Goal: Complete application form: Complete application form

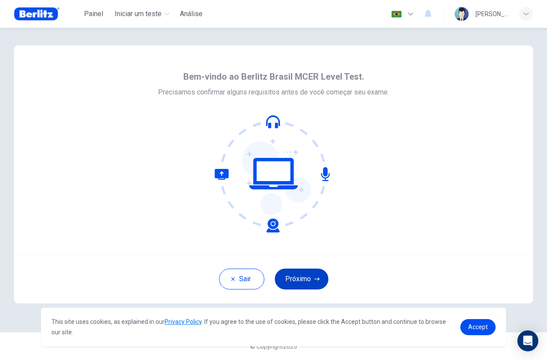
click at [307, 284] on button "Próximo" at bounding box center [302, 279] width 54 height 21
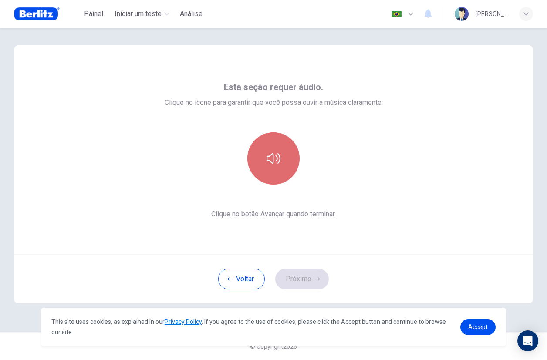
click at [271, 160] on icon "button" at bounding box center [274, 159] width 14 height 14
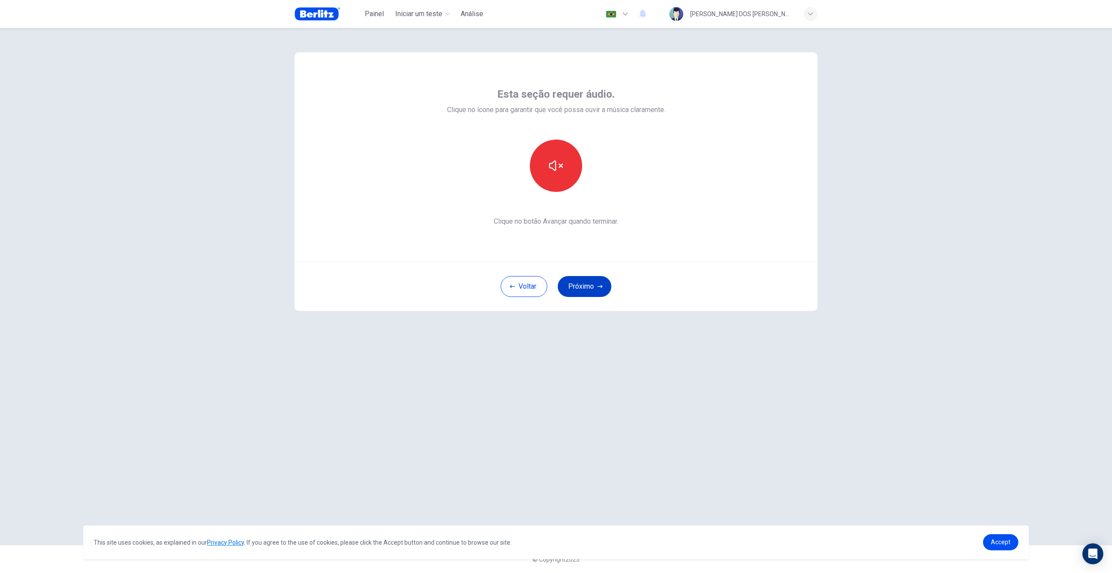
click at [547, 287] on button "Próximo" at bounding box center [585, 286] width 54 height 21
click at [544, 182] on div "Gravar" at bounding box center [556, 165] width 52 height 52
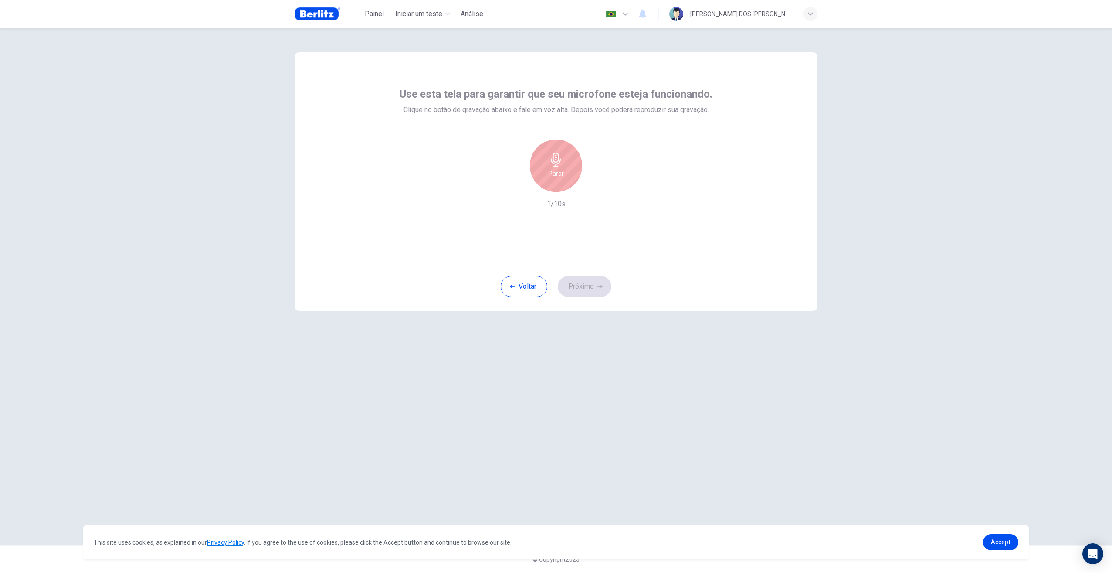
click at [547, 167] on div "Parar" at bounding box center [556, 165] width 52 height 52
click at [547, 167] on div "Gravar" at bounding box center [556, 165] width 52 height 52
click at [547, 289] on button "Próximo" at bounding box center [585, 286] width 54 height 21
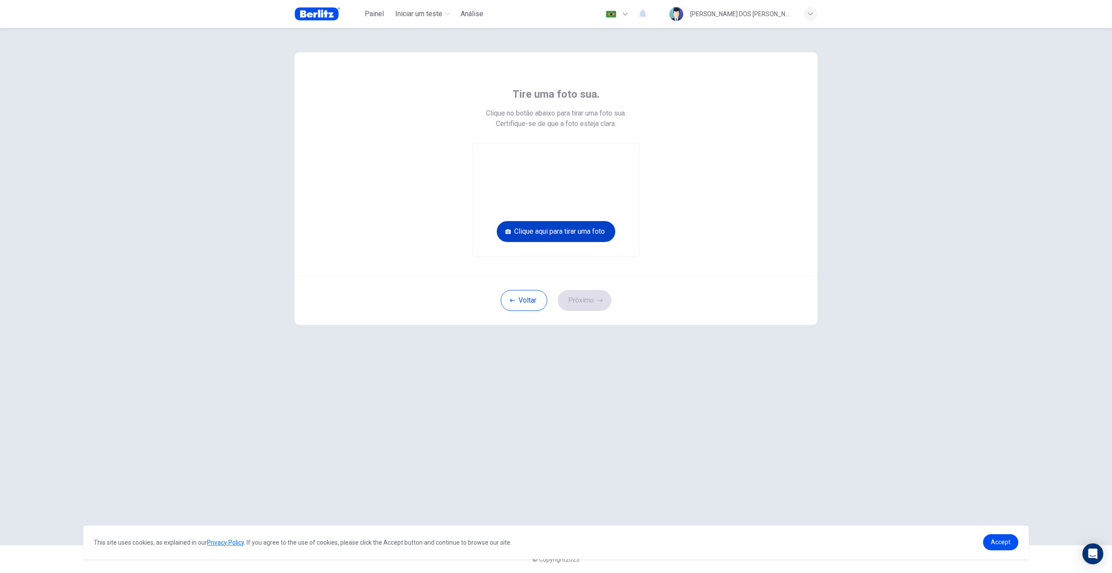
click at [547, 231] on button "Clique aqui para tirar uma foto" at bounding box center [556, 231] width 119 height 21
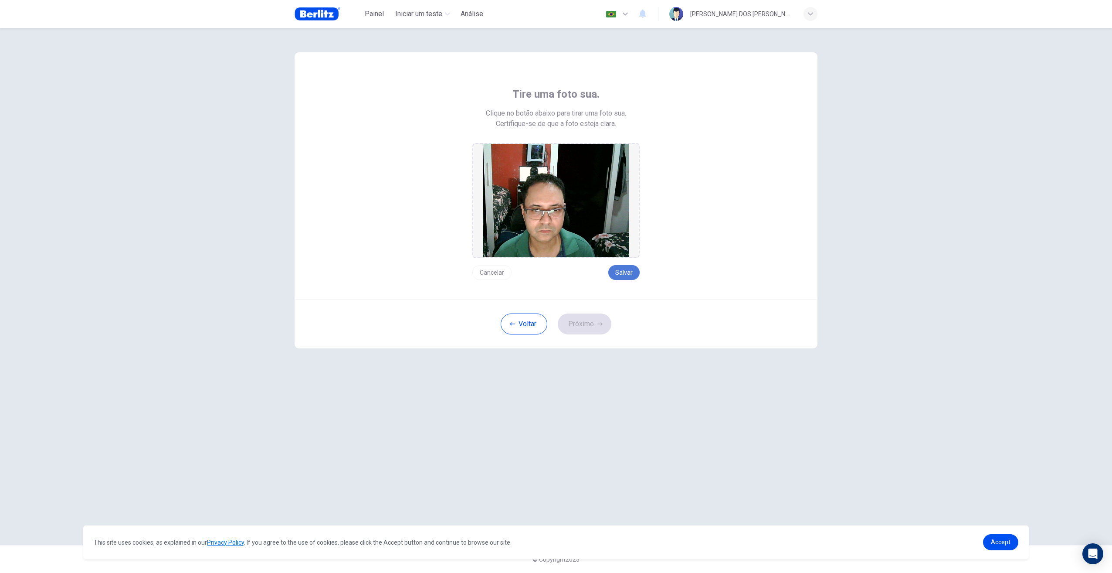
click at [547, 275] on button "Salvar" at bounding box center [623, 272] width 31 height 15
click at [547, 316] on button "Próximo" at bounding box center [585, 323] width 54 height 21
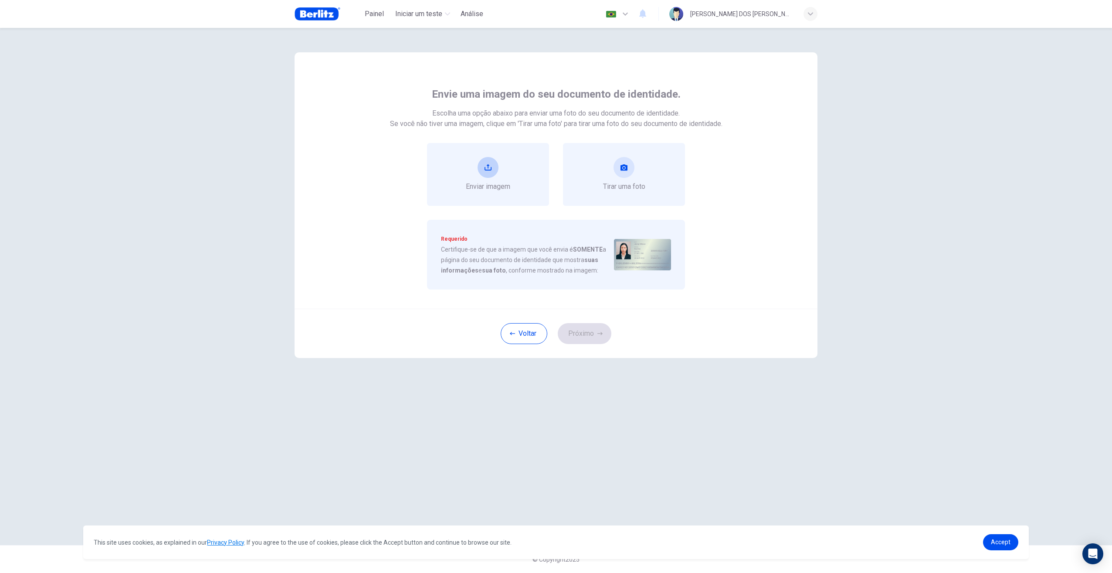
click at [488, 174] on button "upload" at bounding box center [488, 167] width 21 height 21
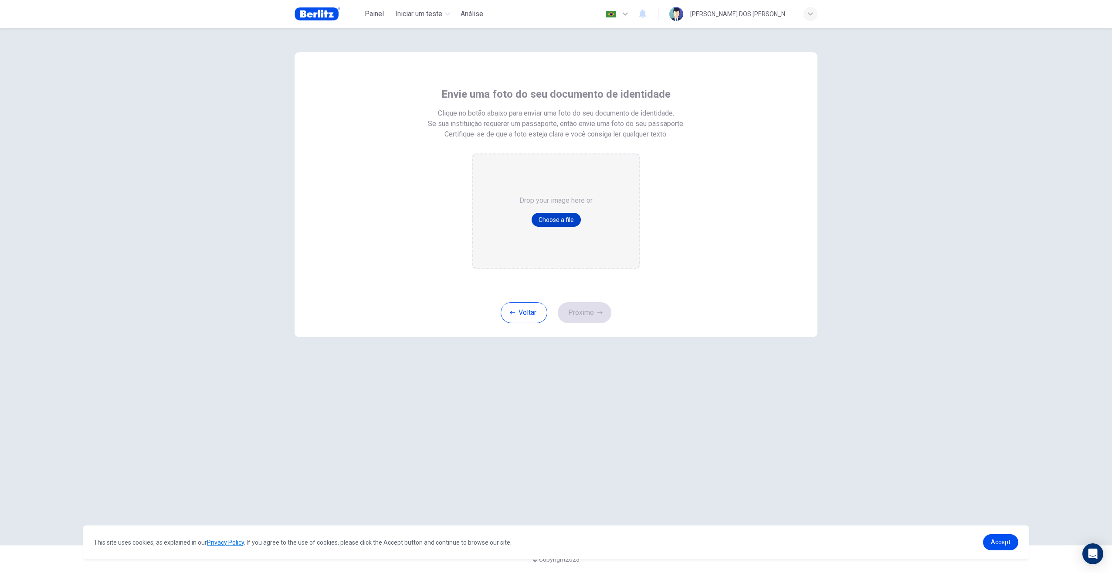
click at [542, 222] on button "Choose a file" at bounding box center [556, 220] width 49 height 14
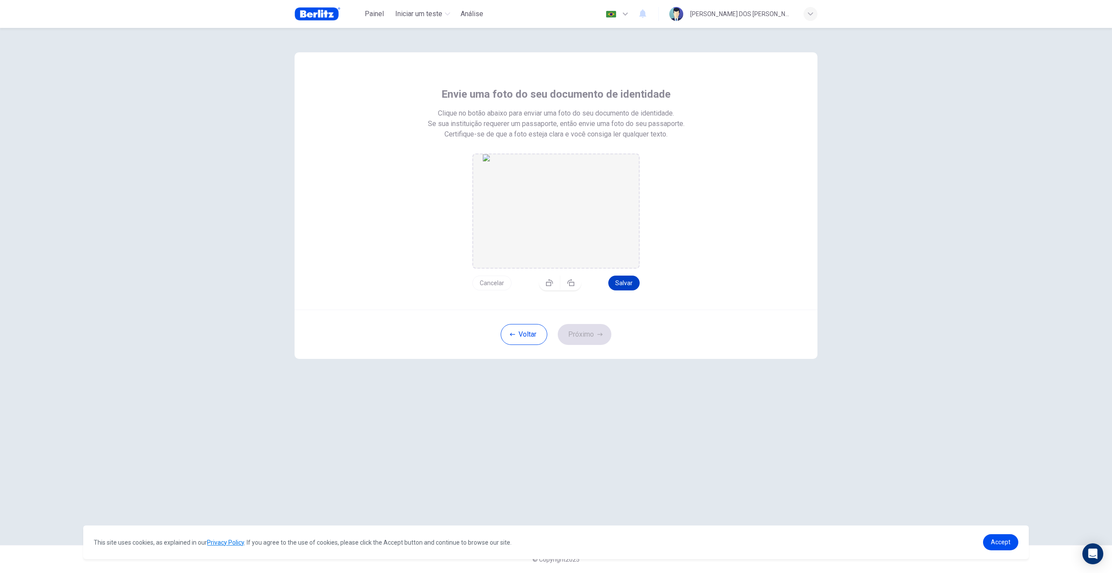
click at [547, 284] on button "Salvar" at bounding box center [623, 282] width 31 height 15
click at [547, 343] on button "Próximo" at bounding box center [585, 334] width 54 height 21
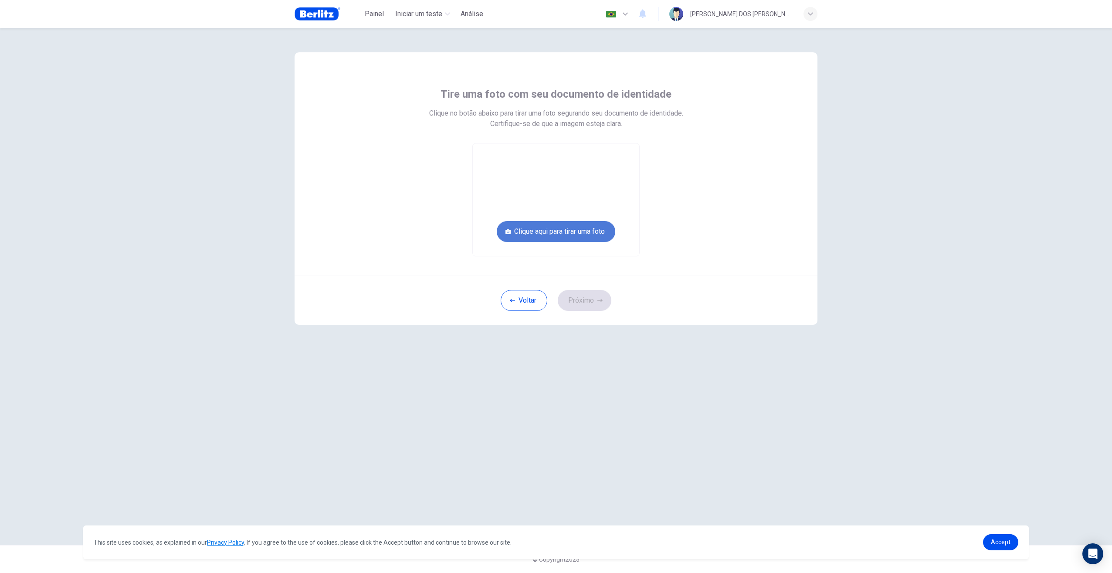
click at [547, 227] on button "Clique aqui para tirar uma foto" at bounding box center [556, 231] width 119 height 21
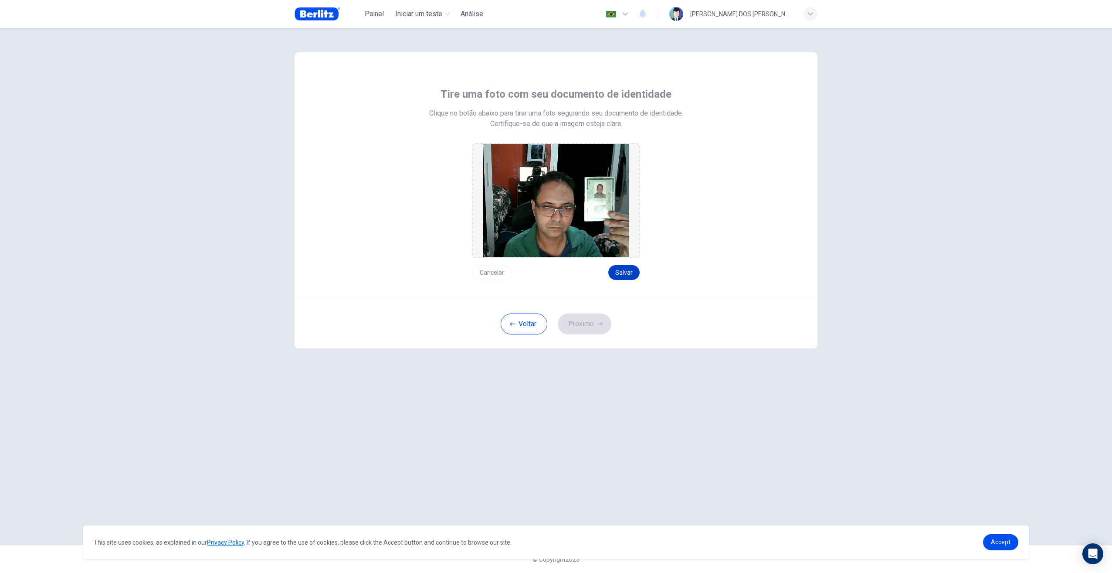
click at [547, 274] on button "Salvar" at bounding box center [623, 272] width 31 height 15
click at [547, 328] on button "Próximo" at bounding box center [585, 323] width 54 height 21
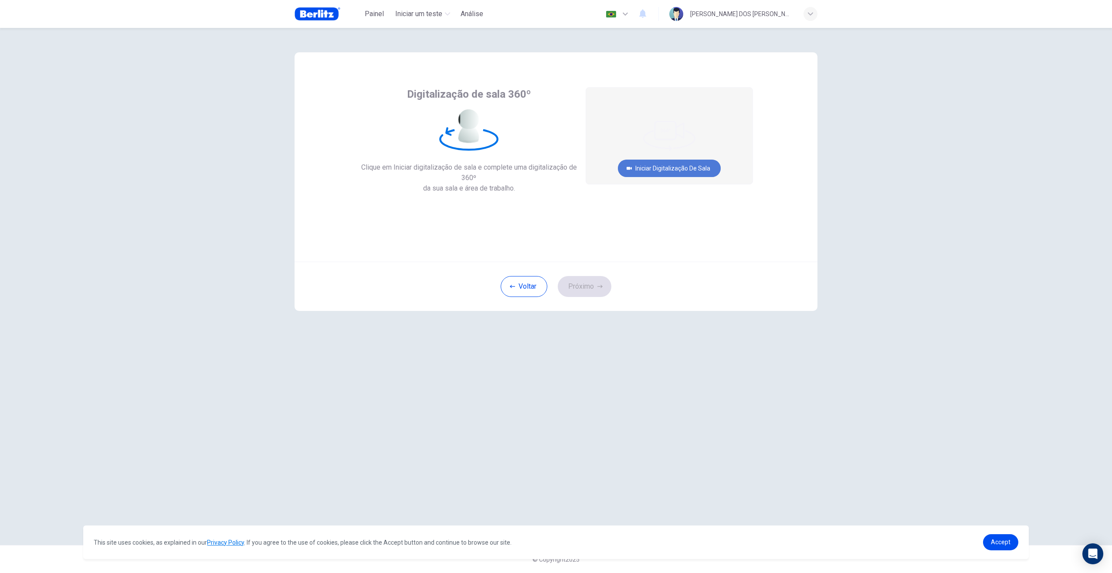
click at [547, 170] on button "Iniciar digitalização de sala" at bounding box center [669, 168] width 103 height 17
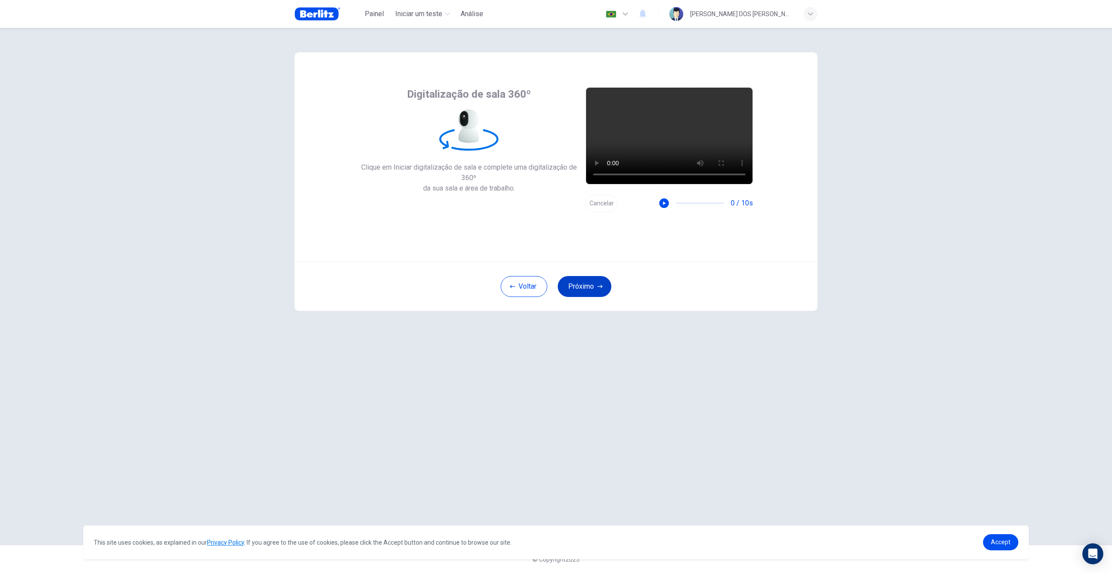
click at [547, 294] on button "Próximo" at bounding box center [585, 286] width 54 height 21
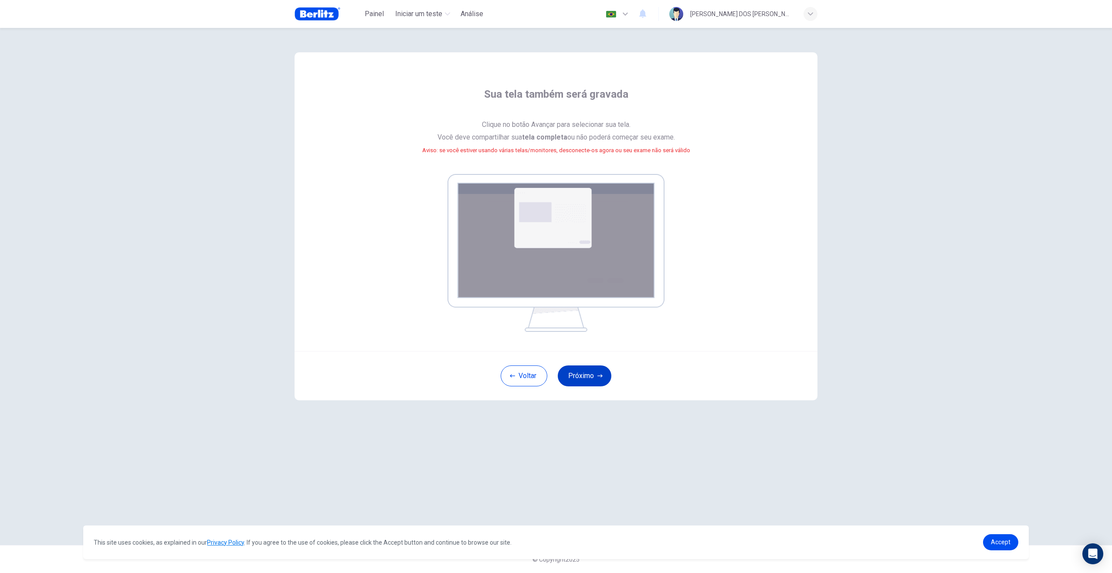
click at [547, 360] on button "Próximo" at bounding box center [585, 375] width 54 height 21
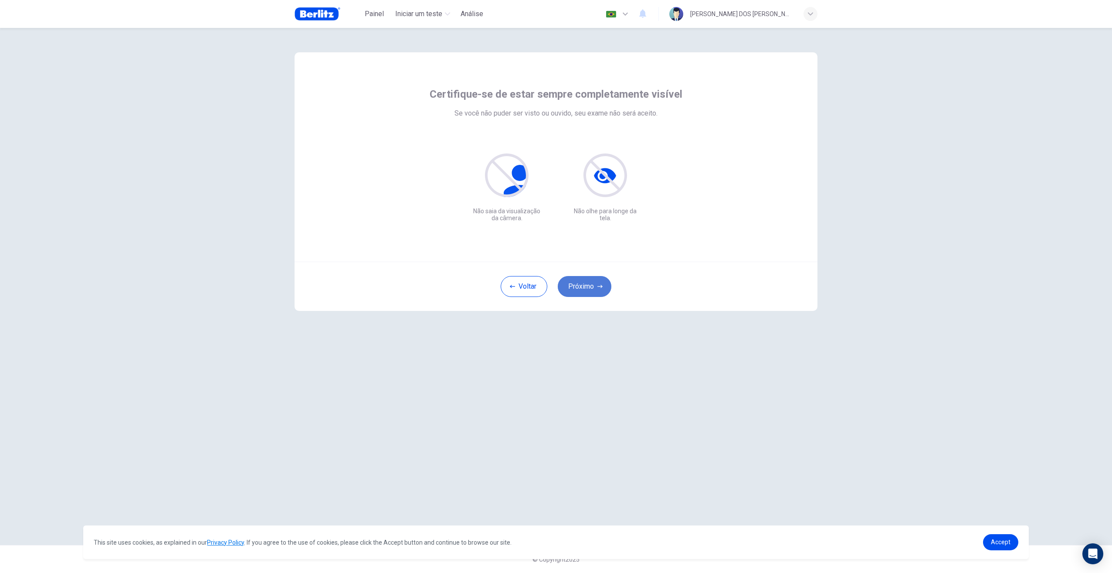
click at [547, 289] on button "Próximo" at bounding box center [585, 286] width 54 height 21
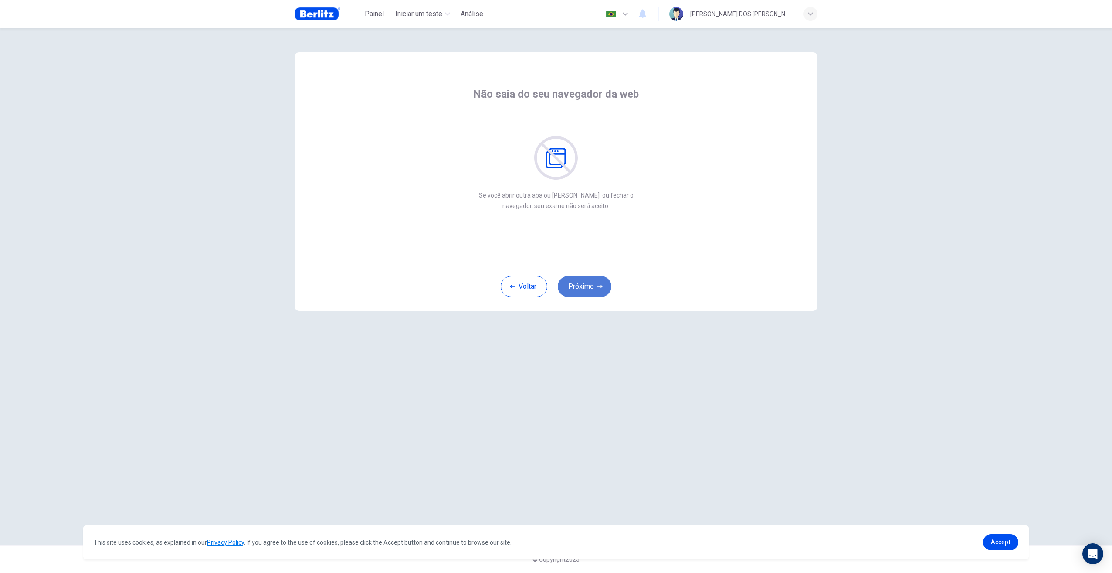
click at [547, 289] on button "Próximo" at bounding box center [585, 286] width 54 height 21
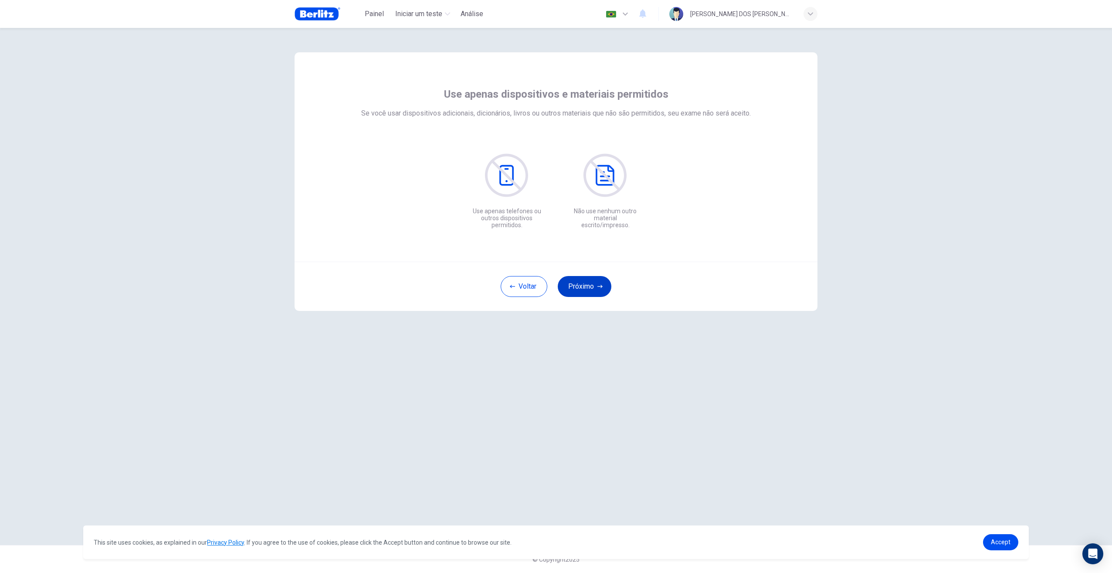
click at [547, 289] on button "Próximo" at bounding box center [585, 286] width 54 height 21
click at [547, 290] on button "Próximo" at bounding box center [585, 286] width 54 height 21
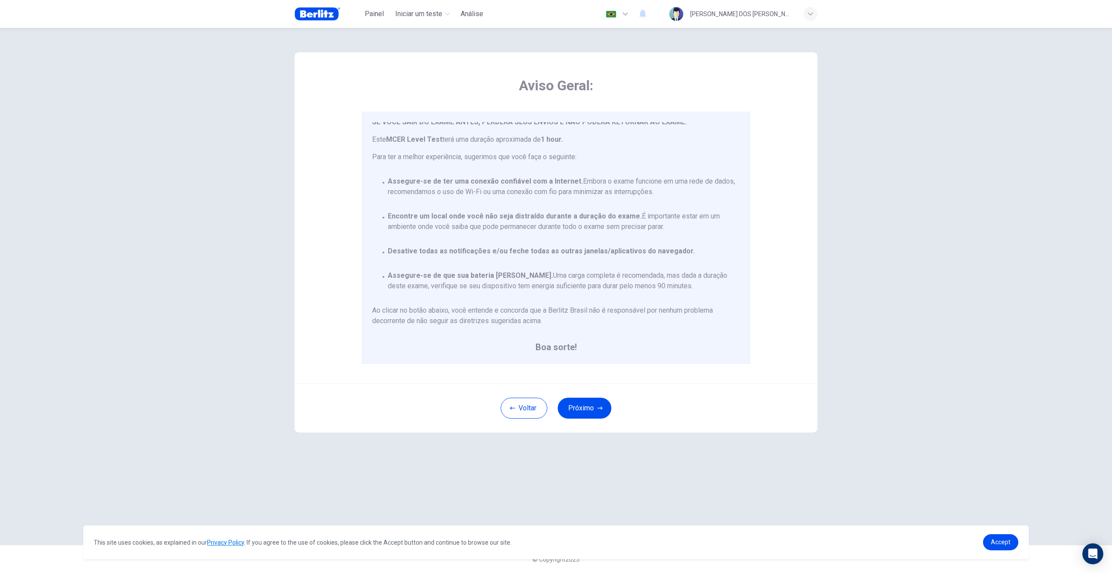
scroll to position [40, 0]
click at [547, 360] on button "Próximo" at bounding box center [585, 408] width 54 height 21
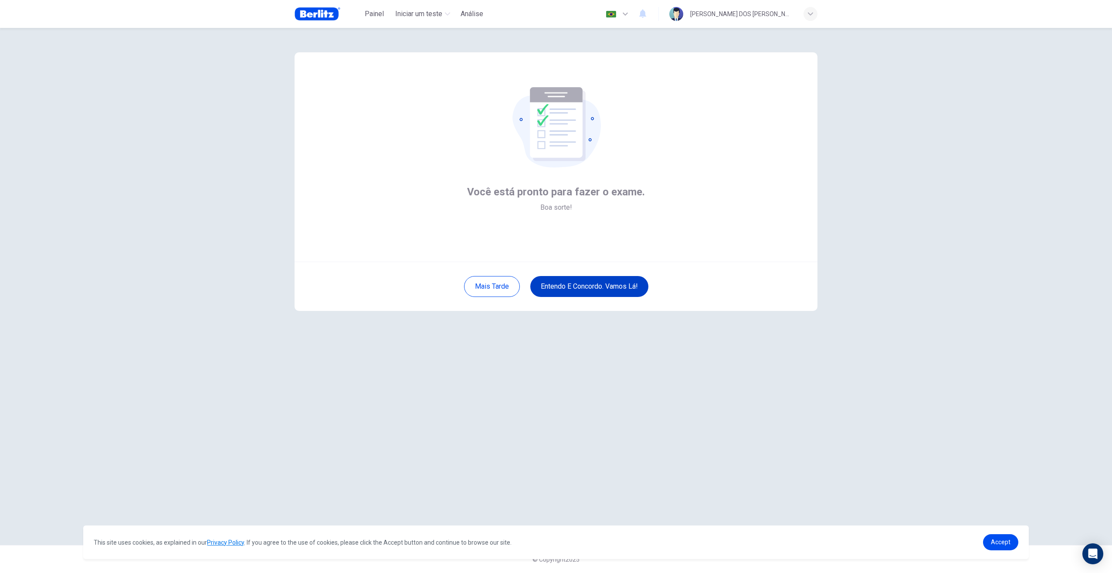
click at [547, 283] on button "Entendo e concordo. Vamos lá!" at bounding box center [589, 286] width 118 height 21
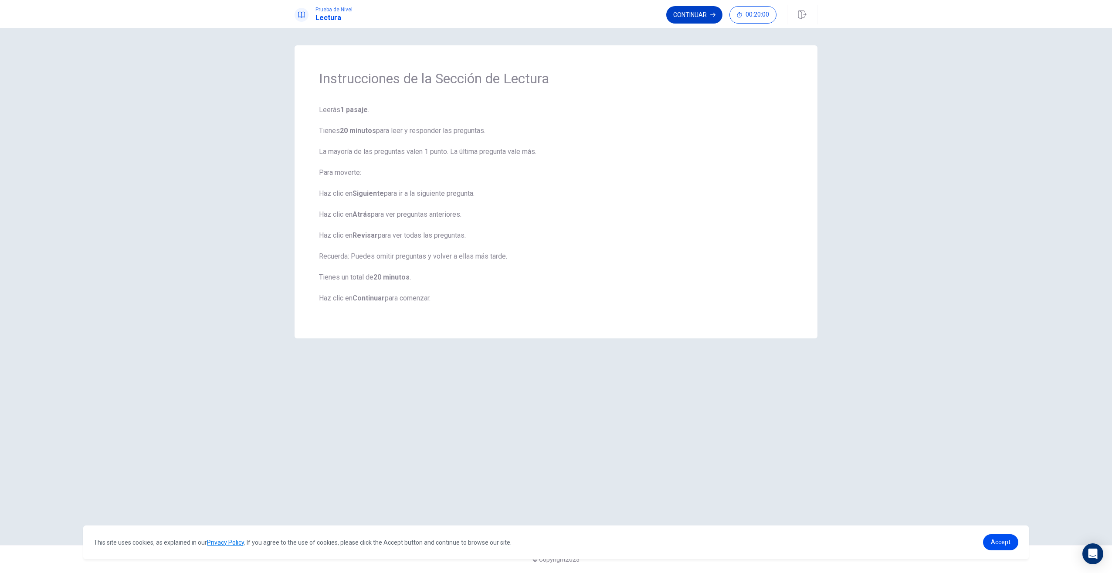
click at [547, 22] on button "Continuar" at bounding box center [694, 14] width 56 height 17
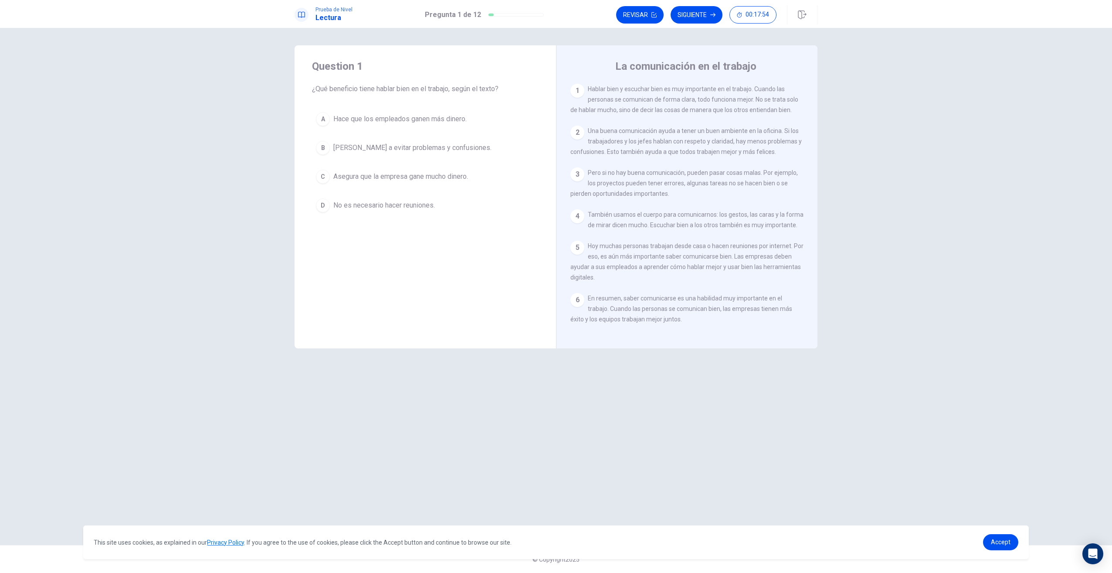
click at [373, 146] on span "[PERSON_NAME] a evitar problemas y confusiones." at bounding box center [412, 148] width 158 height 10
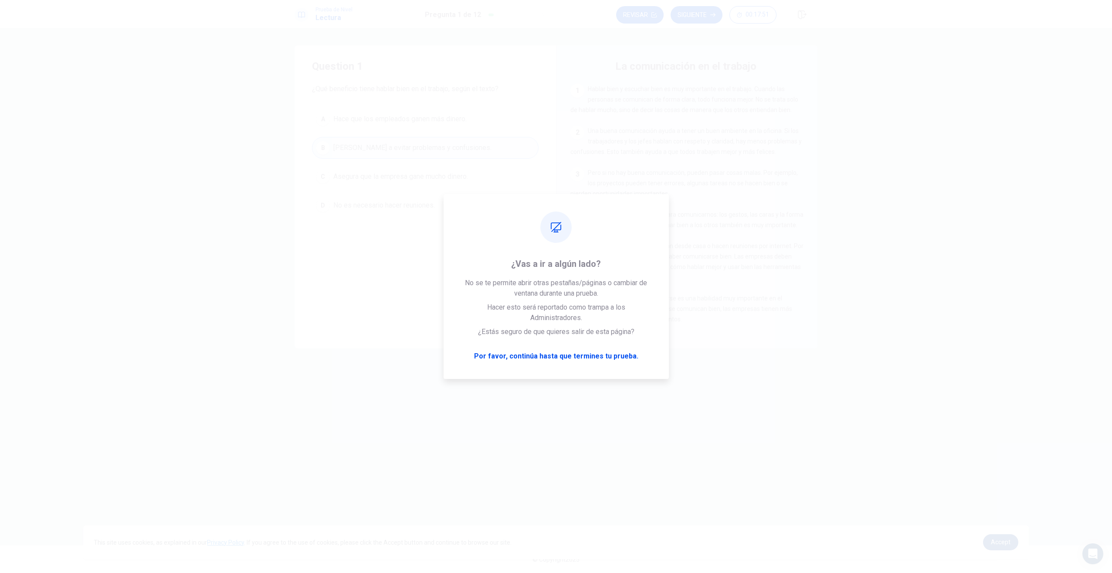
click at [547, 360] on link "Accept" at bounding box center [1000, 542] width 35 height 16
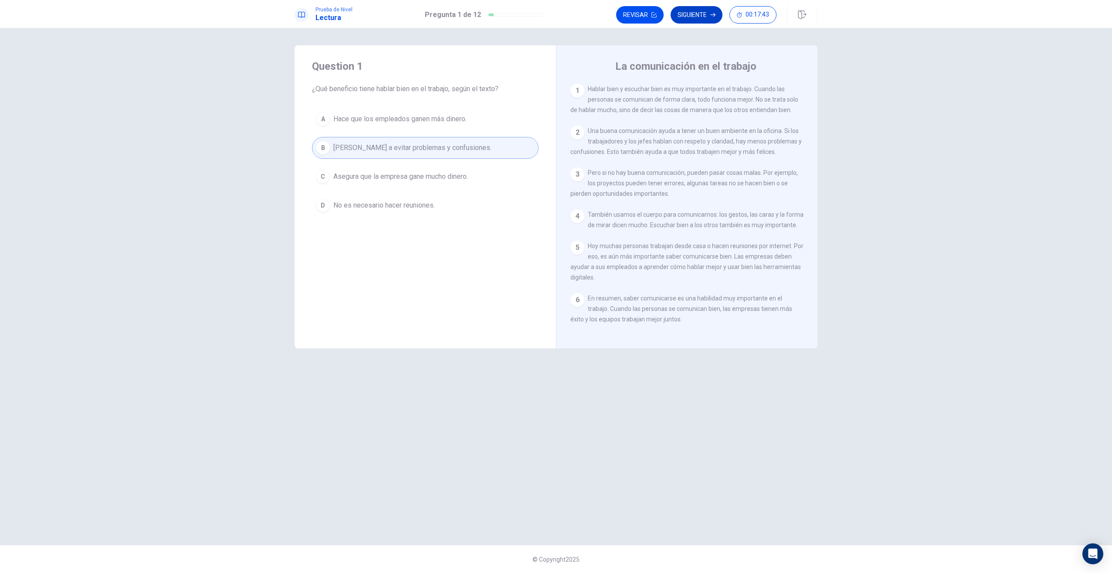
click at [547, 14] on button "Siguiente" at bounding box center [697, 14] width 52 height 17
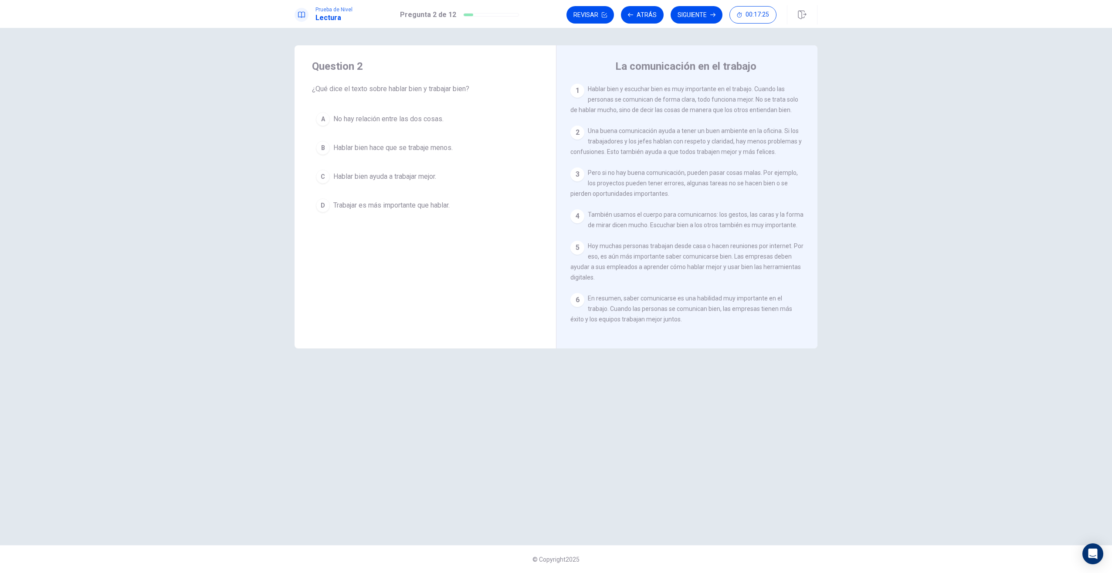
click at [361, 175] on span "Hablar bien ayuda a trabajar mejor." at bounding box center [384, 176] width 103 height 10
click at [547, 20] on button "Siguiente" at bounding box center [697, 14] width 52 height 17
click at [330, 175] on button "C Hablar, gestos y escuchar." at bounding box center [425, 177] width 227 height 22
click at [547, 16] on button "Siguiente" at bounding box center [697, 14] width 52 height 17
click at [333, 123] on span "Suben los precios de producción." at bounding box center [384, 119] width 102 height 10
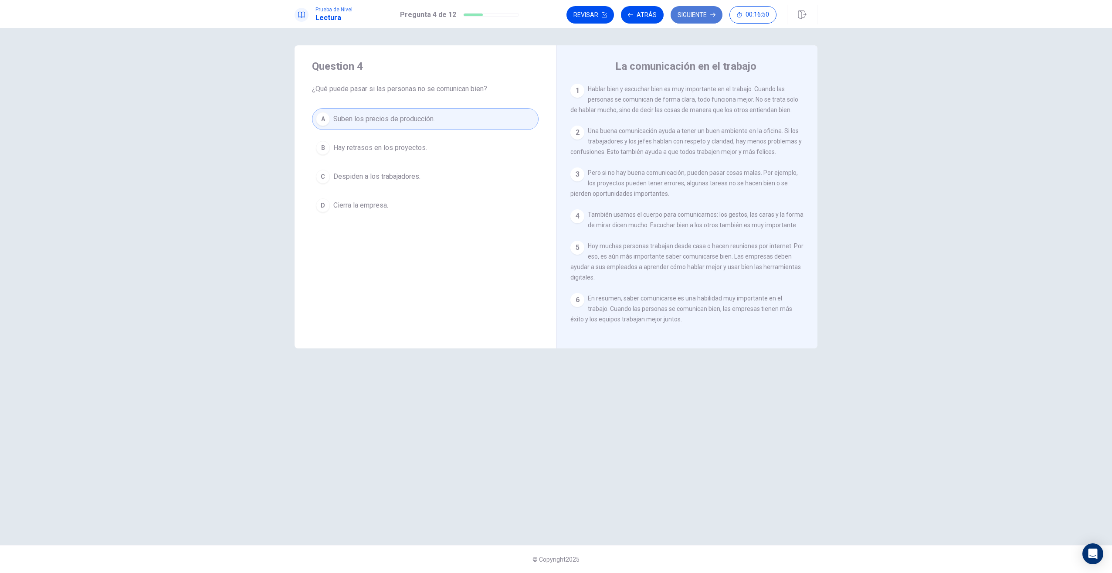
click at [547, 15] on button "Siguiente" at bounding box center [697, 14] width 52 height 17
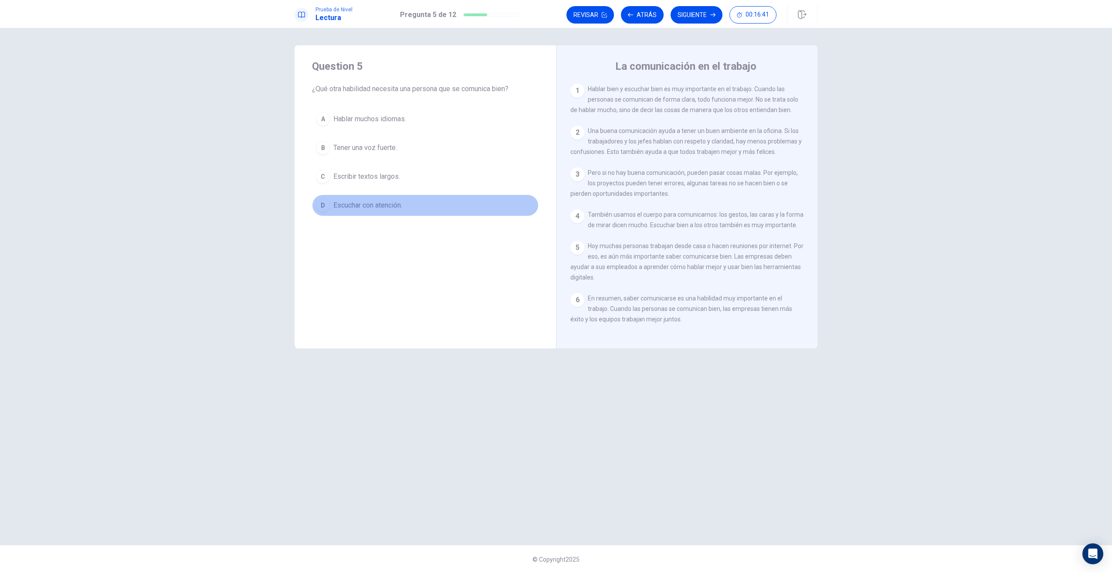
drag, startPoint x: 336, startPoint y: 211, endPoint x: 354, endPoint y: 207, distance: 18.8
click at [336, 211] on button "D Escuchar con atención." at bounding box center [425, 205] width 227 height 22
click at [547, 17] on button "Siguiente" at bounding box center [697, 14] width 52 height 17
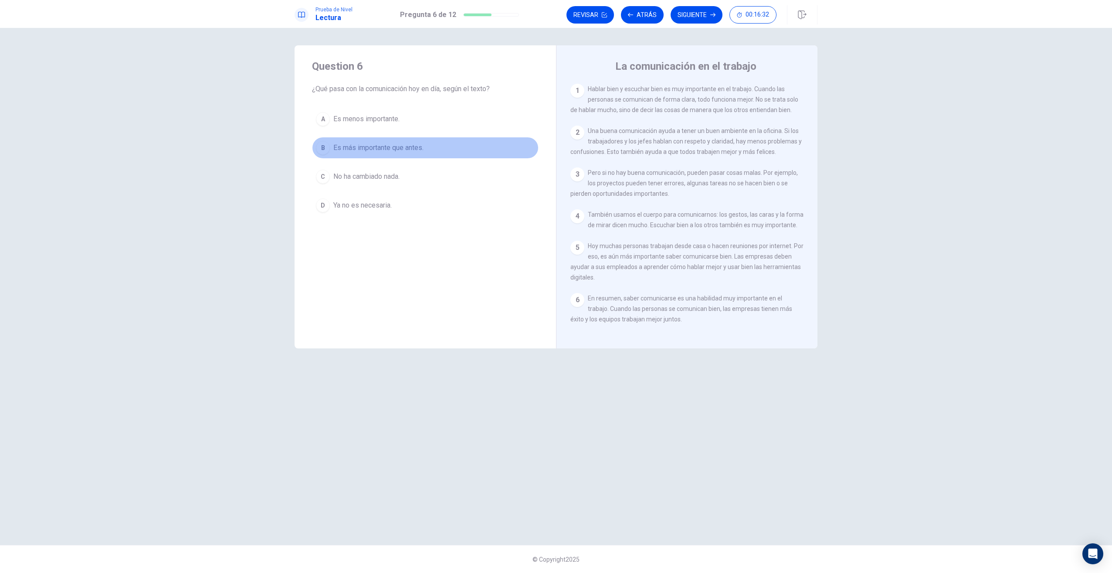
click at [333, 143] on button "B Es más importante que antes." at bounding box center [425, 148] width 227 height 22
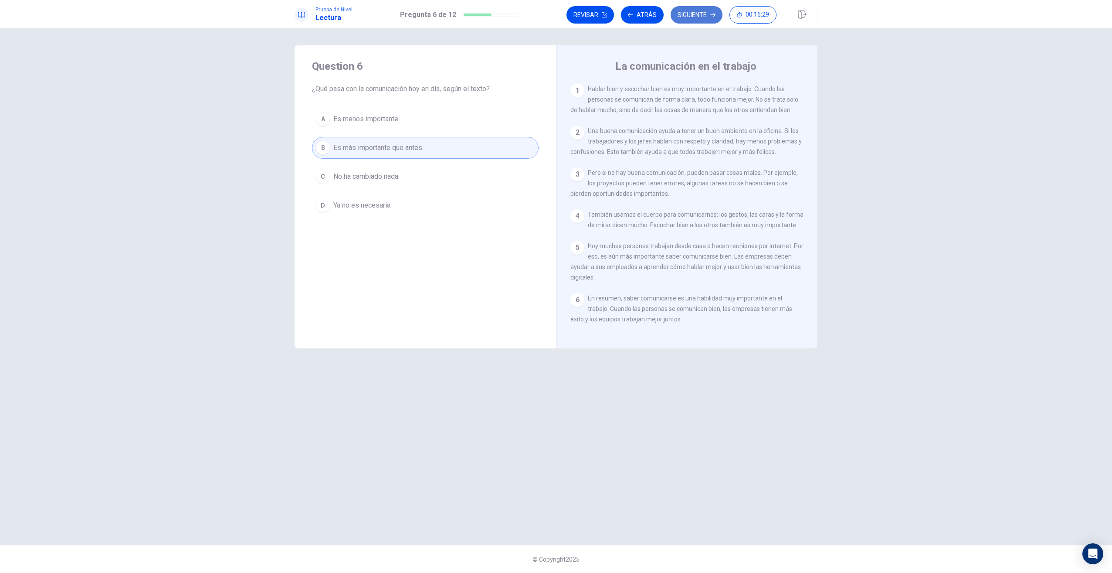
click at [547, 20] on button "Siguiente" at bounding box center [697, 14] width 52 height 17
click at [330, 201] on button "D Hacer que las personas hablen menos." at bounding box center [425, 205] width 227 height 22
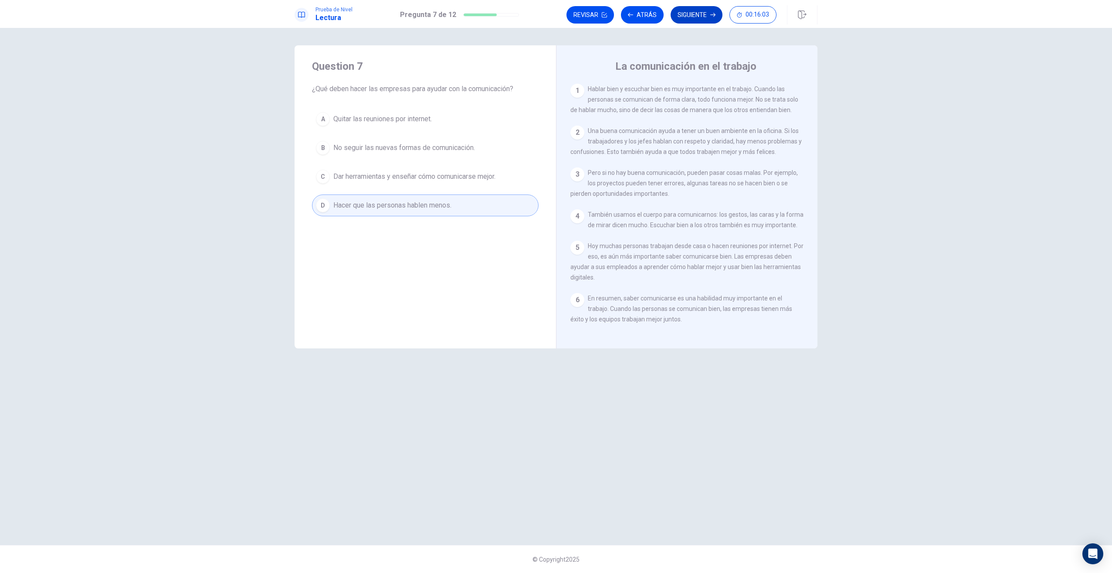
click at [547, 14] on button "Siguiente" at bounding box center [697, 14] width 52 height 17
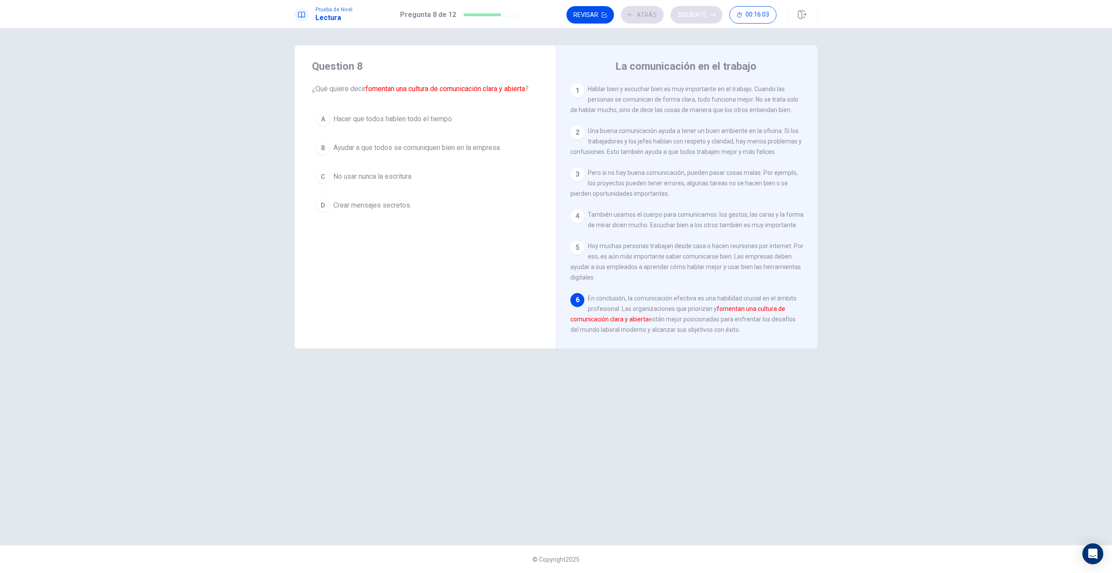
scroll to position [28, 0]
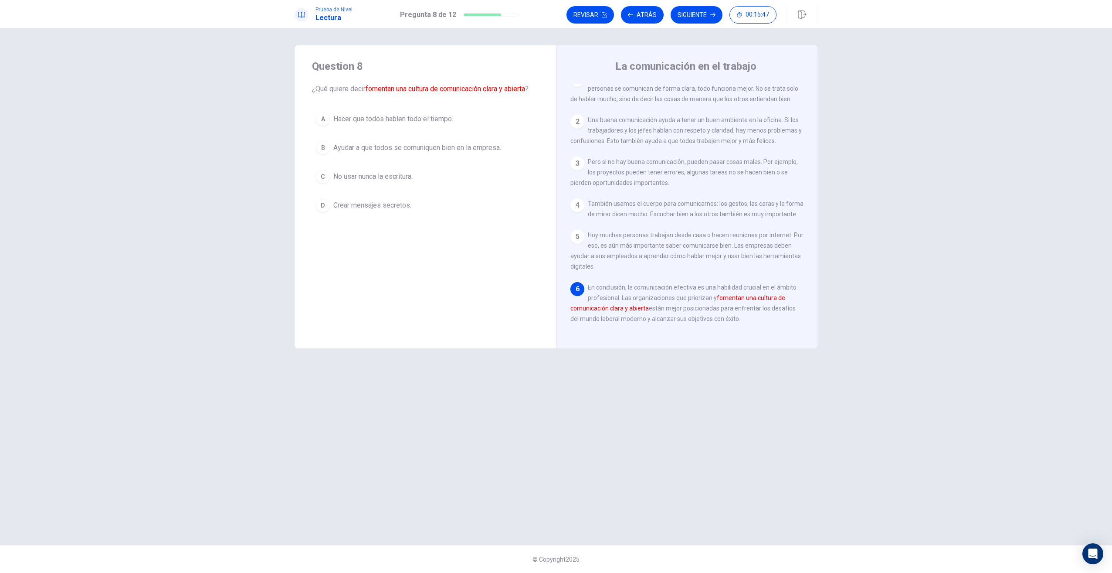
click at [339, 122] on span "Hacer que todos hablen todo el tiempo." at bounding box center [393, 119] width 120 height 10
click at [336, 151] on span "Ayudar a que todos se comuniquen bien en la empresa." at bounding box center [417, 148] width 168 height 10
click at [547, 18] on button "Siguiente" at bounding box center [697, 14] width 52 height 17
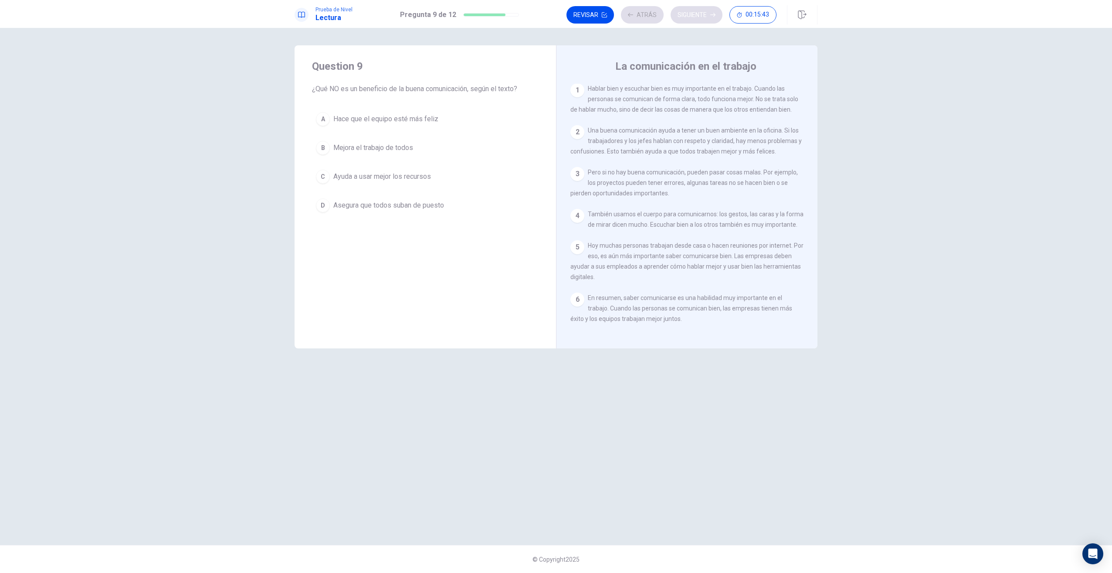
scroll to position [17, 0]
click at [347, 200] on span "Asegura que todos suban de puesto" at bounding box center [388, 205] width 111 height 10
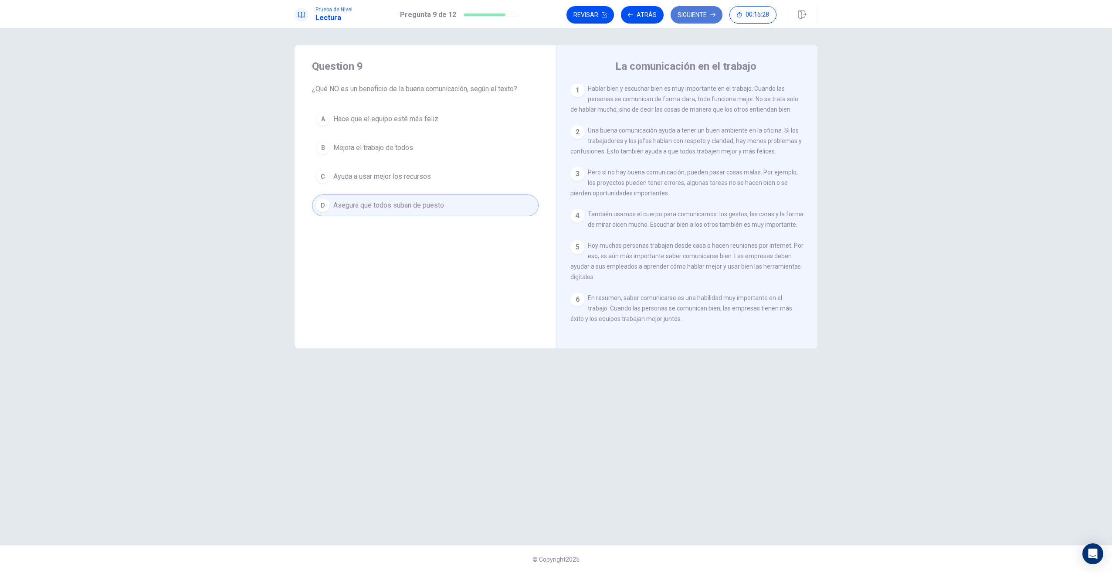
click at [547, 16] on button "Siguiente" at bounding box center [697, 14] width 52 height 17
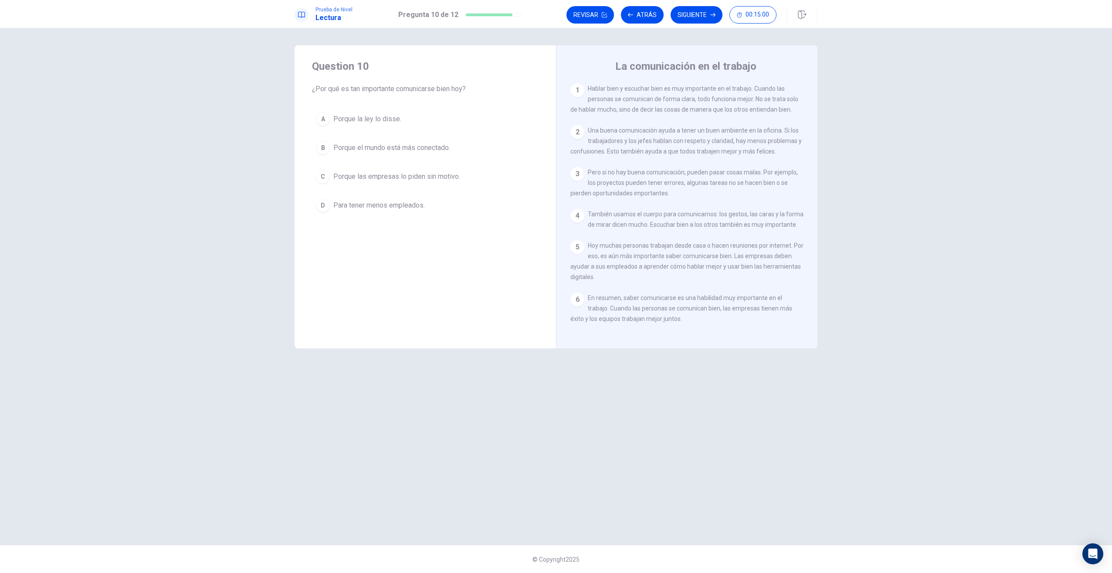
click at [339, 123] on span "Porque la ley lo disse." at bounding box center [367, 119] width 68 height 10
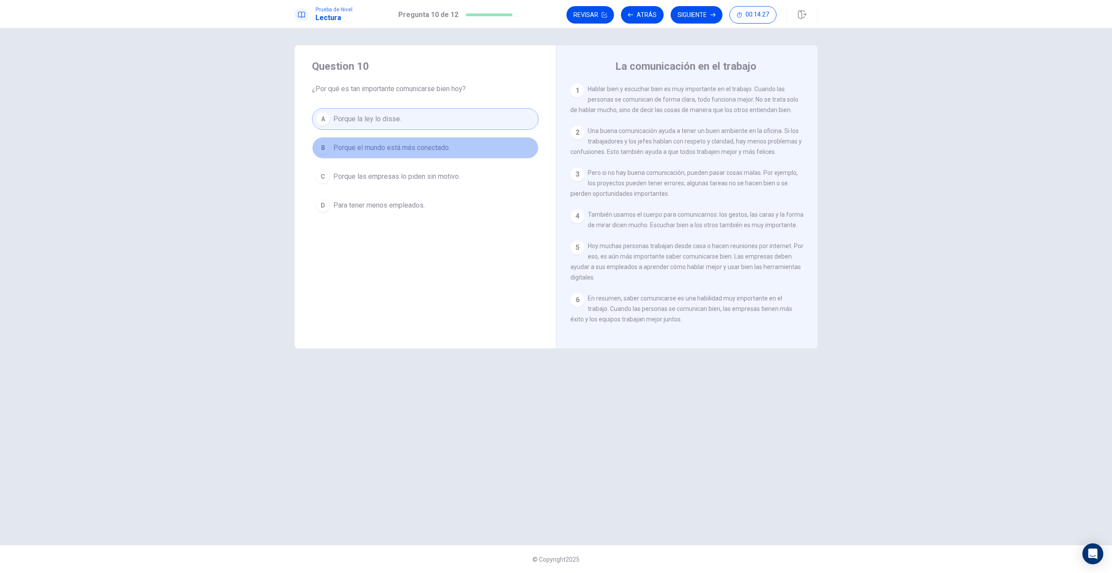
click at [378, 149] on span "Porque el mundo está más conectado." at bounding box center [391, 148] width 117 height 10
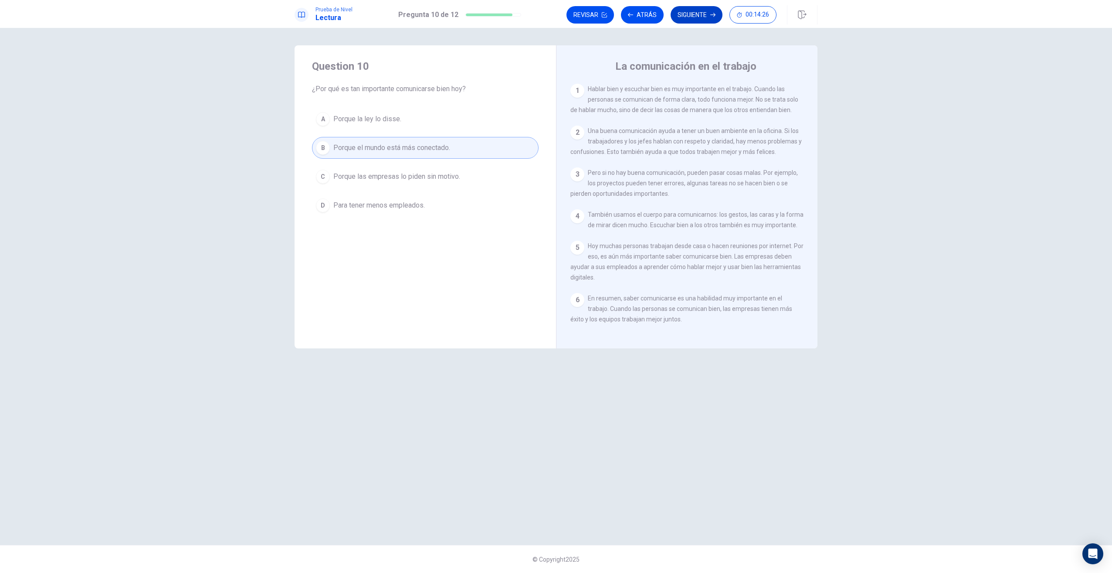
click at [547, 19] on button "Siguiente" at bounding box center [697, 14] width 52 height 17
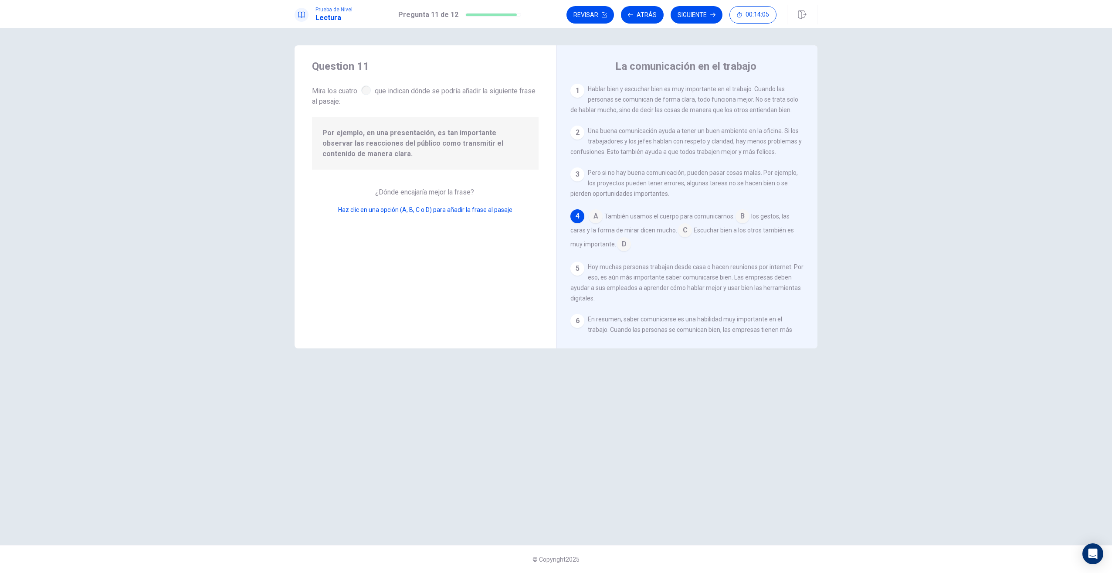
click at [367, 89] on div at bounding box center [366, 90] width 10 height 10
drag, startPoint x: 578, startPoint y: 168, endPoint x: 440, endPoint y: 99, distance: 154.4
click at [438, 98] on div "Question 11 Mira los cuatro que indican dónde se podría añadir la siguiente fra…" at bounding box center [556, 196] width 523 height 303
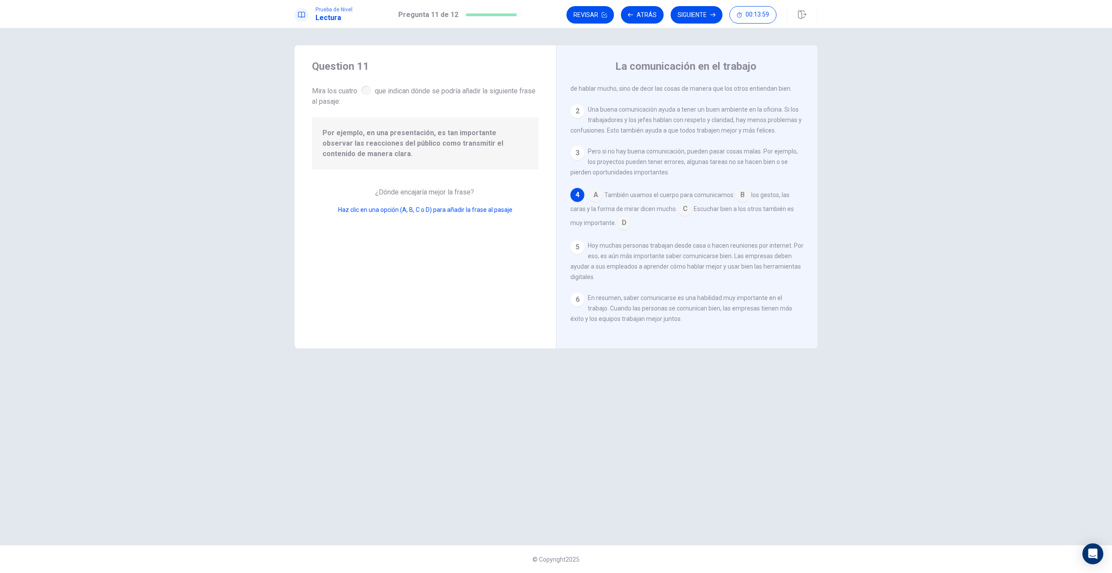
scroll to position [27, 0]
drag, startPoint x: 741, startPoint y: 192, endPoint x: 365, endPoint y: 93, distance: 389.3
click at [363, 92] on div "Question 11 Mira los cuatro que indican dónde se podría añadir la siguiente fra…" at bounding box center [556, 196] width 523 height 303
drag, startPoint x: 366, startPoint y: 94, endPoint x: 408, endPoint y: 155, distance: 74.2
click at [500, 168] on div "Question 11 Mira los cuatro que indican dónde se podría añadir la siguiente fra…" at bounding box center [426, 196] width 262 height 303
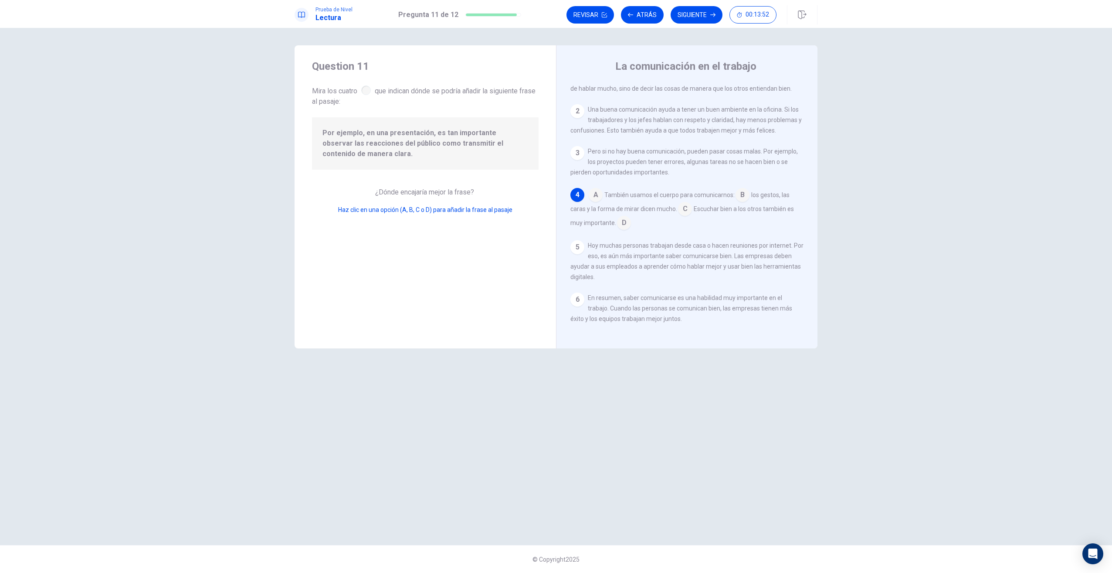
drag, startPoint x: 379, startPoint y: 148, endPoint x: 685, endPoint y: 208, distance: 312.2
click at [547, 210] on div "Question 11 Mira los cuatro que indican dónde se podría añadir la siguiente fra…" at bounding box center [556, 196] width 523 height 303
click at [547, 206] on input at bounding box center [685, 210] width 14 height 14
click at [547, 13] on button "Siguiente" at bounding box center [697, 14] width 52 height 17
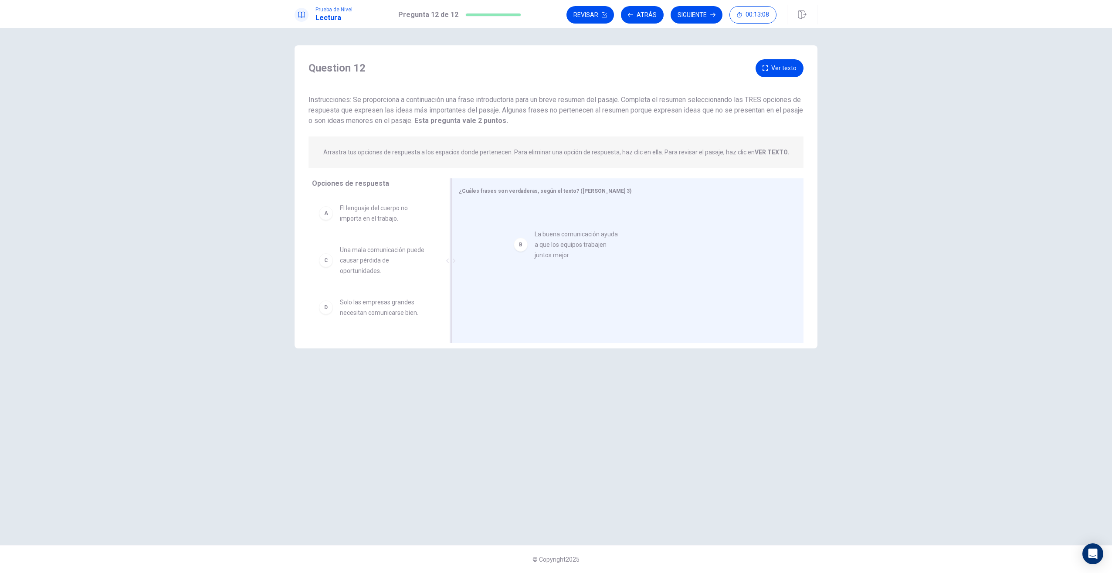
drag, startPoint x: 326, startPoint y: 268, endPoint x: 526, endPoint y: 251, distance: 199.9
drag, startPoint x: 326, startPoint y: 311, endPoint x: 504, endPoint y: 287, distance: 179.5
drag, startPoint x: 349, startPoint y: 264, endPoint x: 481, endPoint y: 283, distance: 133.5
click at [547, 14] on button "Siguiente" at bounding box center [697, 14] width 52 height 17
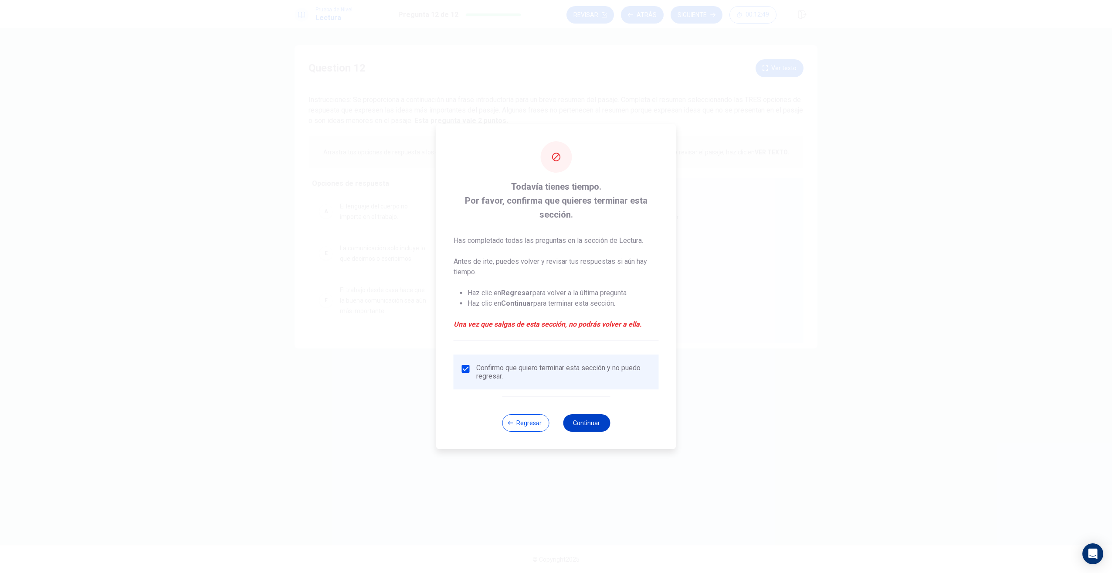
click at [547, 360] on button "Continuar" at bounding box center [586, 422] width 47 height 17
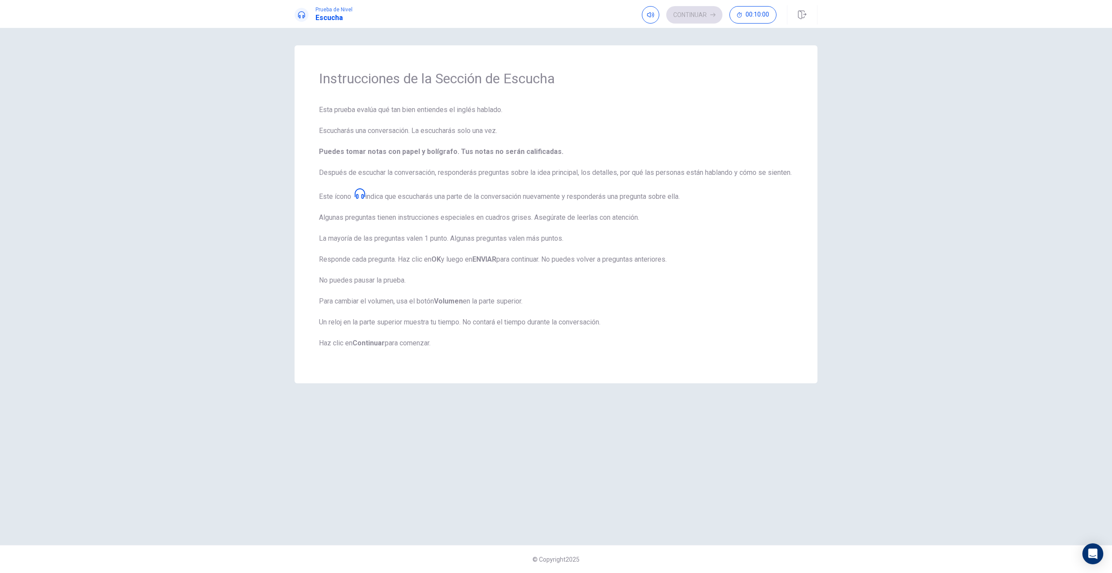
click at [547, 44] on div "Instrucciones de la Sección de Escucha Esta prueba evalúa qué tan bien entiende…" at bounding box center [556, 300] width 1112 height 545
click at [547, 13] on button "Continuar" at bounding box center [694, 14] width 56 height 17
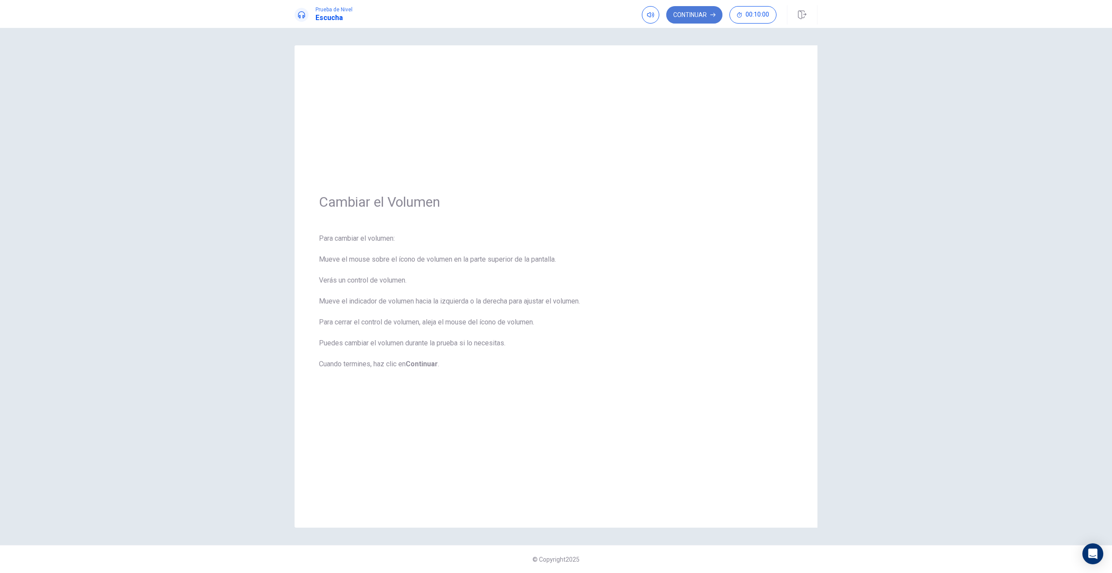
click at [547, 20] on button "Continuar" at bounding box center [694, 14] width 56 height 17
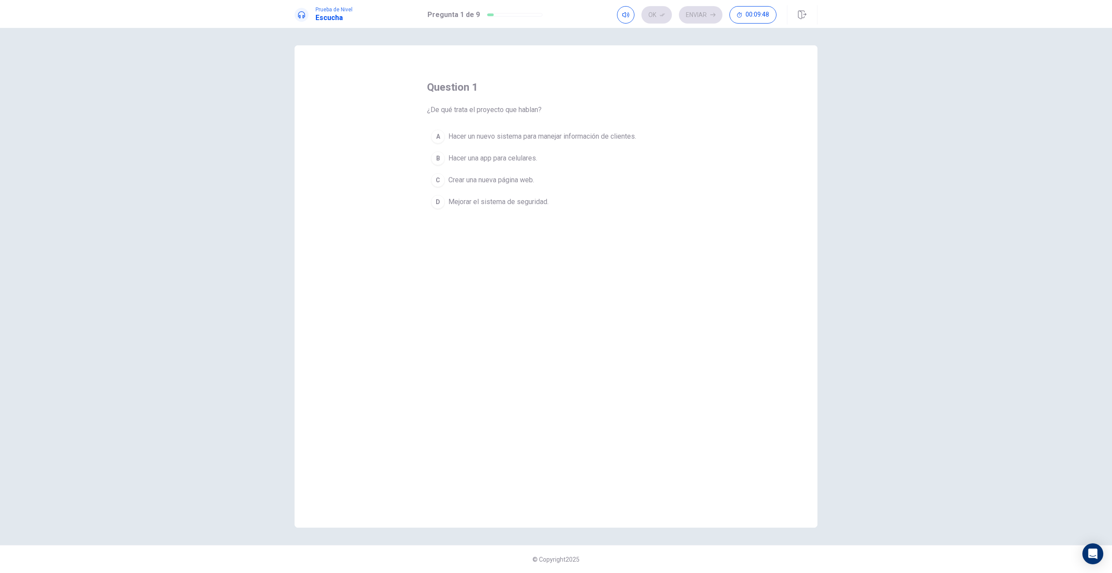
click at [434, 135] on div "A" at bounding box center [438, 136] width 14 height 14
click at [547, 18] on button "Ok" at bounding box center [657, 14] width 31 height 17
click at [547, 17] on button "Enviar" at bounding box center [701, 14] width 44 height 17
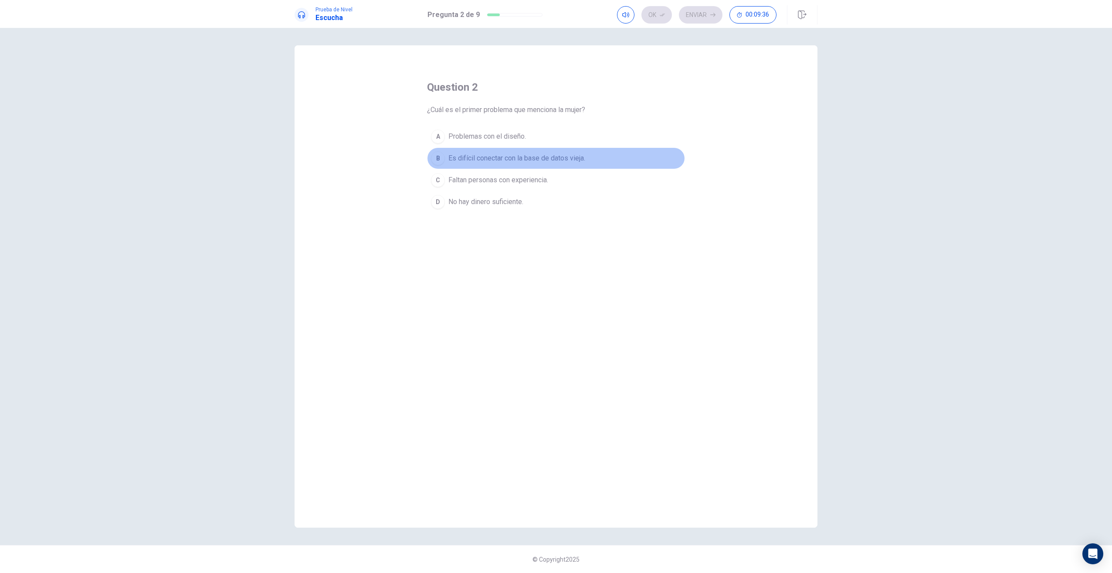
click at [444, 157] on div "B" at bounding box center [438, 158] width 14 height 14
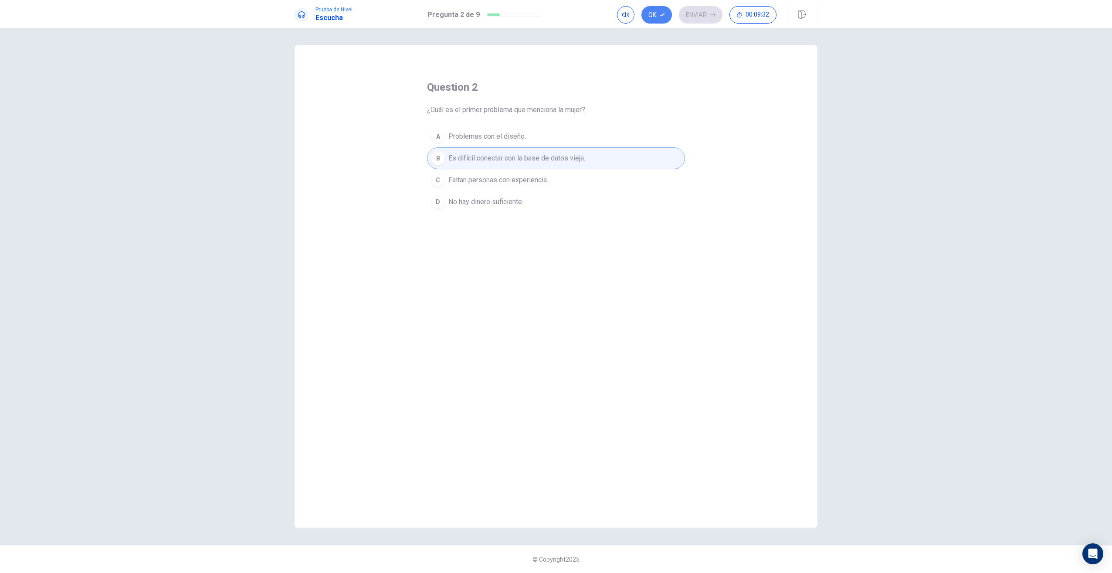
drag, startPoint x: 654, startPoint y: 18, endPoint x: 669, endPoint y: 17, distance: 15.3
click at [547, 18] on button "Ok" at bounding box center [657, 14] width 31 height 17
click at [547, 17] on button "Enviar" at bounding box center [701, 14] width 44 height 17
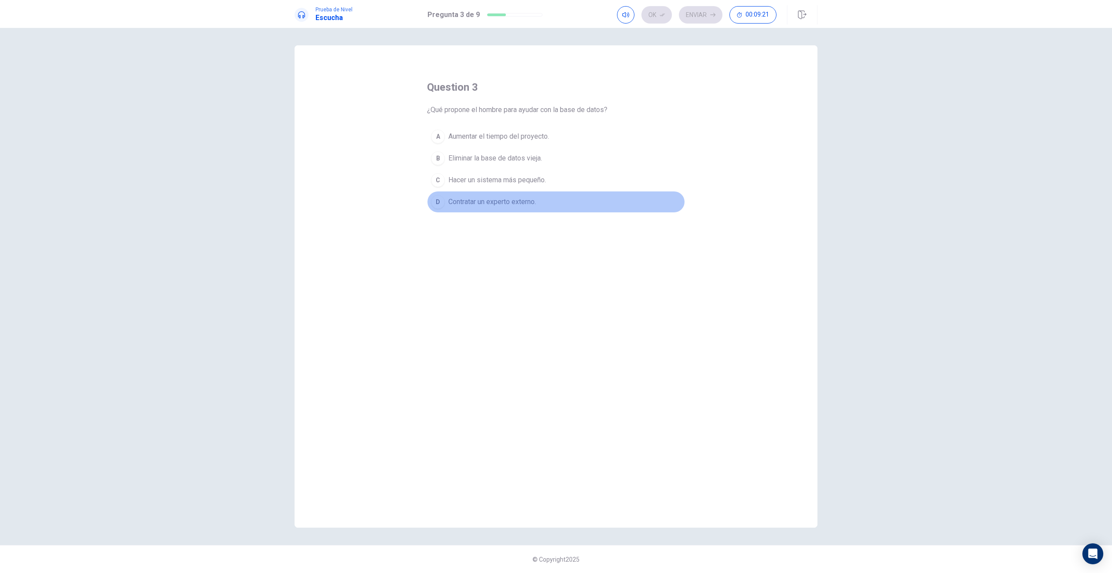
click at [452, 204] on span "Contratar un experto externo." at bounding box center [493, 202] width 88 height 10
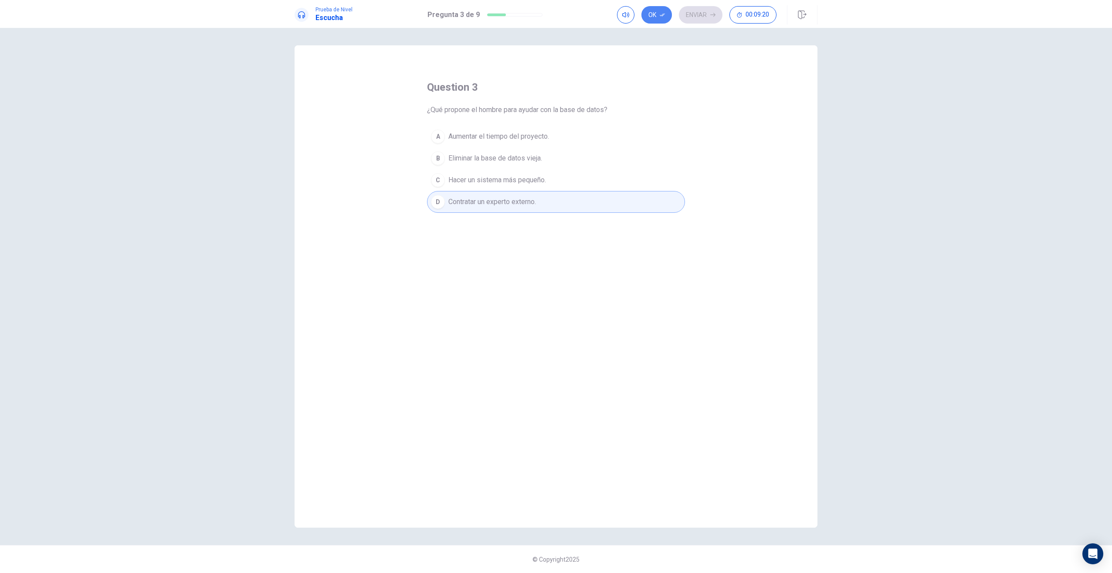
drag, startPoint x: 643, startPoint y: 17, endPoint x: 665, endPoint y: 17, distance: 22.2
click at [547, 17] on button "Ok" at bounding box center [657, 14] width 31 height 17
click at [547, 18] on button "Enviar" at bounding box center [701, 14] width 44 height 17
click at [437, 140] on div "A" at bounding box center [438, 136] width 14 height 14
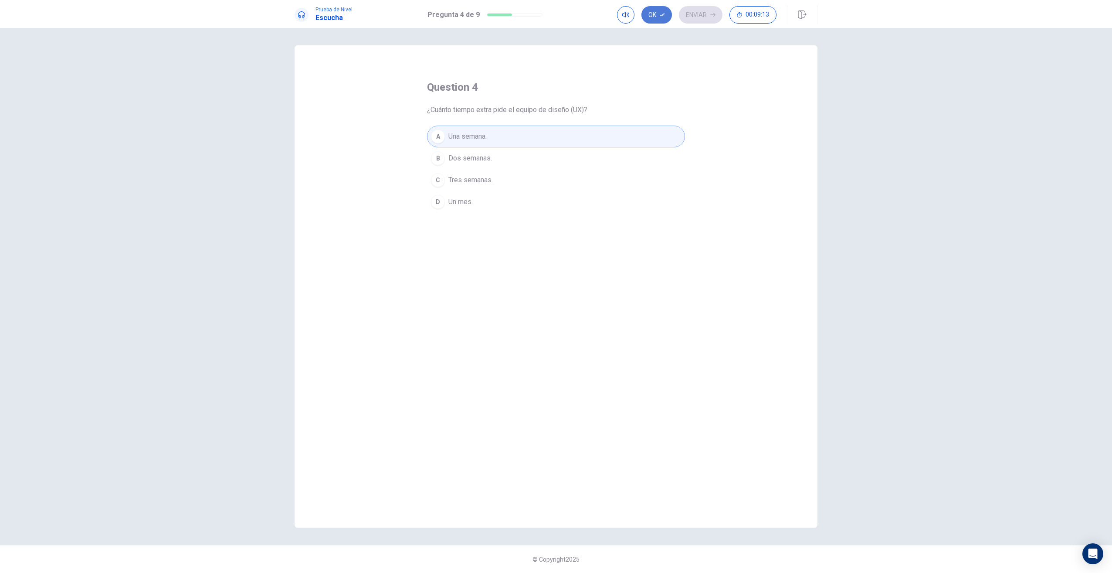
click at [547, 18] on button "Ok" at bounding box center [657, 14] width 31 height 17
click at [547, 18] on button "Enviar" at bounding box center [701, 14] width 44 height 17
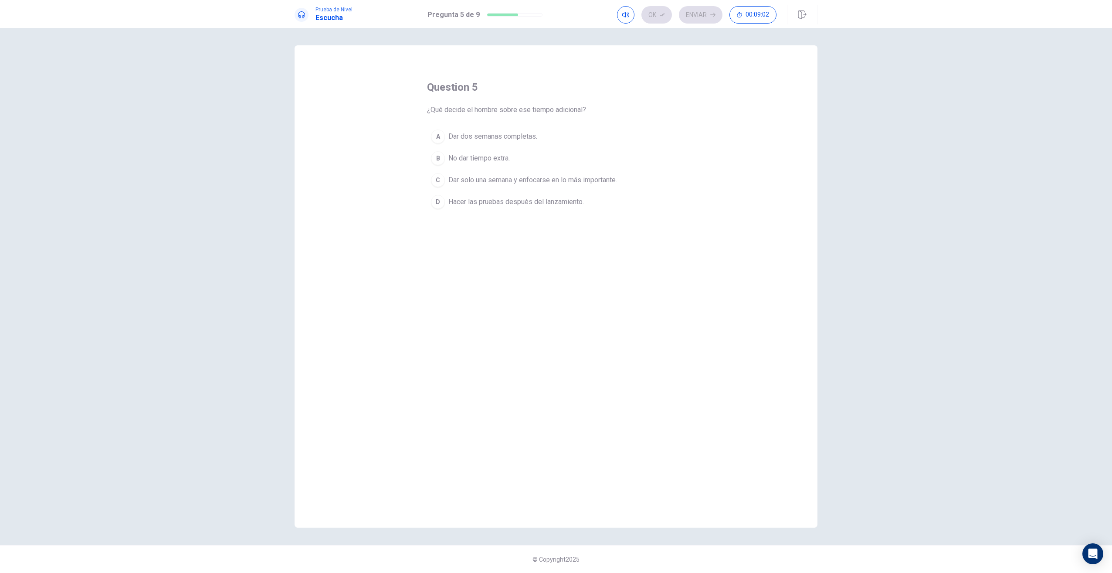
click at [464, 139] on span "Dar dos semanas completas." at bounding box center [493, 136] width 89 height 10
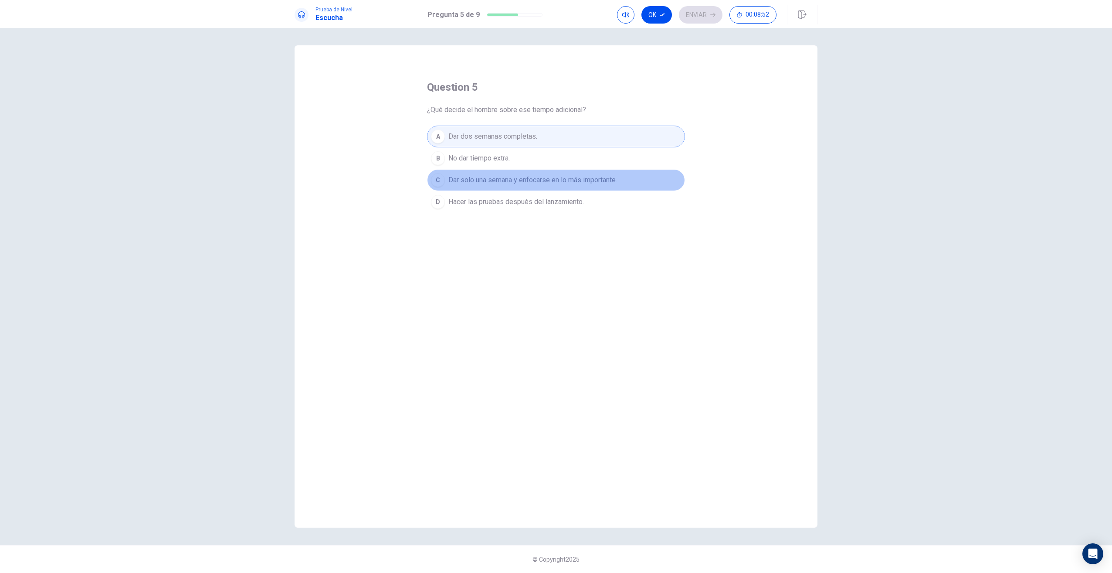
click at [457, 175] on span "Dar solo una semana y enfocarse en lo más importante." at bounding box center [533, 180] width 169 height 10
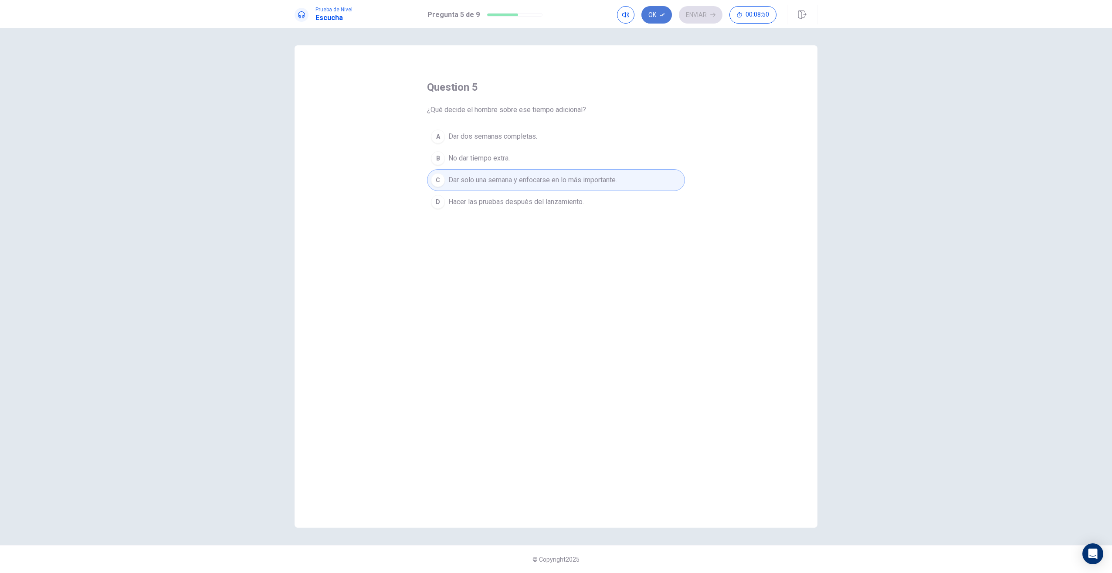
click at [547, 20] on button "Ok" at bounding box center [657, 14] width 31 height 17
click at [547, 20] on button "Enviar" at bounding box center [701, 14] width 44 height 17
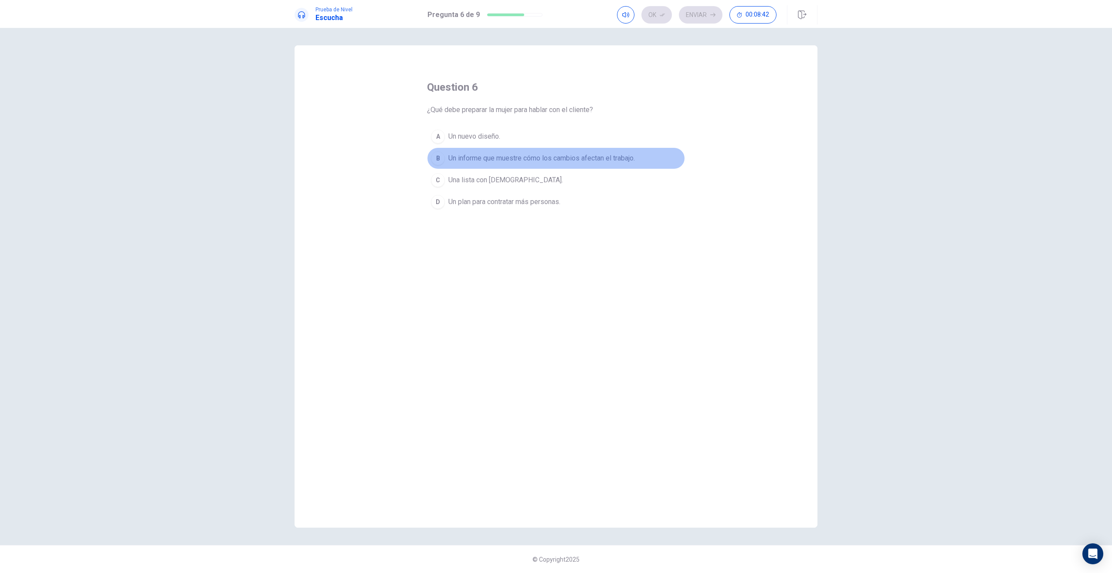
click at [439, 160] on div "B" at bounding box center [438, 158] width 14 height 14
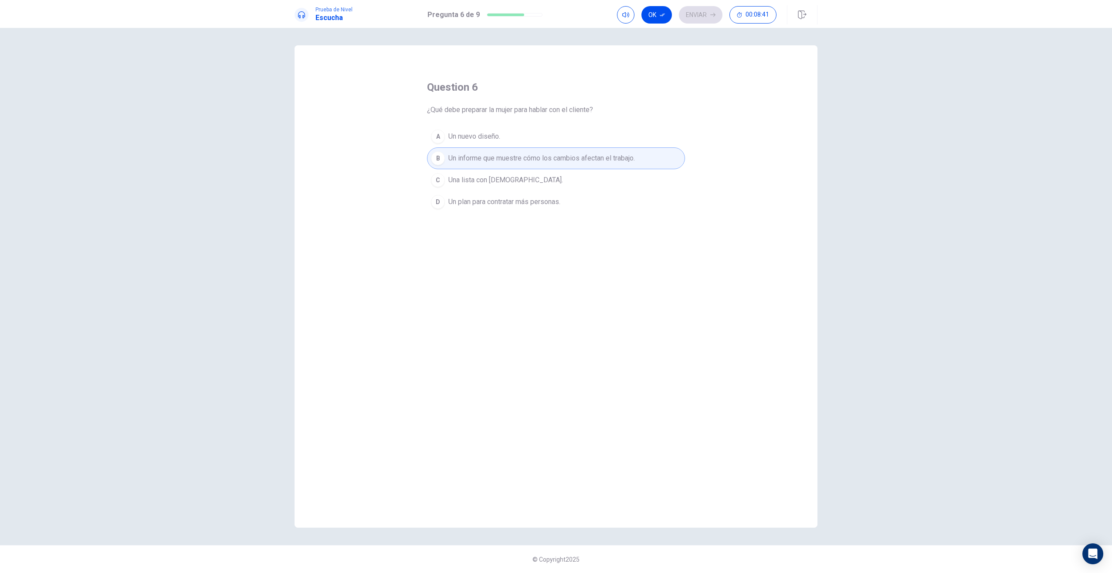
drag, startPoint x: 656, startPoint y: 13, endPoint x: 664, endPoint y: 15, distance: 7.6
click at [547, 13] on button "Ok" at bounding box center [657, 14] width 31 height 17
click at [547, 17] on button "Enviar" at bounding box center [701, 14] width 44 height 17
click at [476, 187] on button "C Que están estresados por trabajar mucho." at bounding box center [556, 180] width 258 height 22
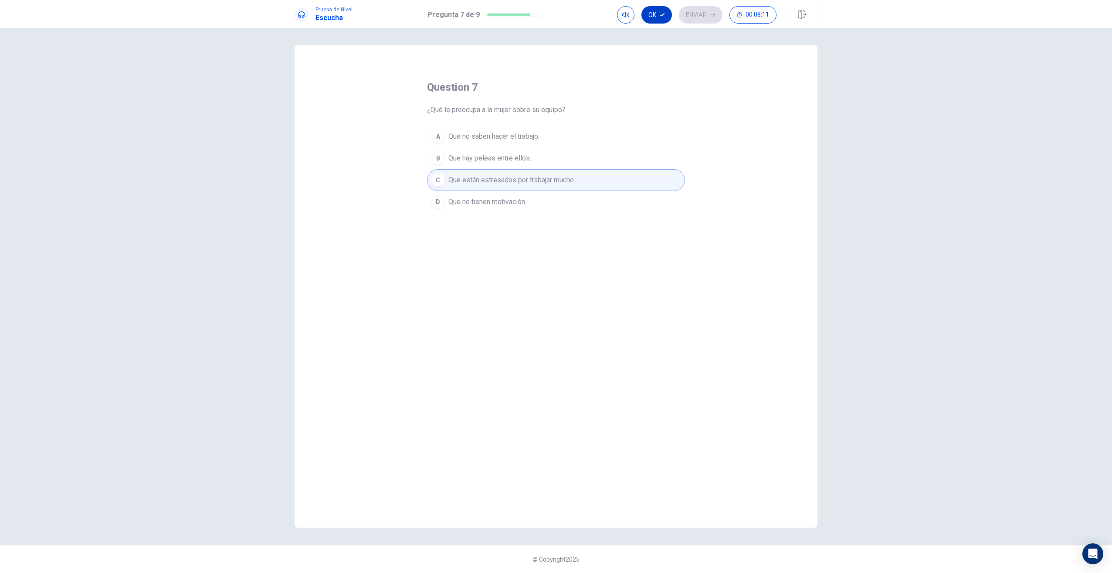
click at [547, 15] on button "Ok" at bounding box center [657, 14] width 31 height 17
click at [547, 14] on button "Enviar" at bounding box center [701, 14] width 44 height 17
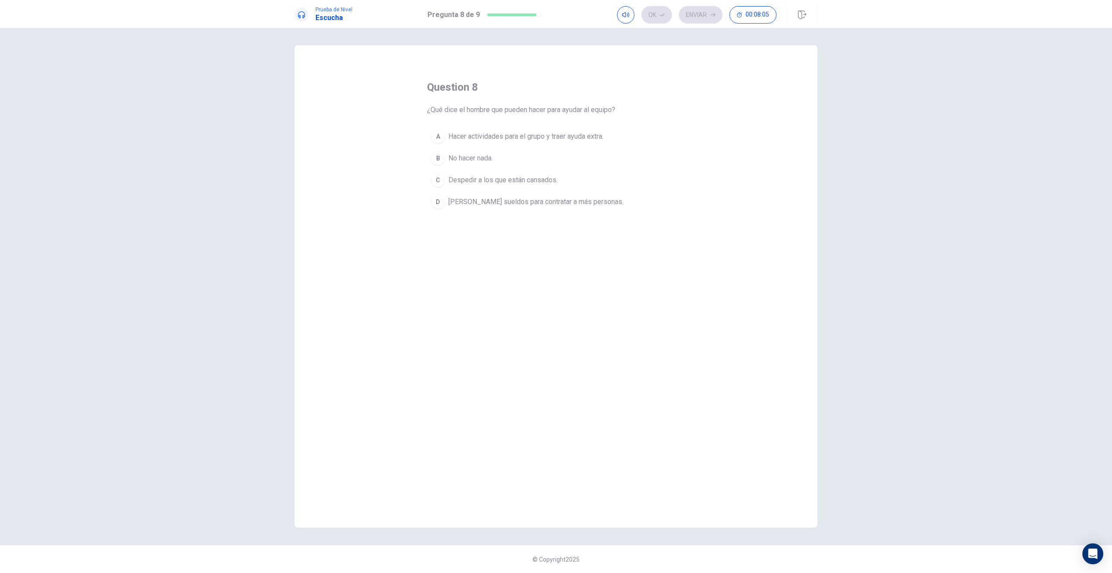
click at [464, 137] on span "Hacer actividades para el grupo y traer ayuda extra." at bounding box center [526, 136] width 155 height 10
click at [547, 15] on button "Ok" at bounding box center [657, 14] width 31 height 17
click at [547, 17] on button "Enviar" at bounding box center [701, 14] width 44 height 17
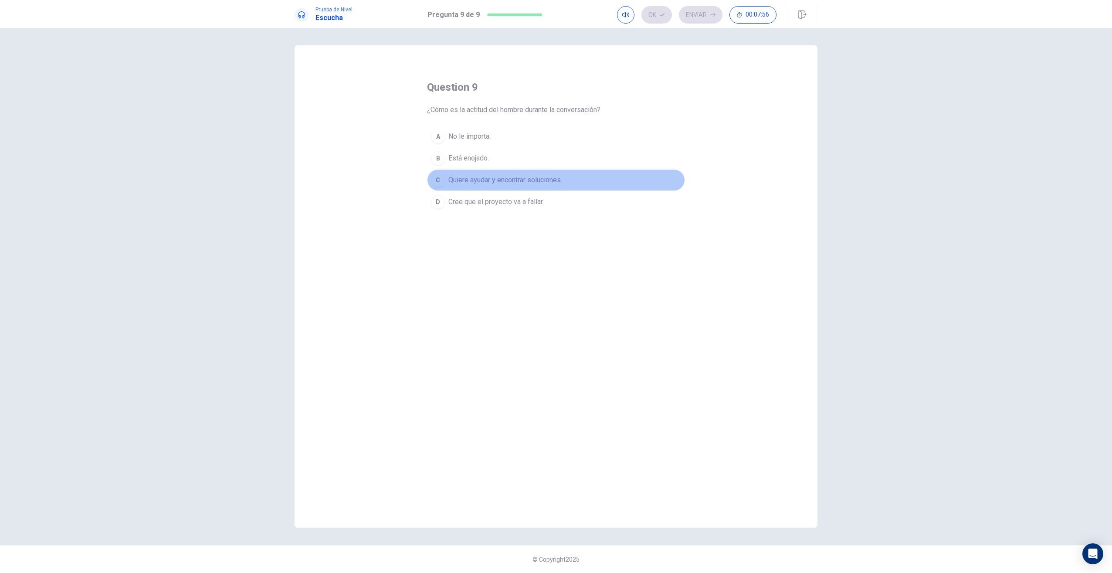
click at [459, 183] on span "Quiere ayudar y encontrar soluciones." at bounding box center [506, 180] width 114 height 10
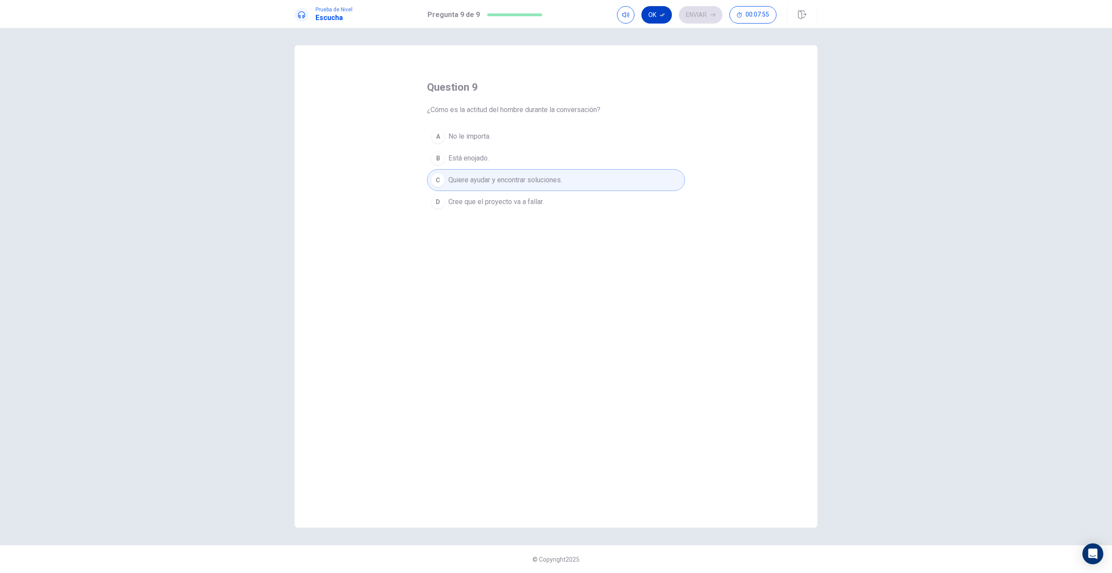
click at [547, 17] on button "Ok" at bounding box center [657, 14] width 31 height 17
click at [547, 17] on button "Enviar" at bounding box center [701, 14] width 44 height 17
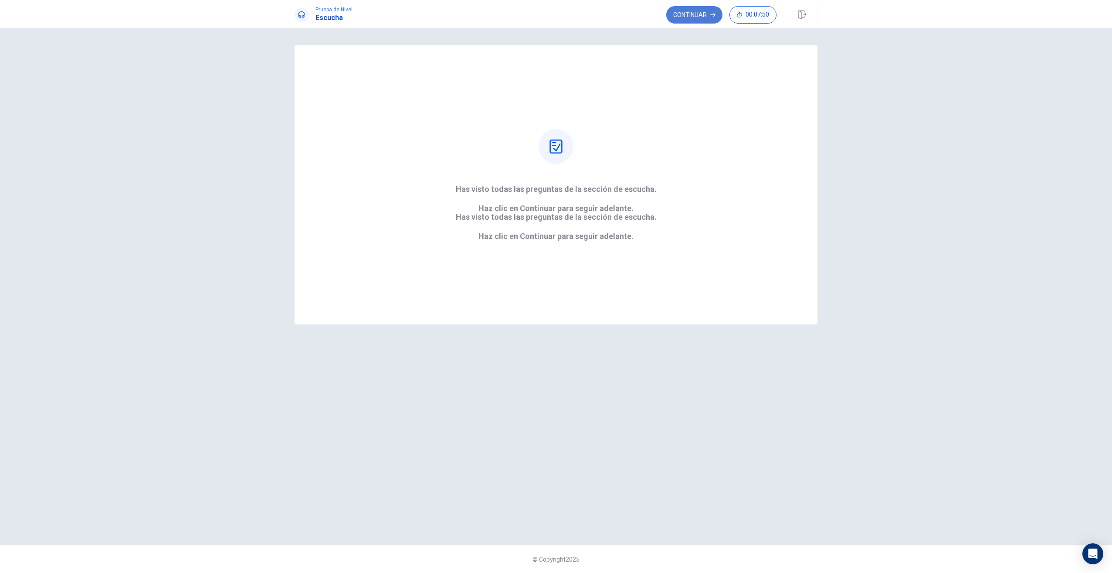
click at [547, 17] on button "Continuar" at bounding box center [694, 14] width 56 height 17
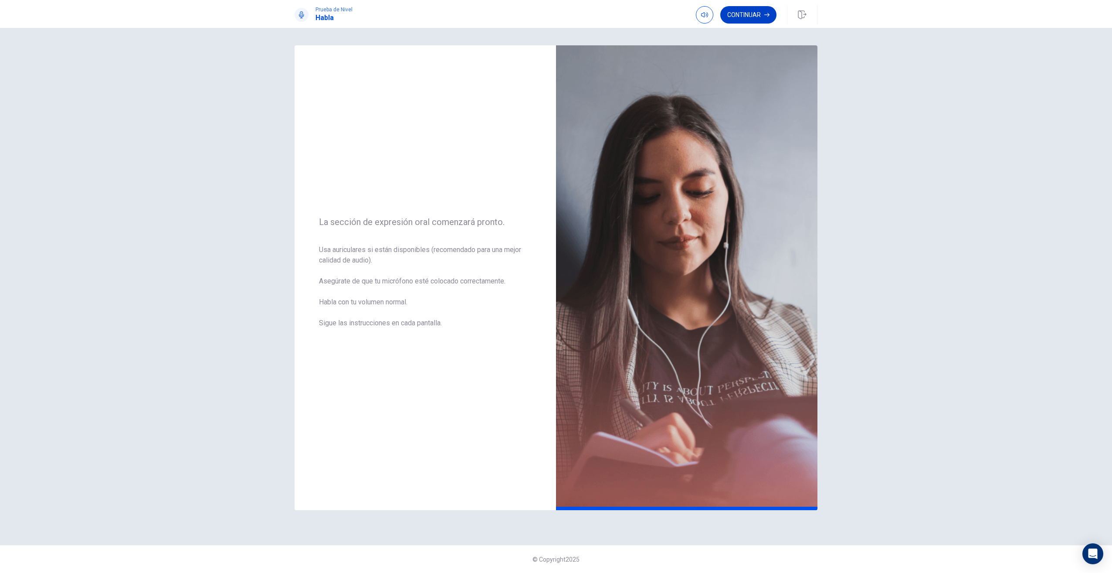
click at [547, 9] on button "Continuar" at bounding box center [748, 14] width 56 height 17
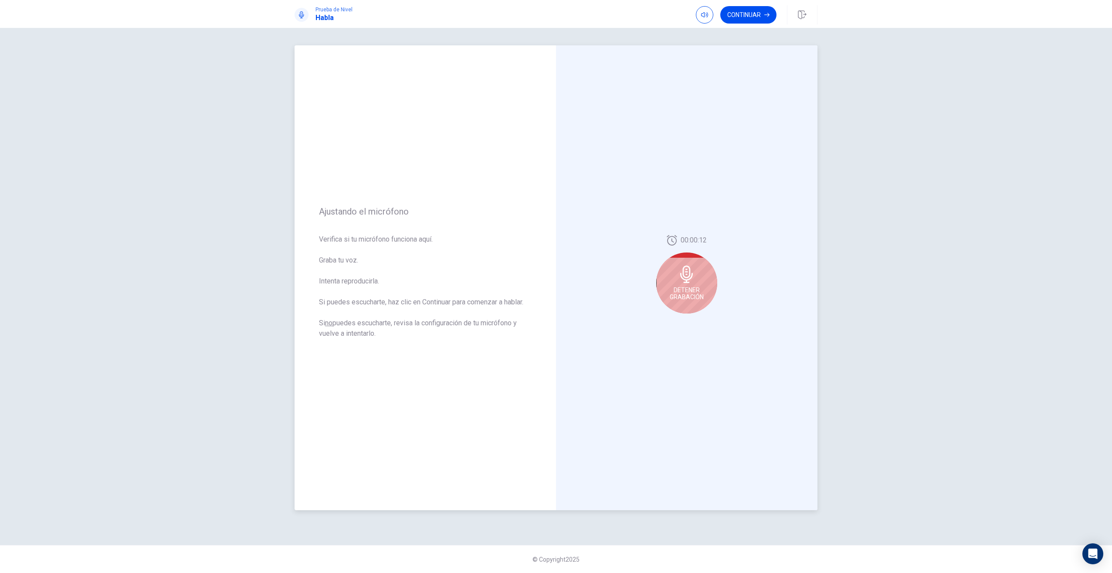
click at [547, 281] on icon at bounding box center [686, 273] width 17 height 17
click at [547, 320] on icon "Play Audio" at bounding box center [696, 320] width 4 height 5
click at [547, 323] on icon "Play Audio" at bounding box center [696, 320] width 5 height 5
click at [547, 15] on button "Continuar" at bounding box center [748, 14] width 56 height 17
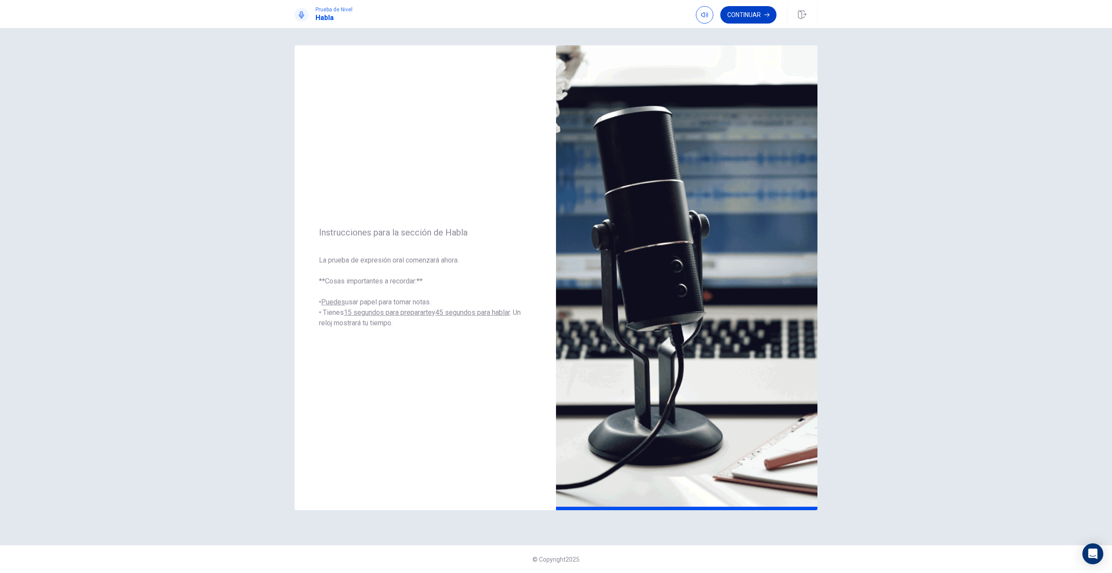
click at [547, 17] on button "Continuar" at bounding box center [748, 14] width 56 height 17
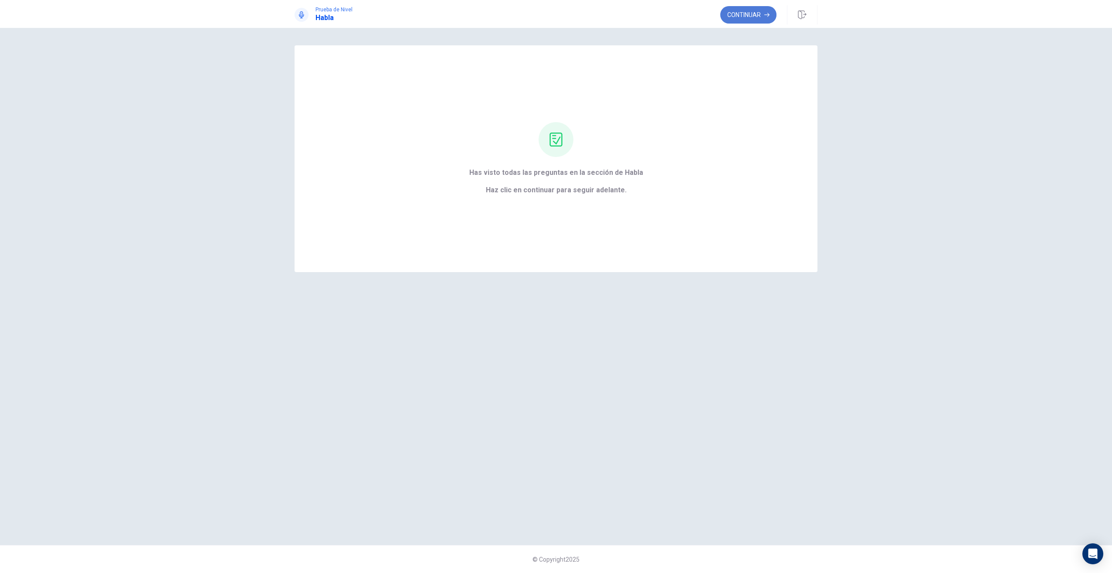
click at [547, 14] on button "Continuar" at bounding box center [748, 14] width 56 height 17
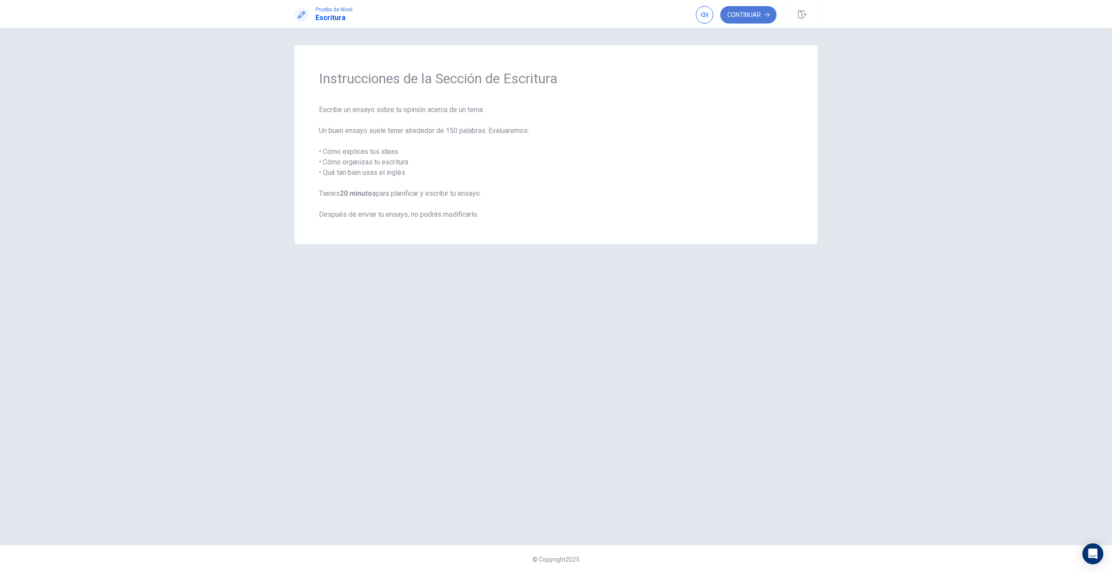
click at [547, 16] on button "Continuar" at bounding box center [748, 14] width 56 height 17
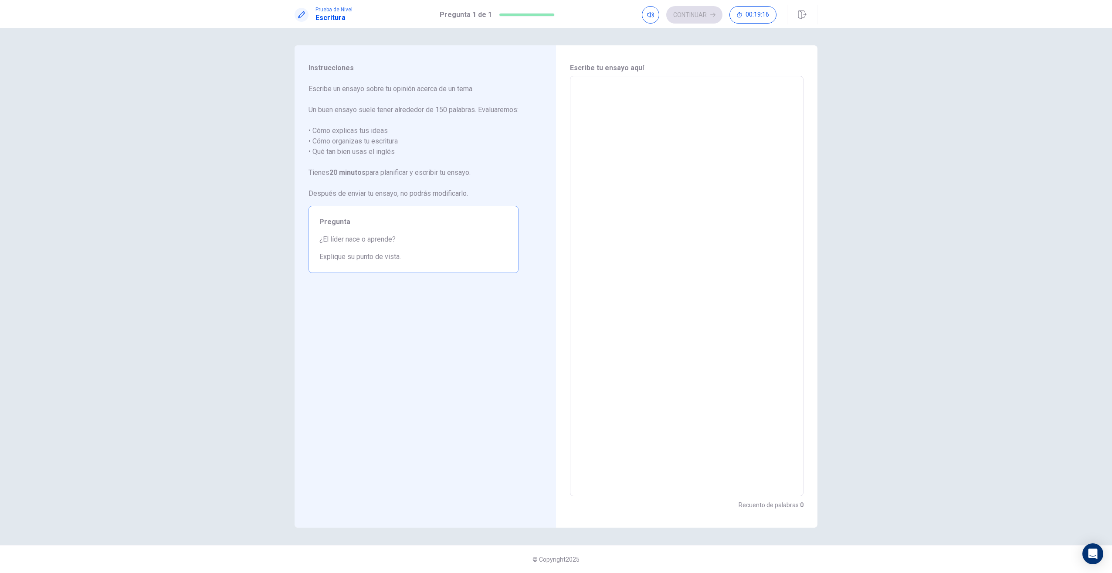
click at [547, 111] on textarea at bounding box center [686, 286] width 221 height 406
click at [547, 91] on textarea "**" at bounding box center [686, 286] width 221 height 406
click at [547, 88] on textarea "**" at bounding box center [686, 286] width 221 height 406
click at [547, 90] on textarea "**" at bounding box center [686, 286] width 221 height 406
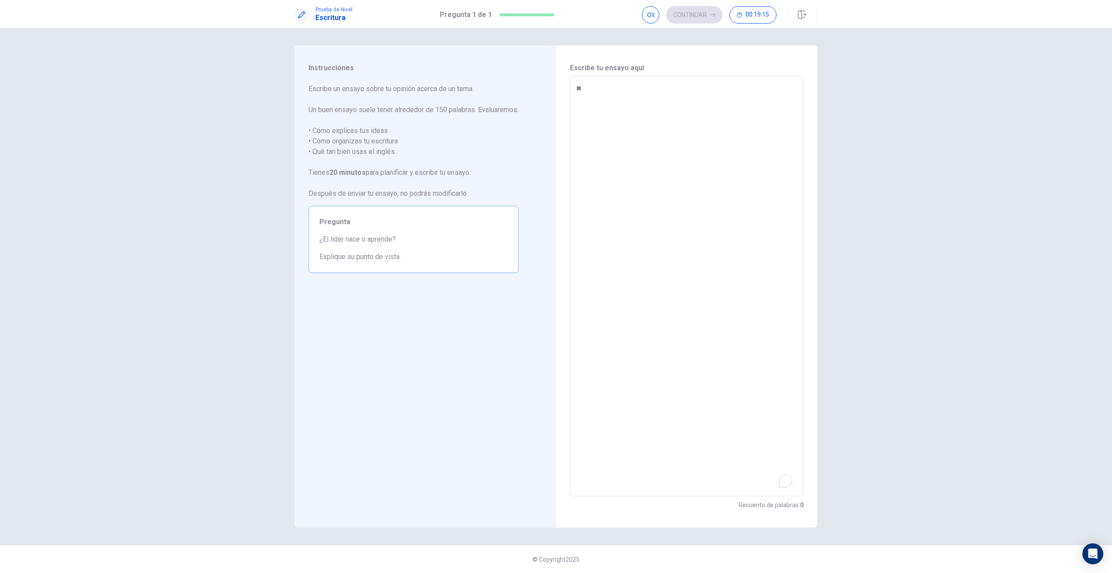
click at [372, 217] on span "Pregunta" at bounding box center [413, 222] width 188 height 10
click at [374, 220] on span "Pregunta" at bounding box center [413, 222] width 188 height 10
click at [547, 93] on textarea "**" at bounding box center [686, 286] width 221 height 406
click at [547, 360] on div "***** * ​" at bounding box center [687, 286] width 234 height 420
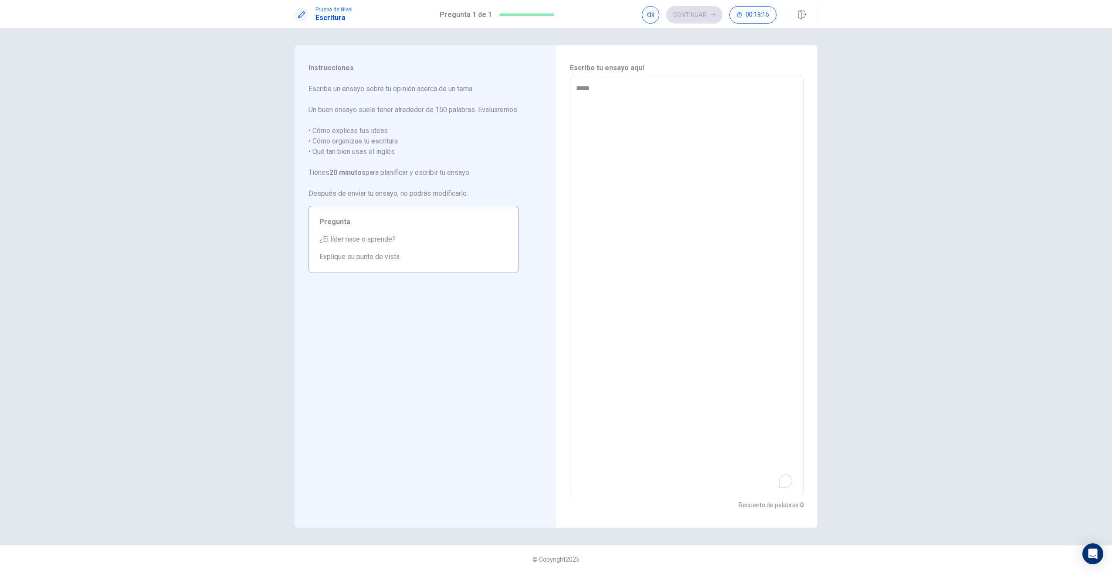
click at [547, 360] on div "***** * ​" at bounding box center [687, 286] width 234 height 420
click at [547, 104] on textarea "********" at bounding box center [686, 286] width 221 height 406
click at [547, 115] on textarea "**********" at bounding box center [686, 286] width 221 height 406
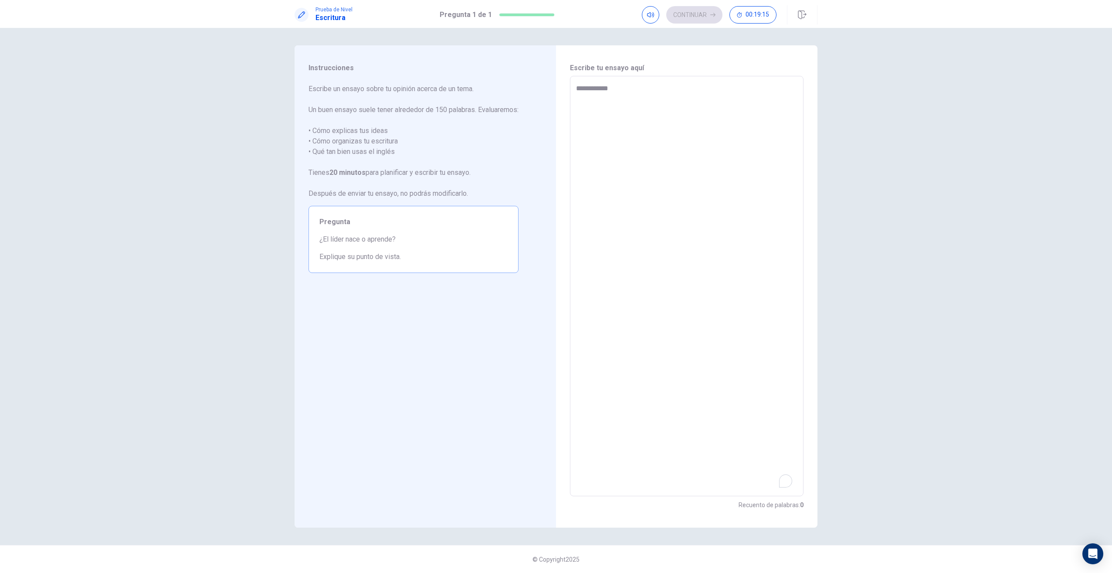
click at [547, 360] on textarea "**********" at bounding box center [686, 286] width 221 height 406
click at [547, 117] on textarea "**" at bounding box center [686, 286] width 221 height 406
click at [547, 101] on textarea "**" at bounding box center [686, 286] width 221 height 406
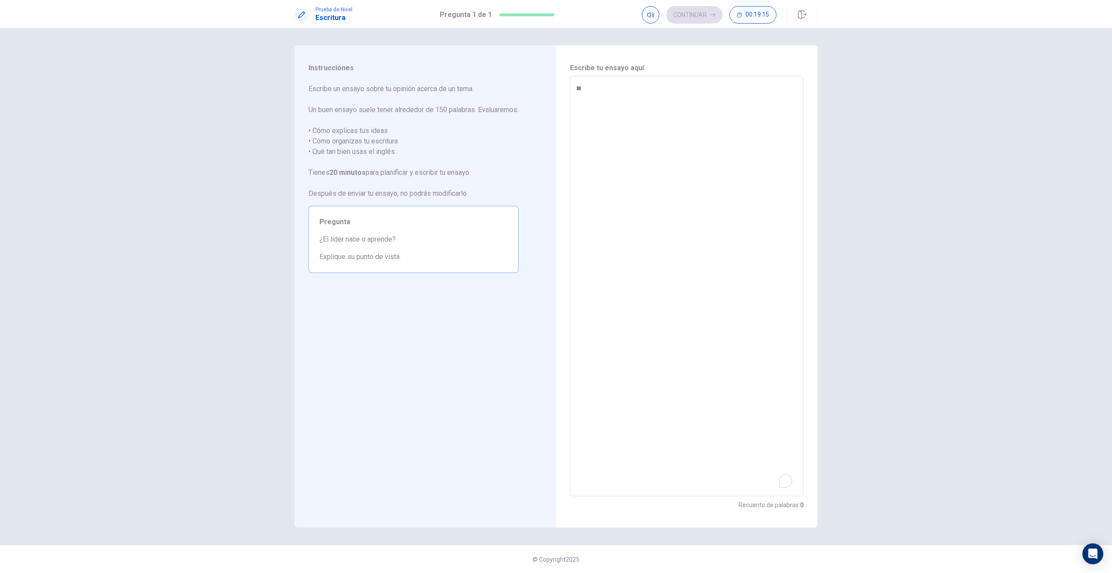
click at [547, 99] on textarea "**" at bounding box center [686, 286] width 221 height 406
click at [547, 98] on textarea "**" at bounding box center [686, 286] width 221 height 406
click at [547, 93] on textarea "****" at bounding box center [686, 286] width 221 height 406
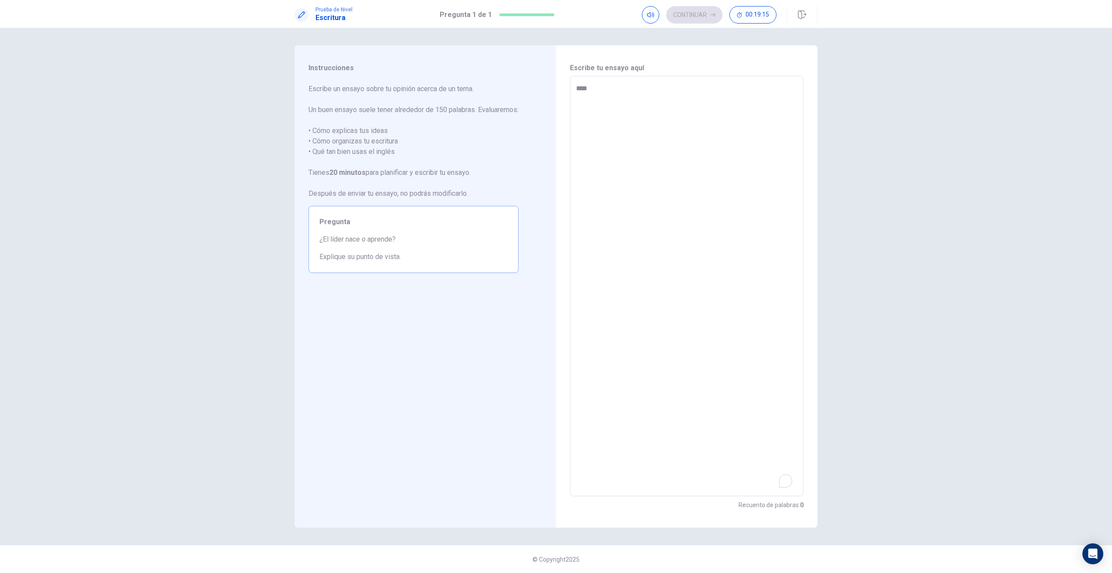
click at [547, 94] on textarea "****" at bounding box center [686, 286] width 221 height 406
type textarea "****"
click at [547, 95] on textarea "****" at bounding box center [686, 286] width 221 height 406
type textarea "***"
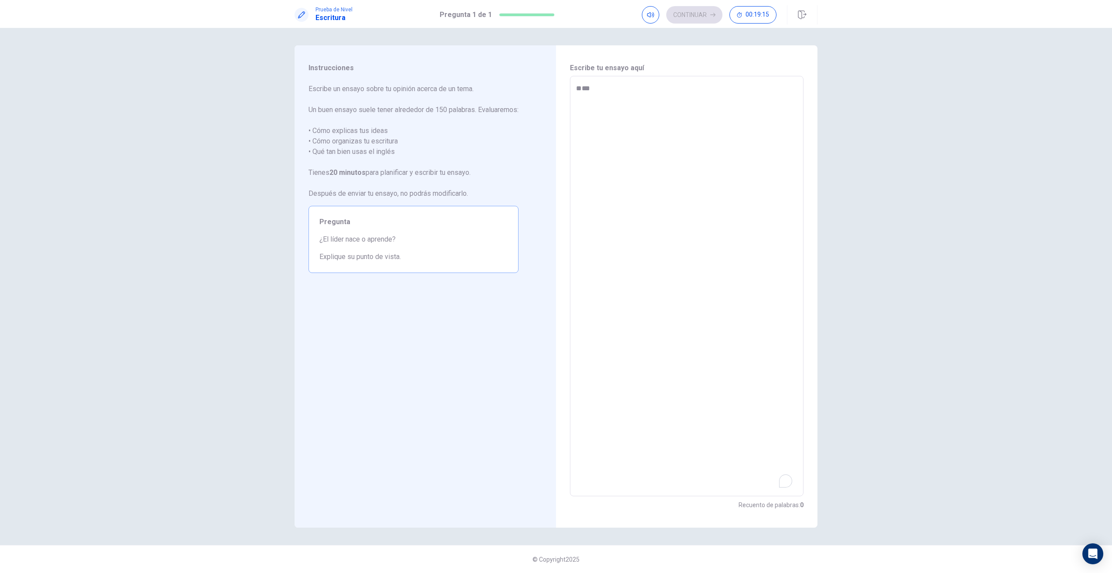
click at [547, 86] on textarea "***" at bounding box center [686, 286] width 221 height 406
click at [547, 360] on textarea "***" at bounding box center [686, 286] width 221 height 406
click at [547, 86] on textarea "***" at bounding box center [686, 286] width 221 height 406
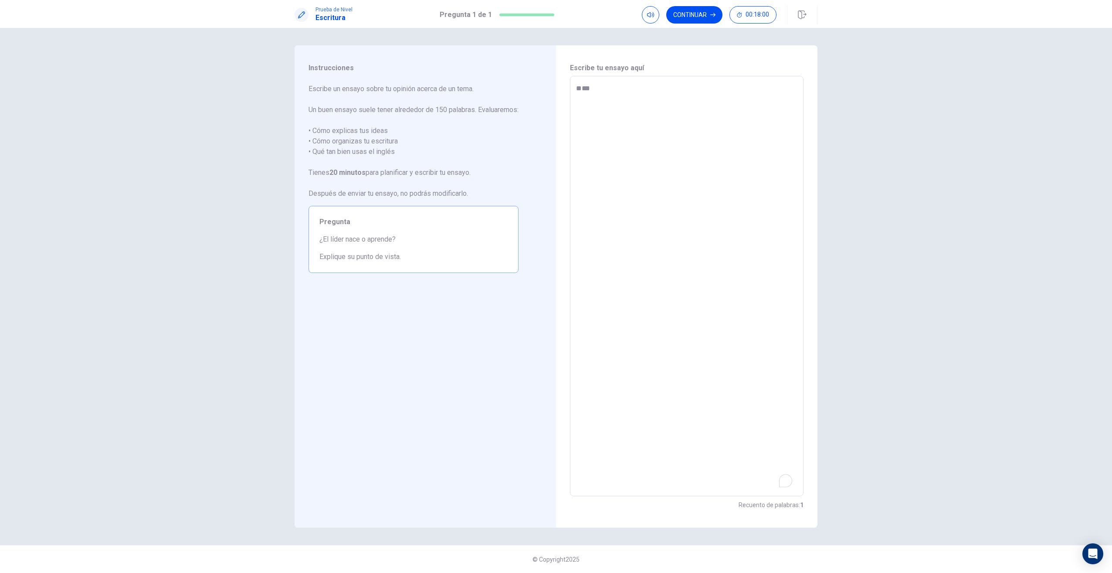
click at [547, 88] on textarea "***" at bounding box center [686, 286] width 221 height 406
drag, startPoint x: 589, startPoint y: 88, endPoint x: 572, endPoint y: 87, distance: 17.0
click at [547, 87] on div "*** * ​" at bounding box center [687, 286] width 234 height 420
type textarea "*"
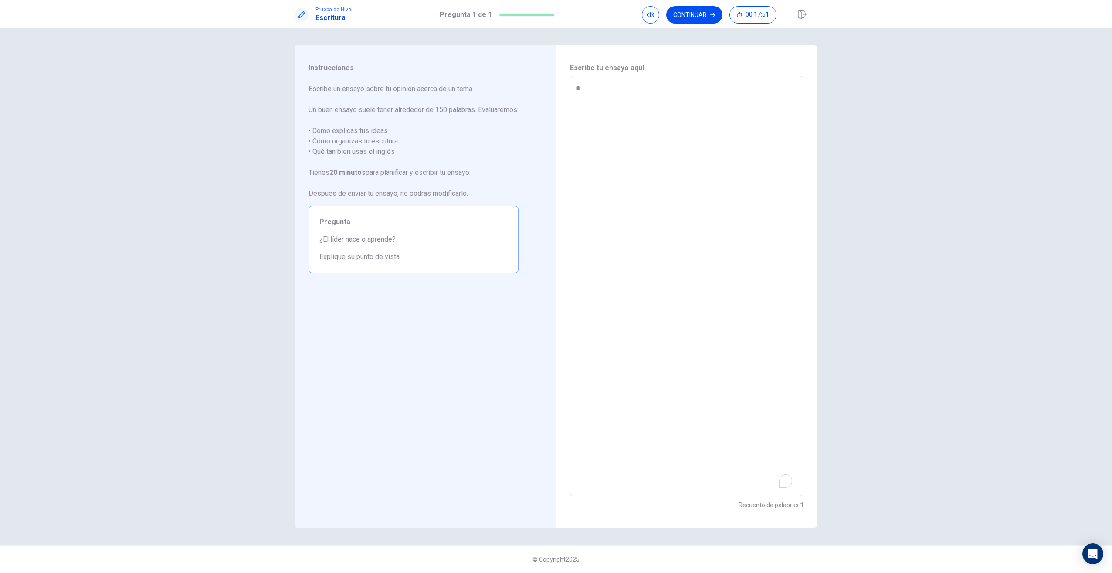
type textarea "*"
type textarea "**"
type textarea "*"
type textarea "**"
type textarea "*"
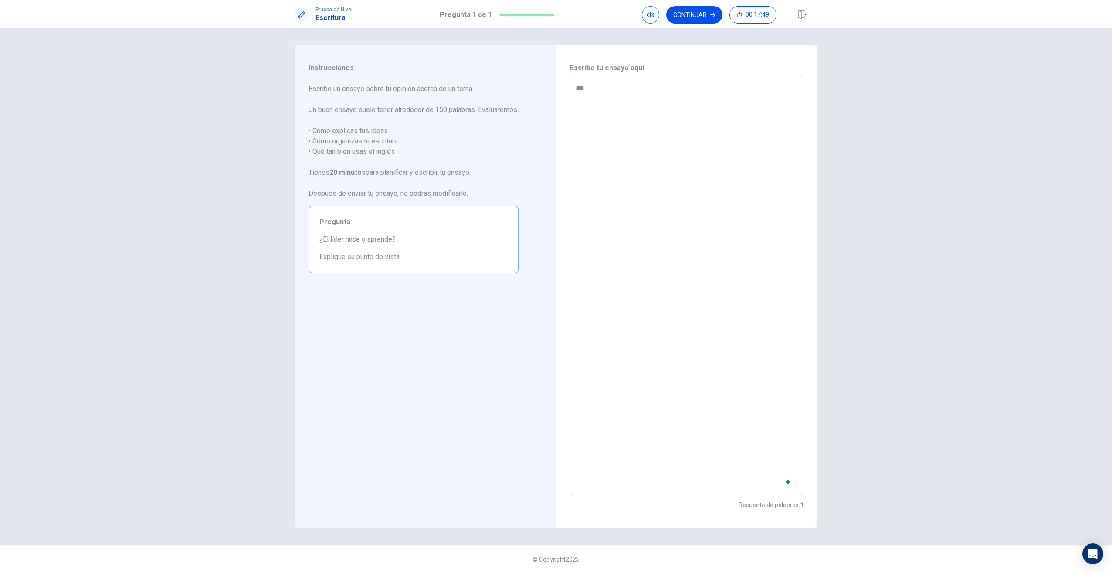
type textarea "****"
type textarea "*"
type textarea "*****"
type textarea "*"
type textarea "*****"
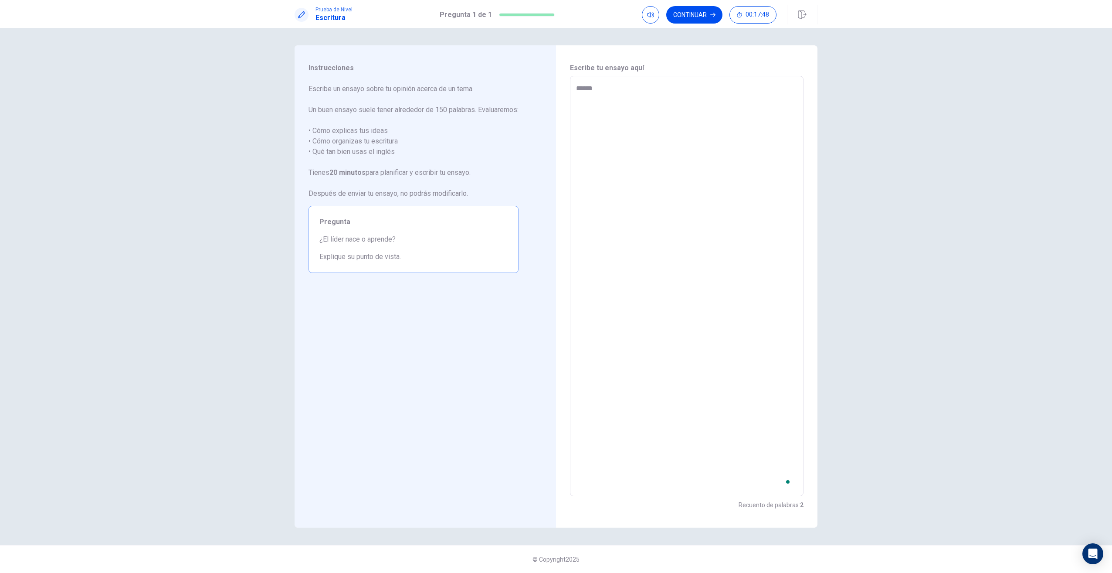
type textarea "*"
type textarea "*******"
type textarea "*"
click at [547, 102] on textarea "*******" at bounding box center [686, 286] width 221 height 406
click at [547, 147] on textarea "*******" at bounding box center [686, 286] width 221 height 406
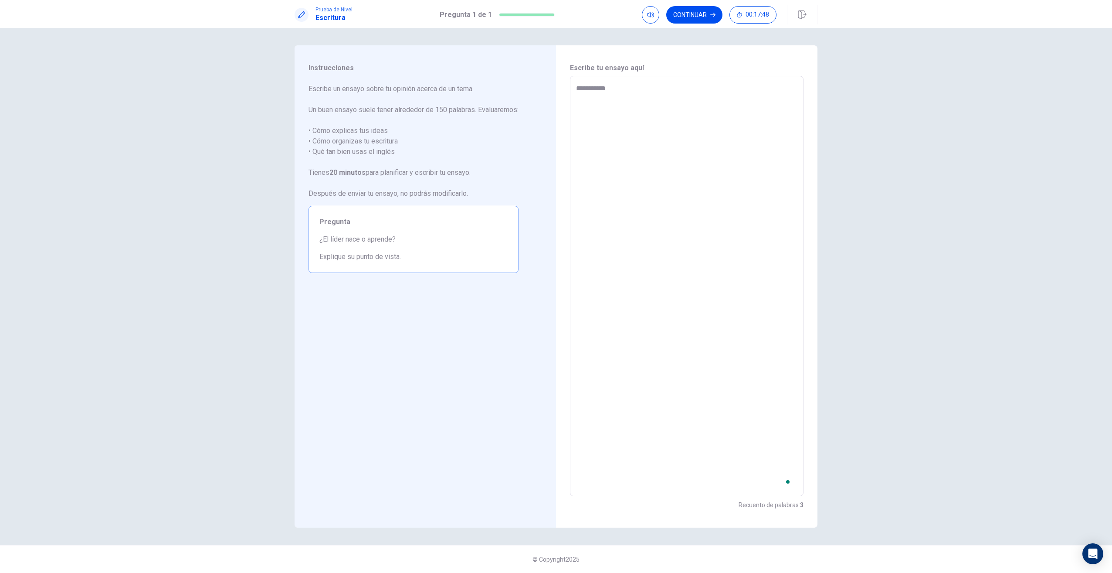
click at [547, 118] on textarea "*******" at bounding box center [686, 286] width 221 height 406
click at [547, 104] on textarea "*******" at bounding box center [686, 286] width 221 height 406
type textarea "**********"
click at [547, 88] on textarea "*******" at bounding box center [686, 286] width 221 height 406
click at [547, 111] on textarea "*******" at bounding box center [686, 286] width 221 height 406
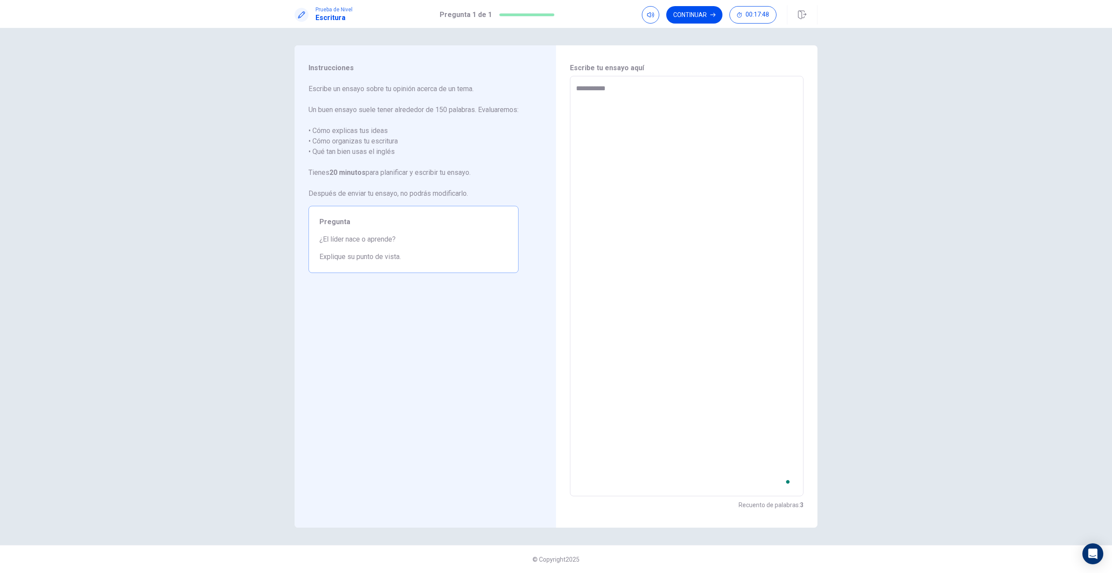
click at [547, 93] on textarea "*******" at bounding box center [686, 286] width 221 height 406
click at [547, 85] on textarea "**********" at bounding box center [686, 286] width 221 height 406
type textarea "*"
type textarea "**********"
type textarea "*"
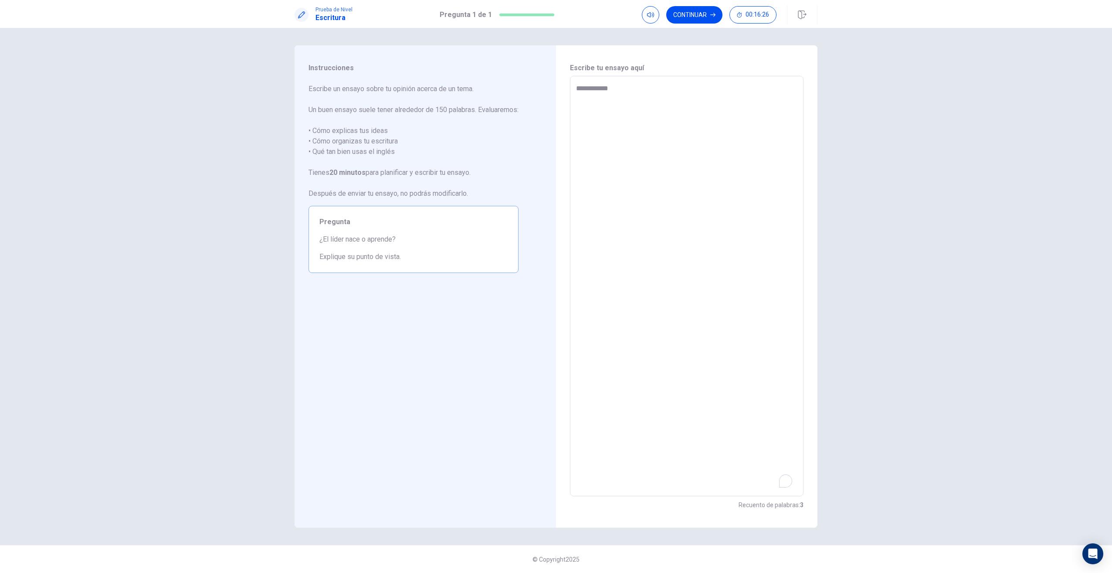
type textarea "**********"
type textarea "*"
type textarea "**********"
type textarea "*"
type textarea "**********"
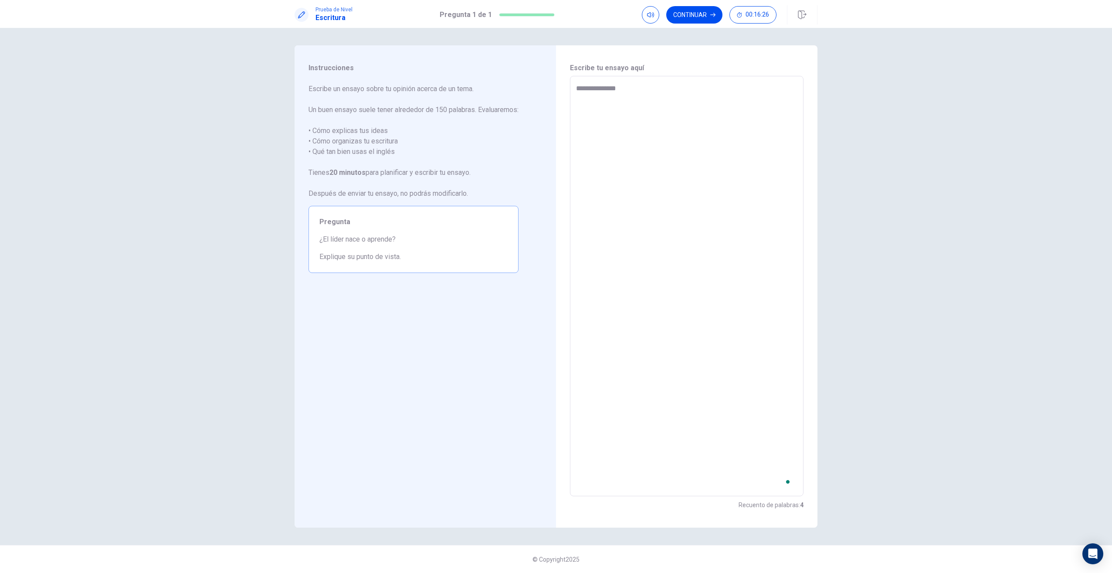
type textarea "*"
type textarea "**********"
type textarea "*"
type textarea "**********"
type textarea "*"
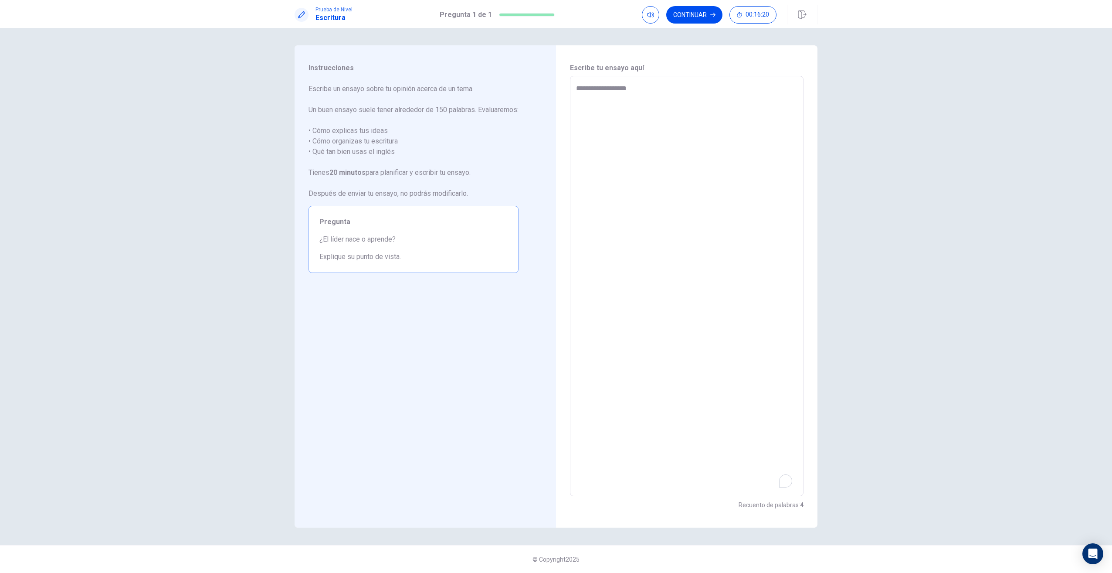
click at [547, 219] on textarea "**********" at bounding box center [686, 286] width 221 height 406
click at [547, 86] on textarea "**********" at bounding box center [686, 286] width 221 height 406
type textarea "**********"
click at [547, 92] on textarea "**********" at bounding box center [686, 286] width 221 height 406
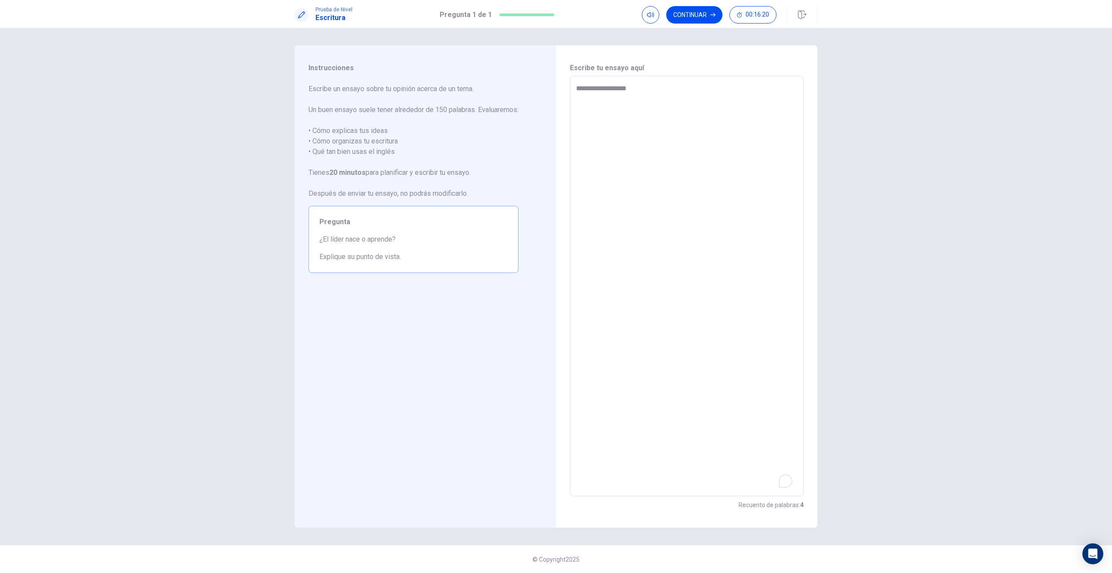
click at [547, 92] on textarea "**********" at bounding box center [686, 286] width 221 height 406
click at [547, 360] on div "Open Grammarly." at bounding box center [785, 480] width 11 height 11
click at [547, 214] on textarea "**********" at bounding box center [686, 286] width 221 height 406
click at [547, 76] on div "**********" at bounding box center [687, 286] width 234 height 420
click at [547, 95] on textarea "**********" at bounding box center [686, 286] width 221 height 406
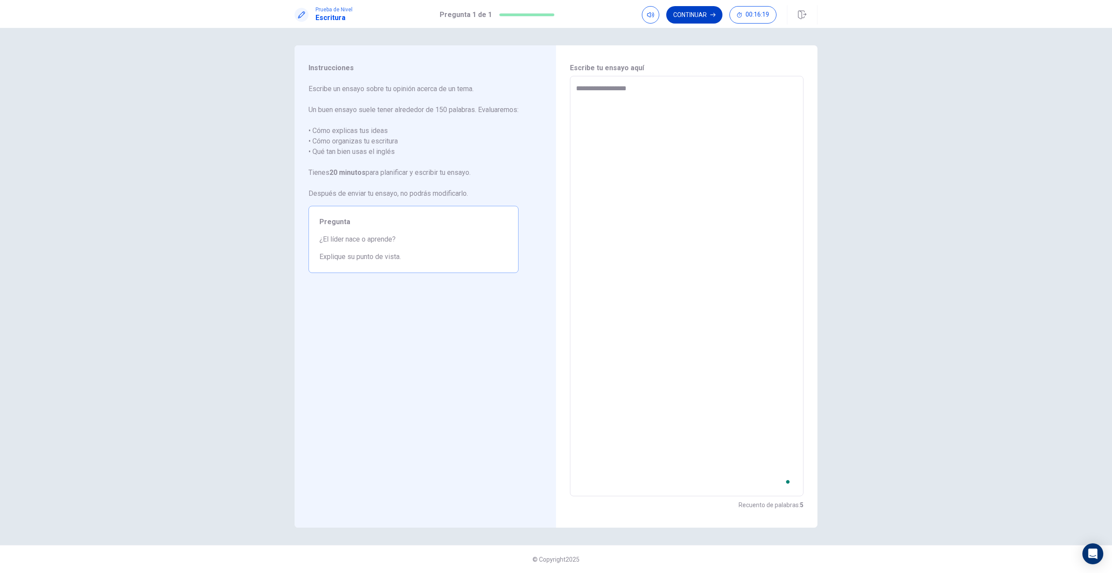
click at [547, 92] on textarea "**********" at bounding box center [686, 286] width 221 height 406
click at [547, 20] on button "Continuar" at bounding box center [694, 14] width 56 height 17
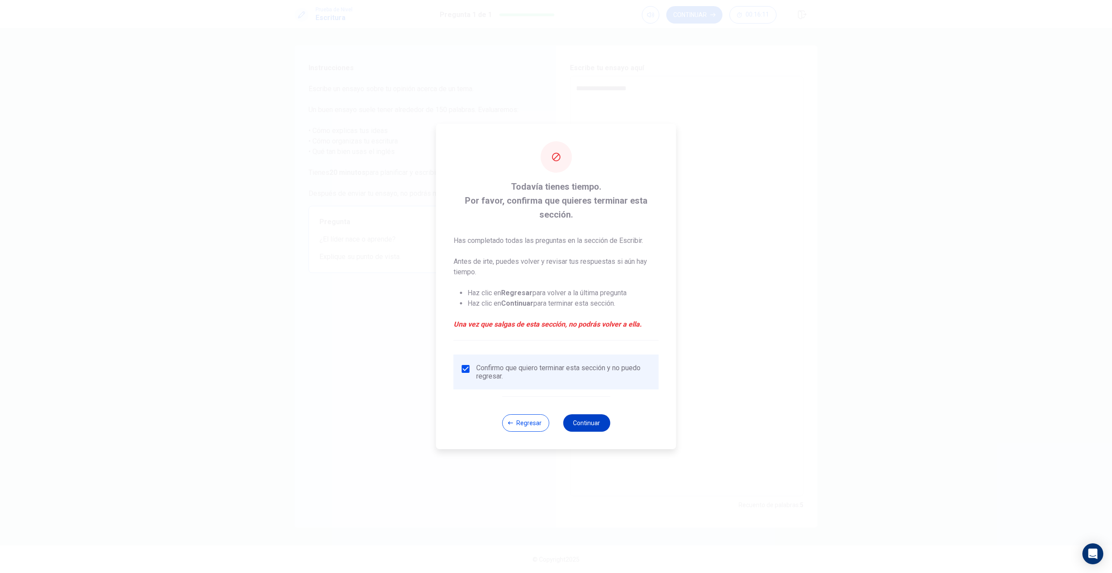
click at [547, 360] on button "Continuar" at bounding box center [586, 422] width 47 height 17
type textarea "*"
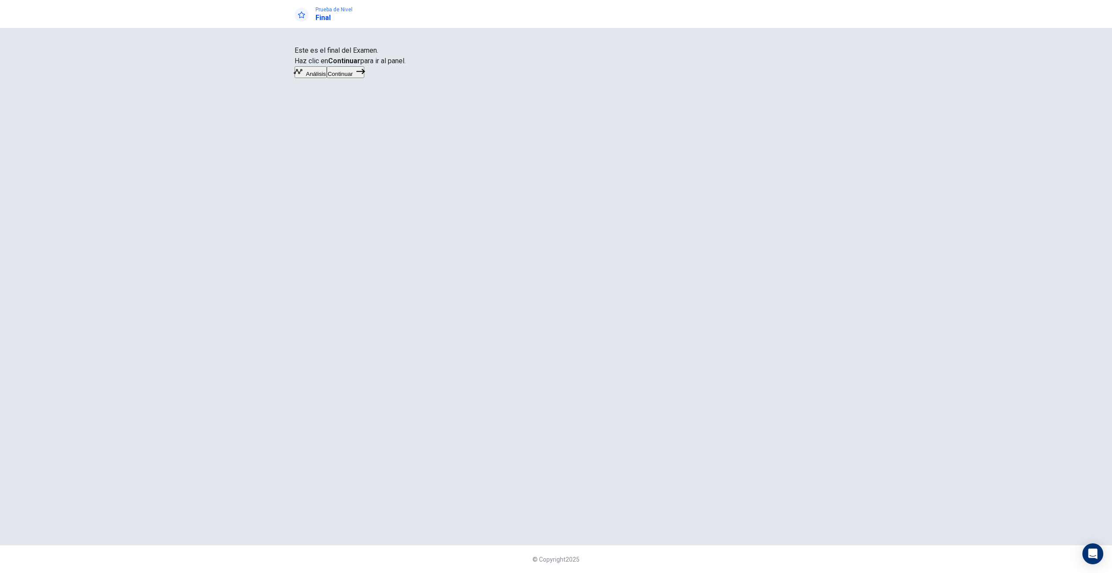
click at [364, 78] on button "Continuar" at bounding box center [345, 72] width 37 height 12
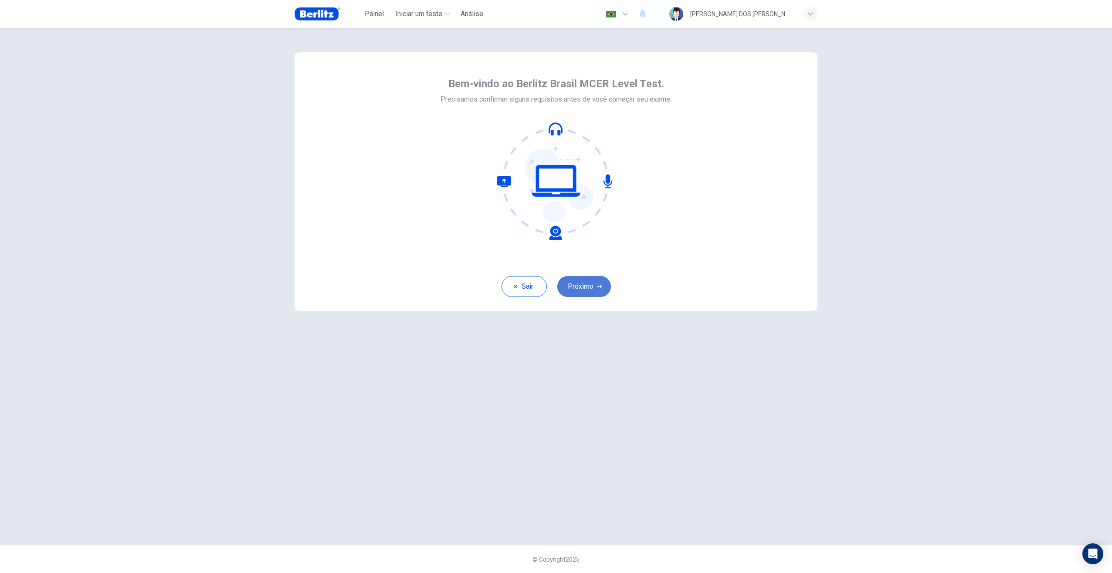
click at [584, 287] on button "Próximo" at bounding box center [584, 286] width 54 height 21
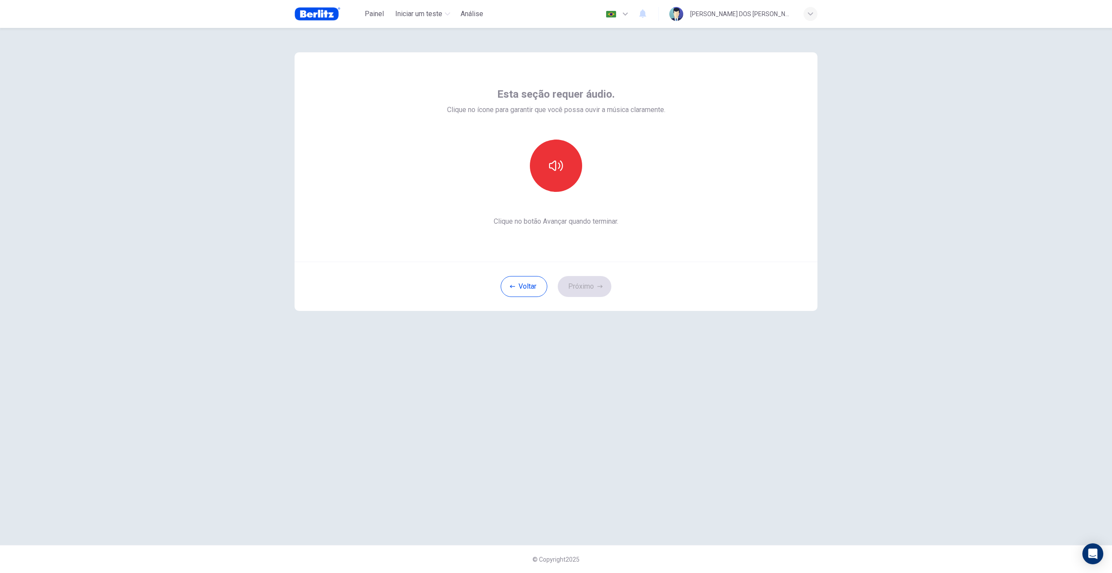
click at [500, 299] on div "Voltar Próximo" at bounding box center [556, 286] width 523 height 49
click at [507, 289] on button "Voltar" at bounding box center [524, 286] width 47 height 21
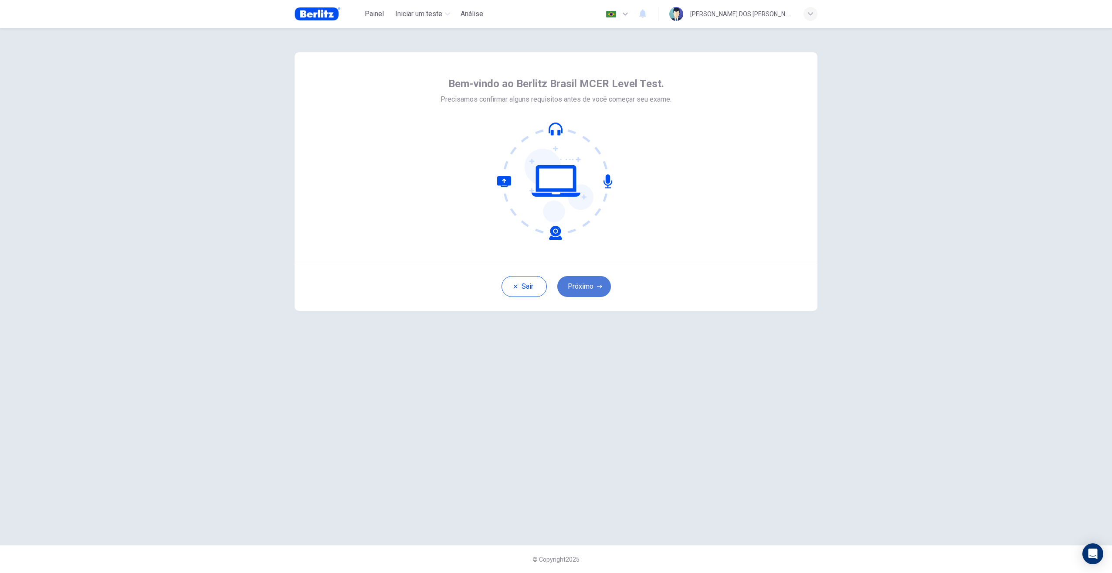
click at [581, 289] on button "Próximo" at bounding box center [584, 286] width 54 height 21
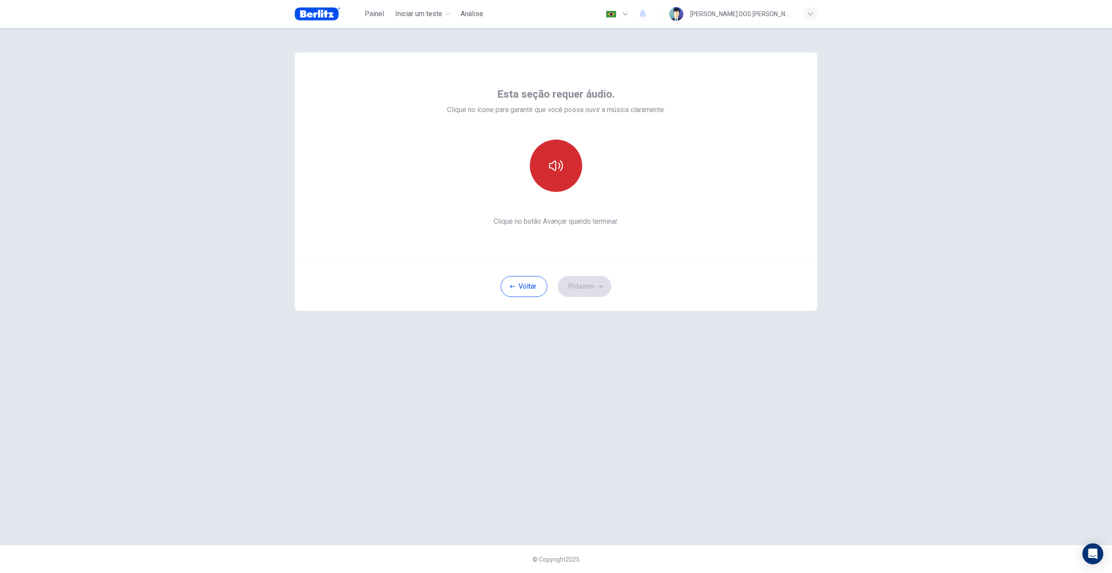
click at [542, 160] on button "button" at bounding box center [556, 165] width 52 height 52
click at [598, 282] on button "Próximo" at bounding box center [585, 286] width 54 height 21
click at [560, 161] on icon "button" at bounding box center [556, 160] width 10 height 14
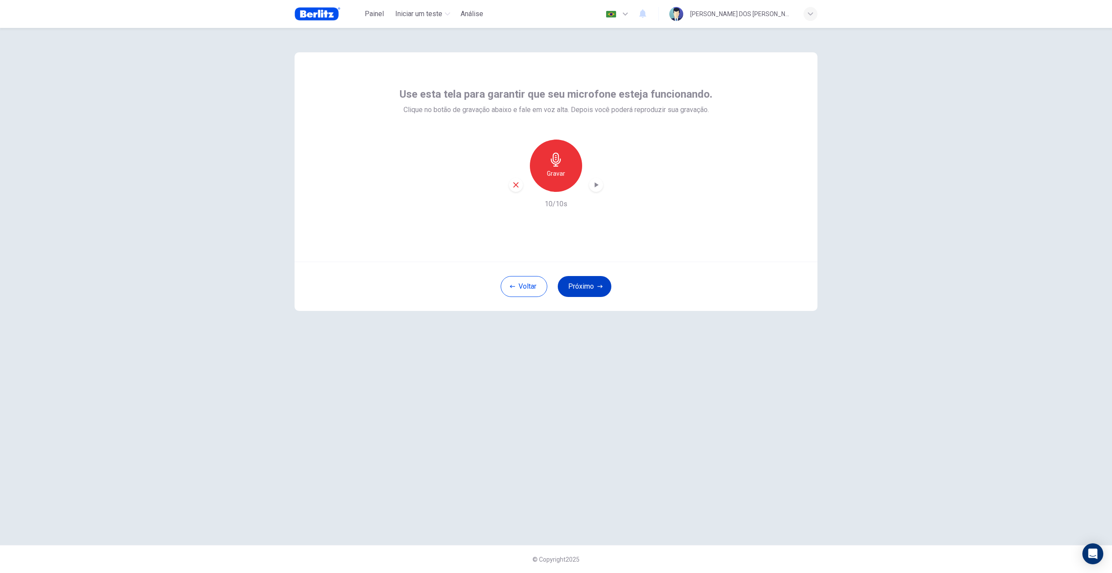
click at [577, 293] on button "Próximo" at bounding box center [585, 286] width 54 height 21
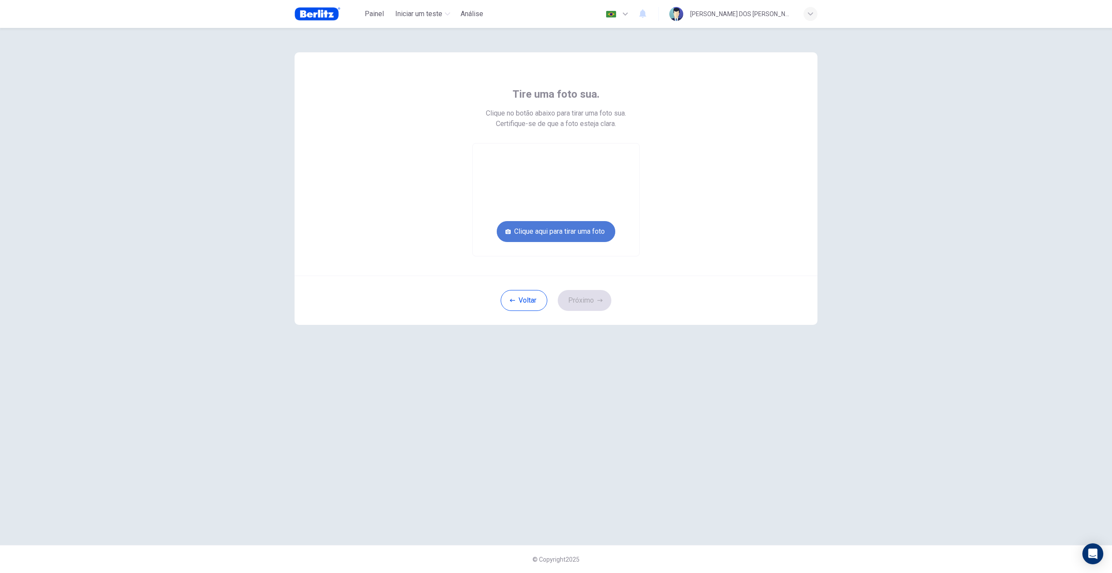
click at [577, 231] on button "Clique aqui para tirar uma foto" at bounding box center [556, 231] width 119 height 21
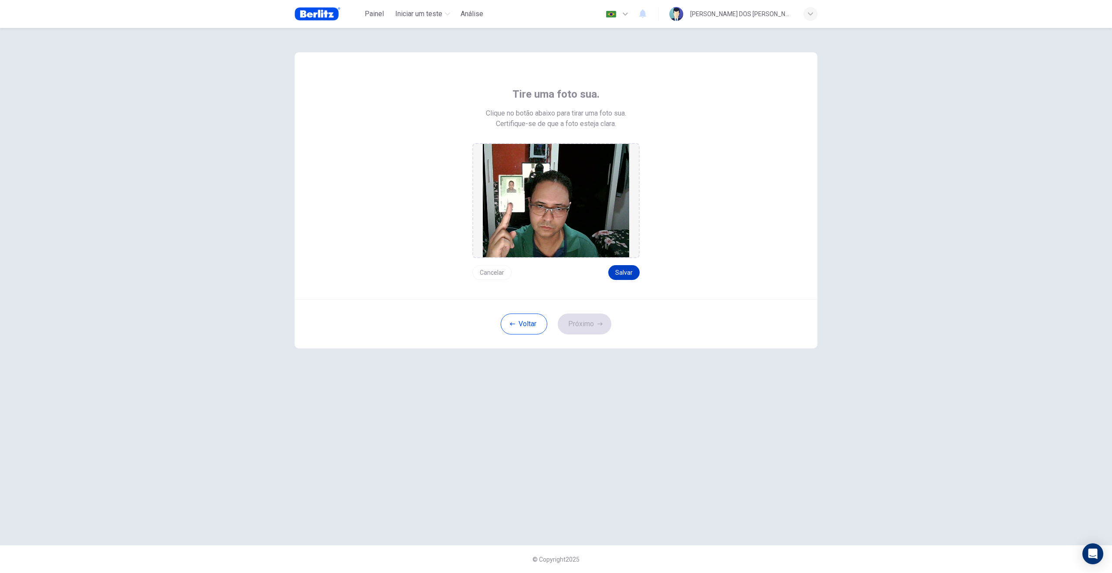
click at [620, 273] on button "Salvar" at bounding box center [623, 272] width 31 height 15
click at [593, 328] on button "Próximo" at bounding box center [585, 323] width 54 height 21
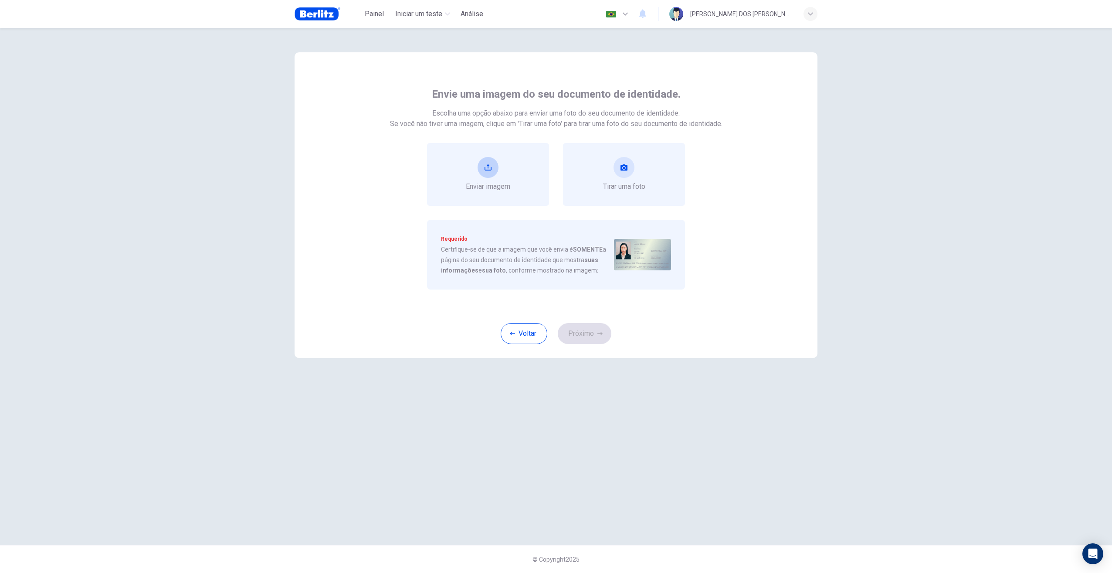
click at [479, 177] on div "Enviar imagem" at bounding box center [488, 174] width 44 height 35
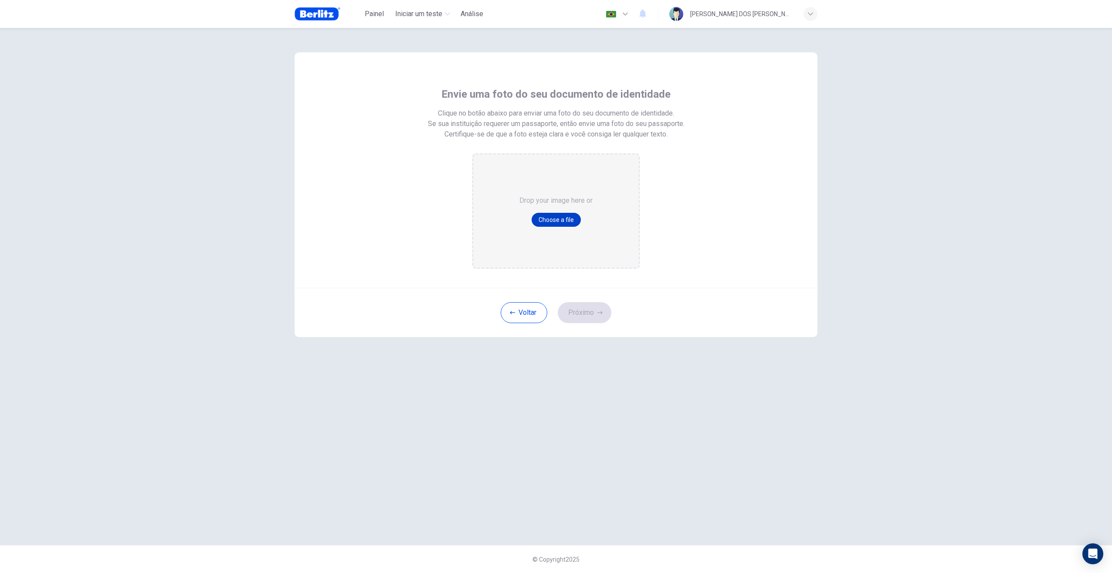
click at [549, 219] on button "Choose a file" at bounding box center [556, 220] width 49 height 14
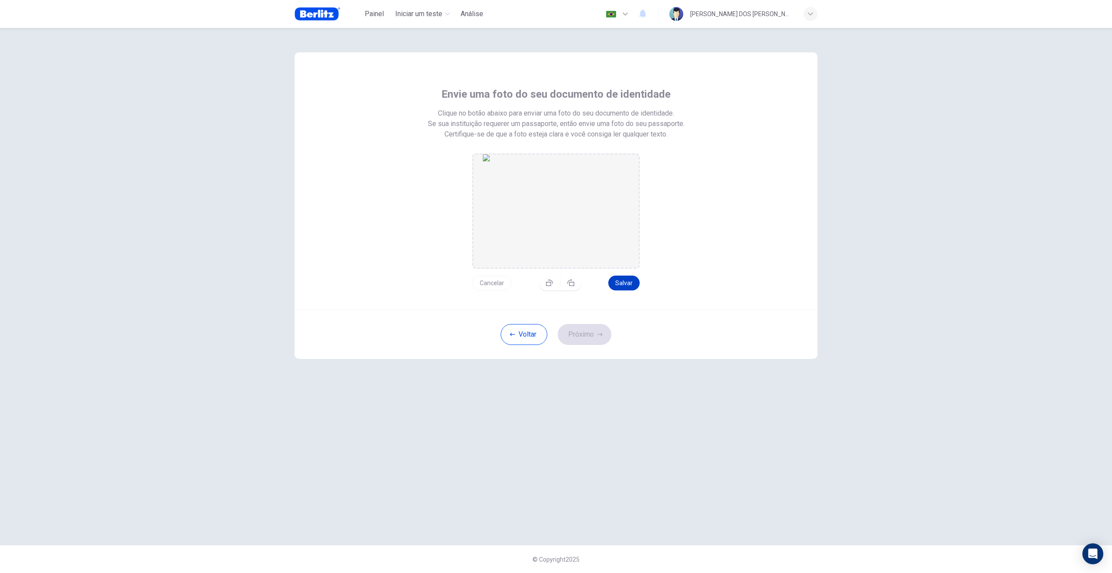
click at [619, 287] on button "Salvar" at bounding box center [623, 282] width 31 height 15
click at [588, 339] on button "Próximo" at bounding box center [585, 334] width 54 height 21
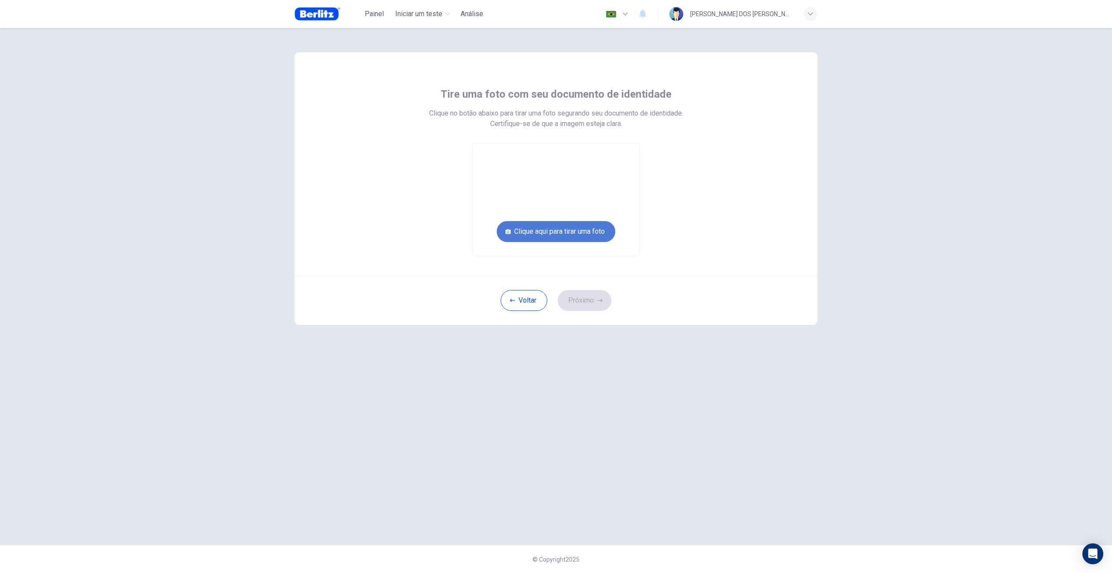
click at [564, 230] on button "Clique aqui para tirar uma foto" at bounding box center [556, 231] width 119 height 21
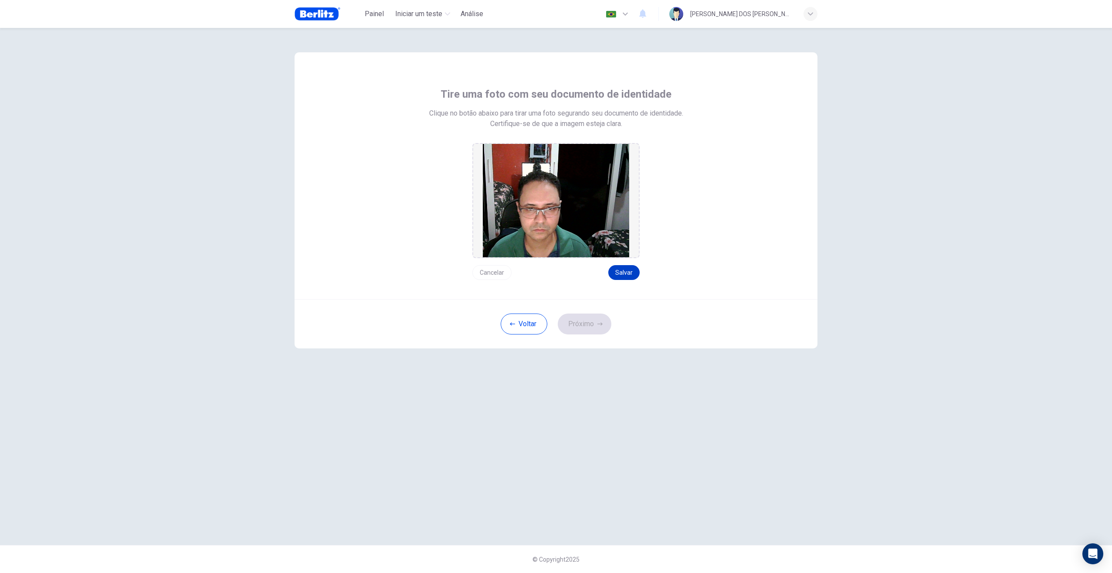
click at [613, 278] on button "Salvar" at bounding box center [623, 272] width 31 height 15
click at [591, 329] on button "Próximo" at bounding box center [585, 323] width 54 height 21
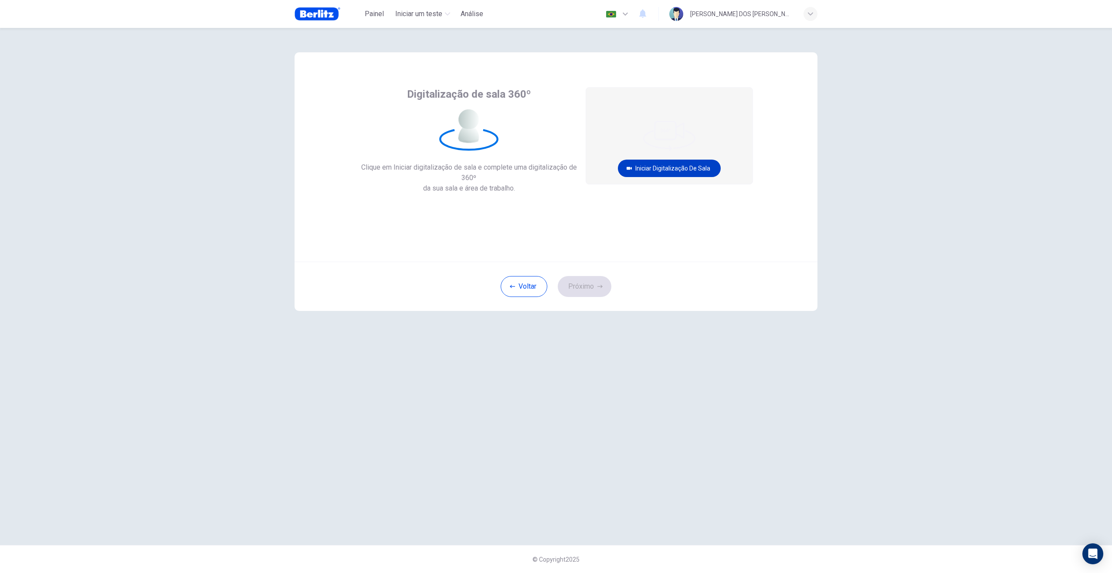
click at [651, 170] on button "Iniciar digitalização de sala" at bounding box center [669, 168] width 103 height 17
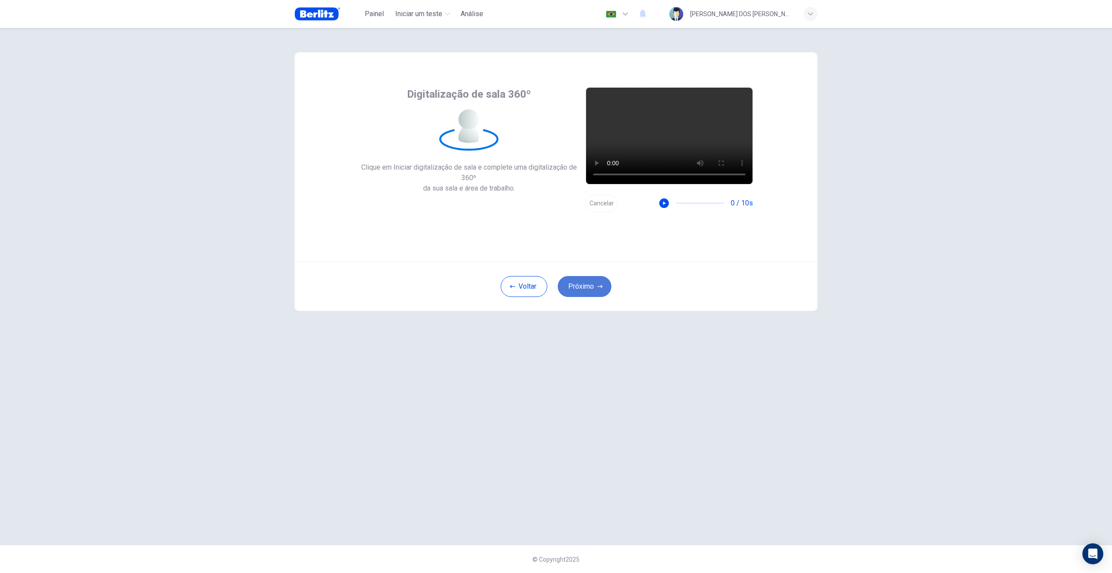
click at [593, 287] on button "Próximo" at bounding box center [585, 286] width 54 height 21
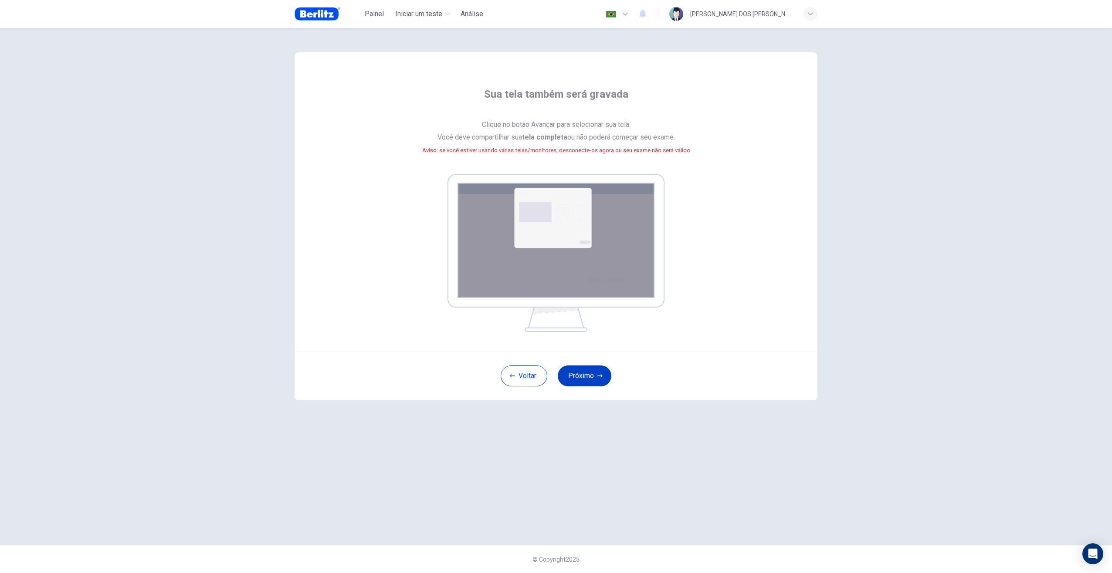
click at [581, 376] on button "Próximo" at bounding box center [585, 375] width 54 height 21
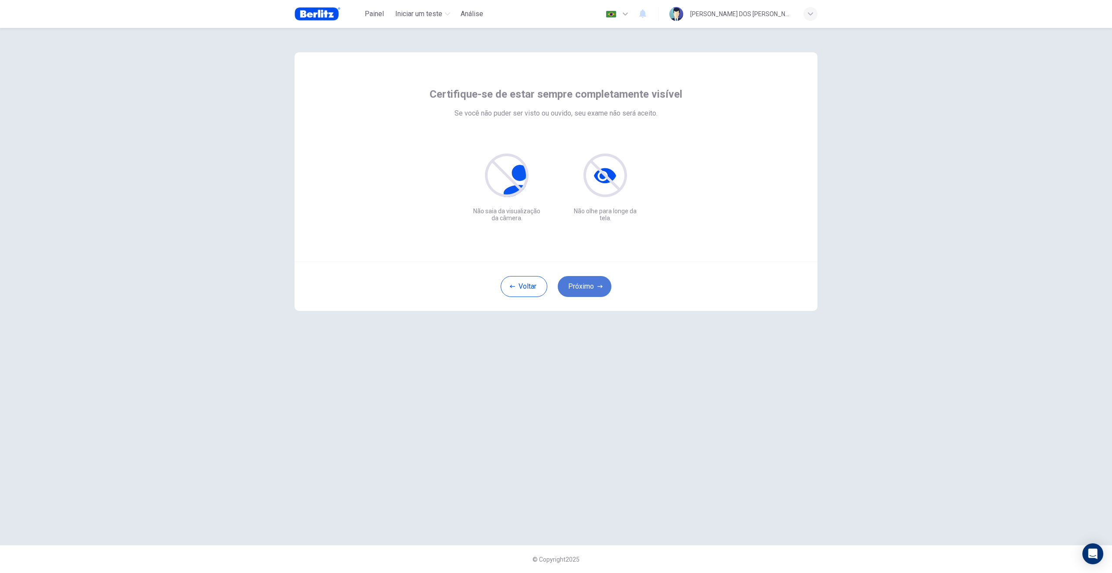
click at [579, 290] on button "Próximo" at bounding box center [585, 286] width 54 height 21
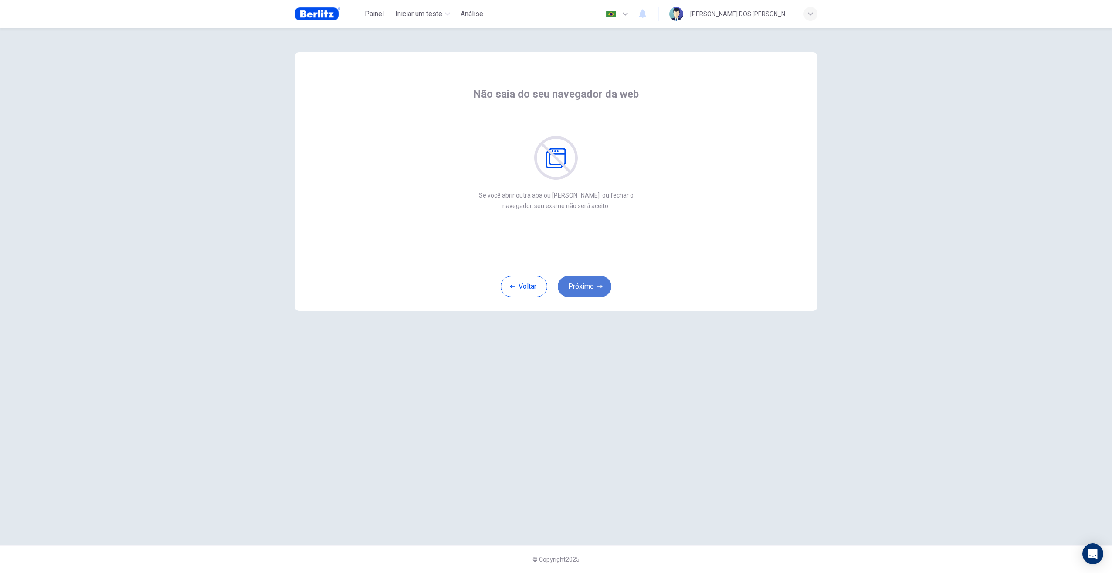
click at [579, 290] on button "Próximo" at bounding box center [585, 286] width 54 height 21
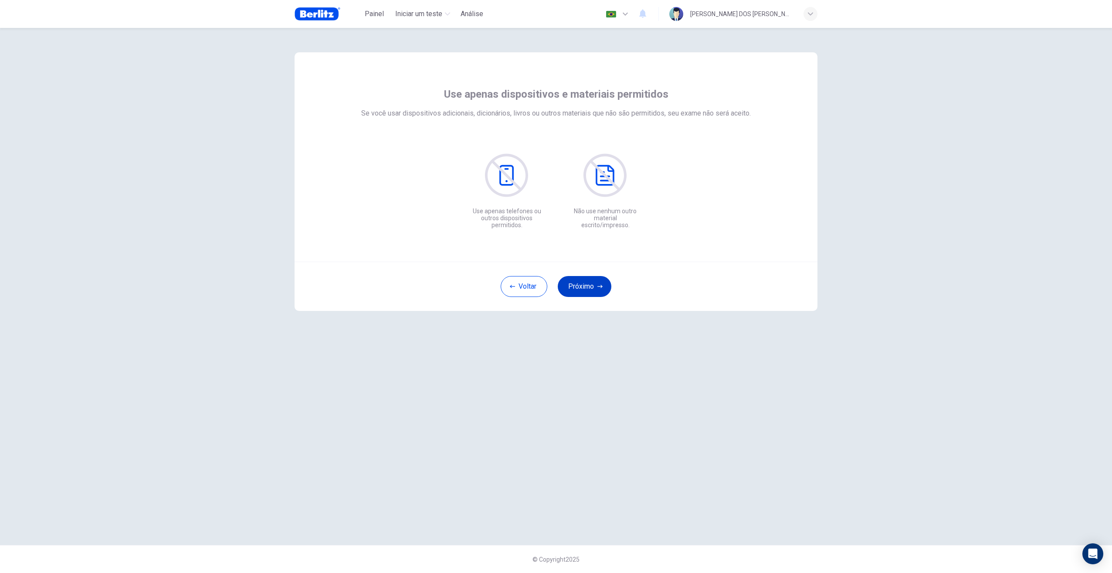
click at [579, 290] on button "Próximo" at bounding box center [585, 286] width 54 height 21
click at [579, 291] on button "Próximo" at bounding box center [585, 286] width 54 height 21
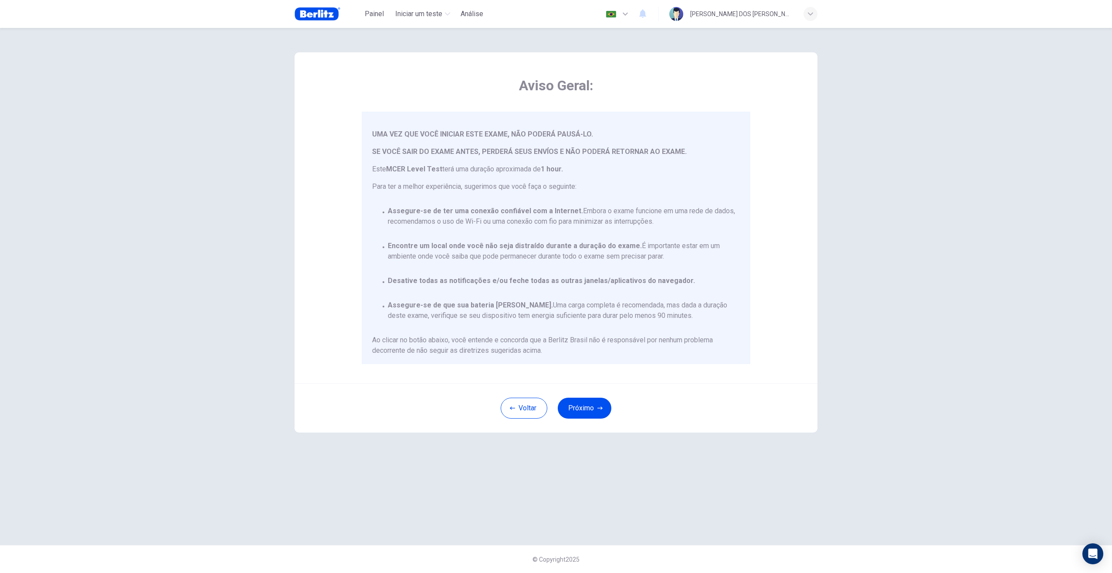
scroll to position [40, 0]
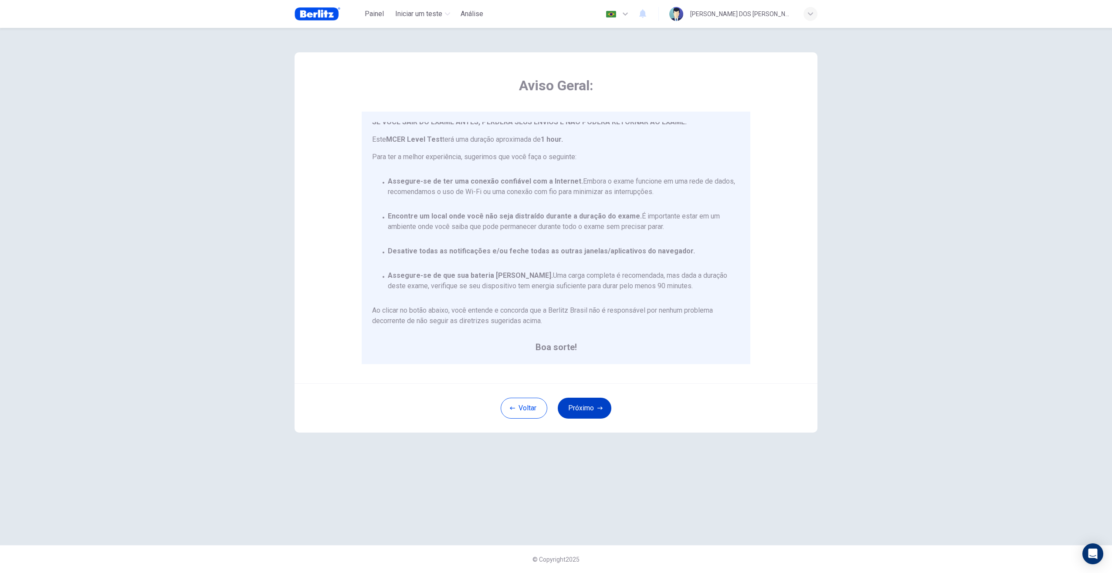
click at [584, 416] on button "Próximo" at bounding box center [585, 408] width 54 height 21
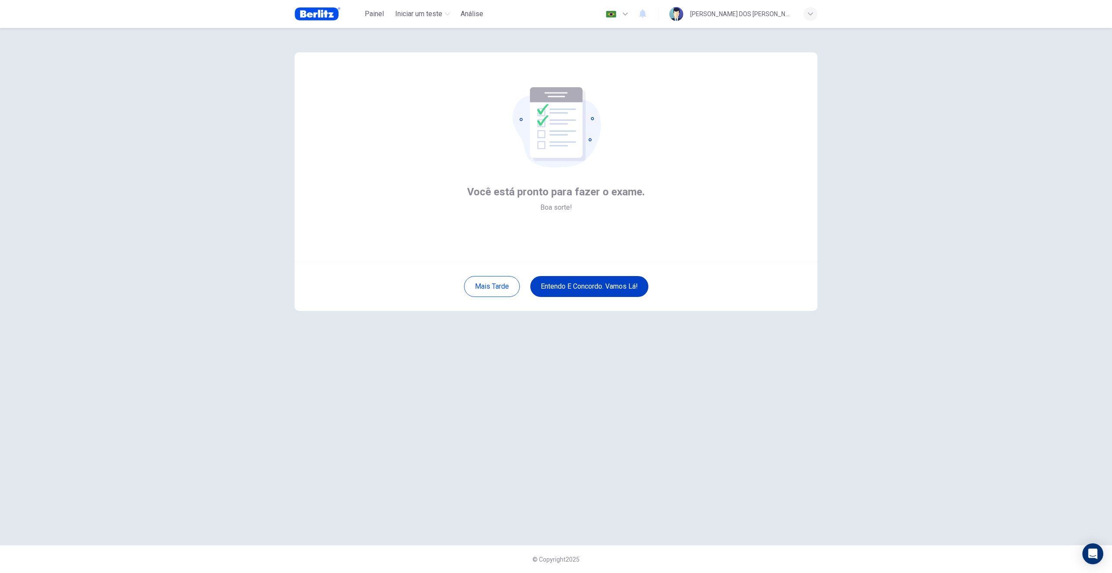
click at [567, 289] on button "Entendo e concordo. Vamos lá!" at bounding box center [589, 286] width 118 height 21
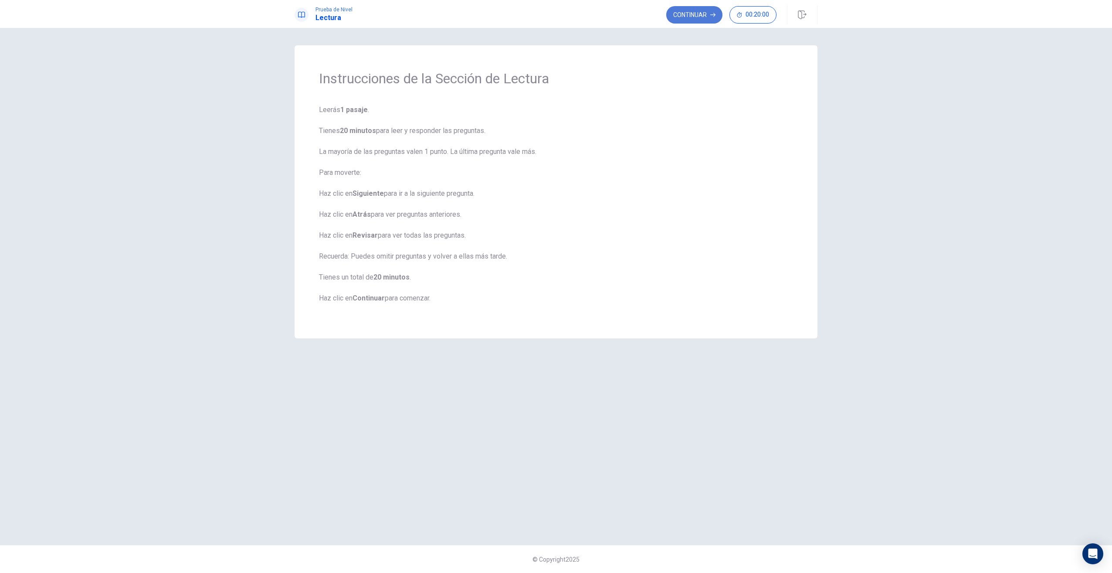
click at [692, 17] on button "Continuar" at bounding box center [694, 14] width 56 height 17
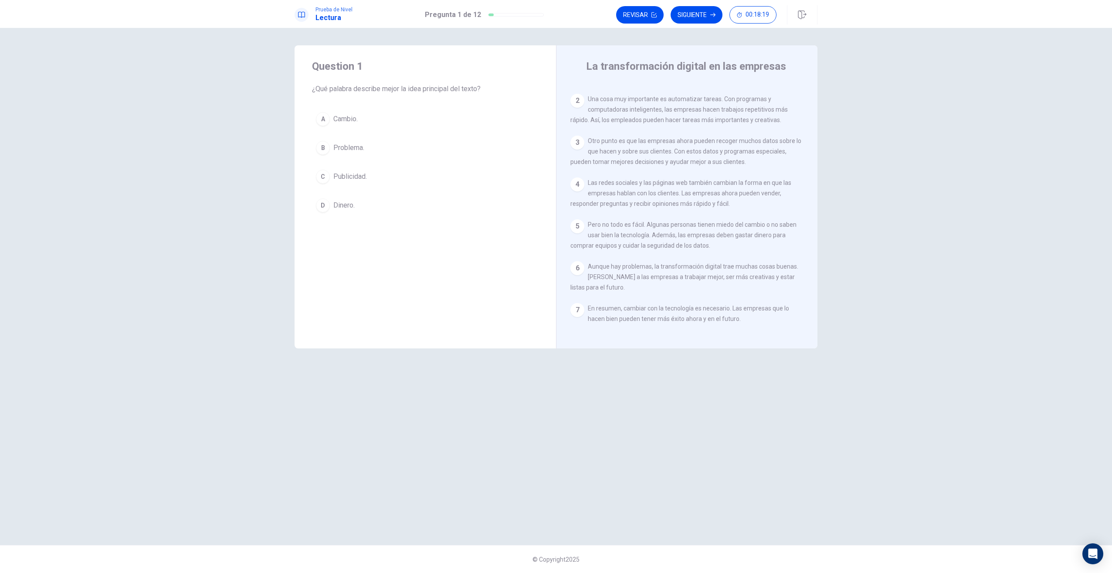
scroll to position [38, 0]
click at [331, 116] on button "A Cambio." at bounding box center [425, 119] width 227 height 22
click at [693, 20] on button "Siguiente" at bounding box center [697, 14] width 52 height 17
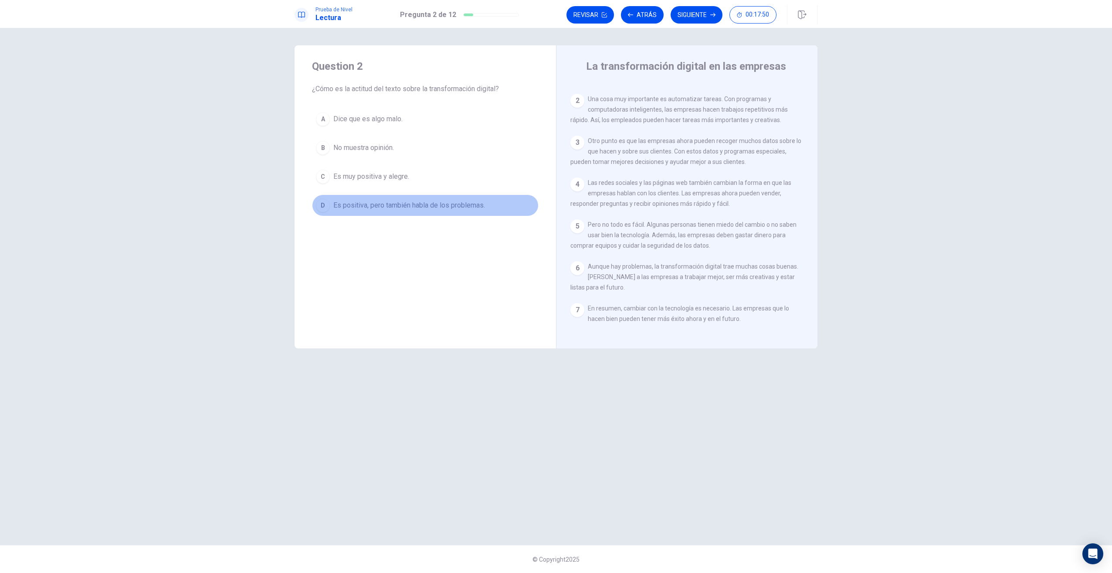
click at [399, 207] on span "Es positiva, pero también habla de los problemas." at bounding box center [409, 205] width 152 height 10
click at [696, 13] on button "Siguiente" at bounding box center [697, 14] width 52 height 17
click at [343, 147] on span "Para tomar mejores decisiones." at bounding box center [381, 148] width 97 height 10
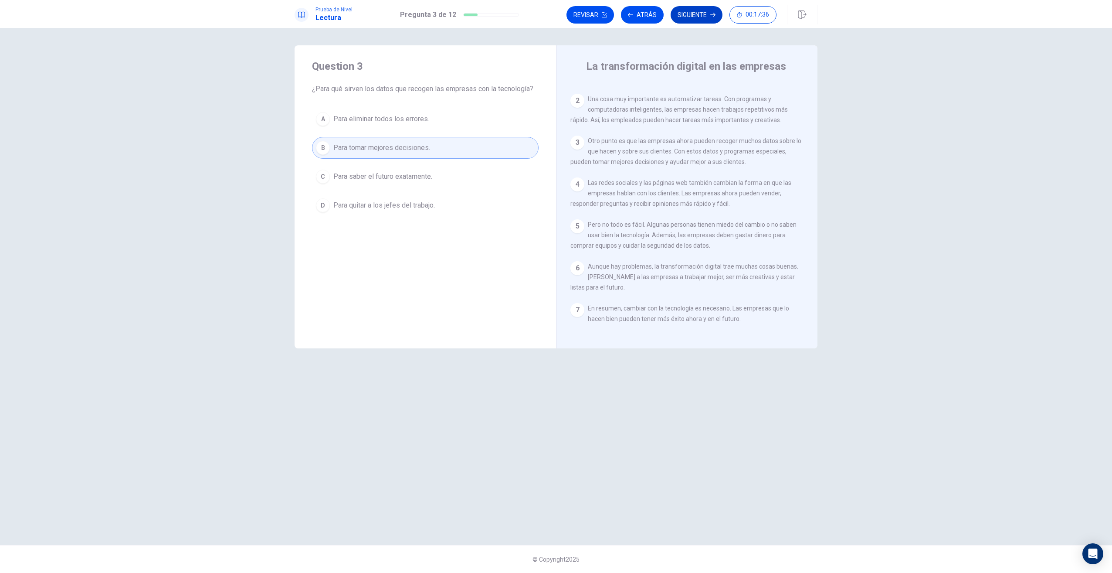
click at [701, 20] on button "Siguiente" at bounding box center [697, 14] width 52 height 17
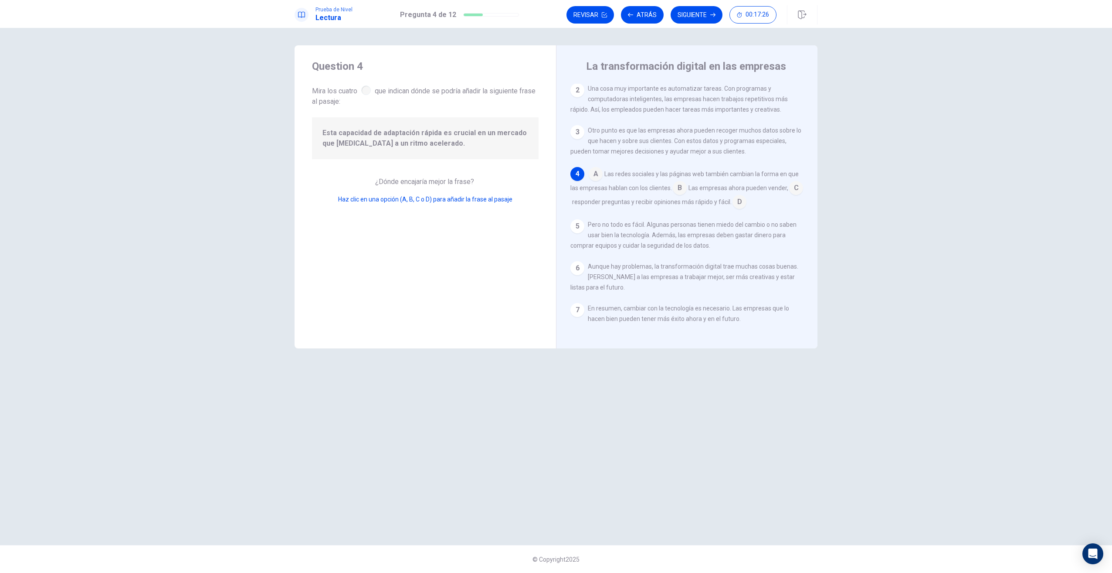
scroll to position [48, 0]
click at [680, 185] on input at bounding box center [680, 189] width 14 height 14
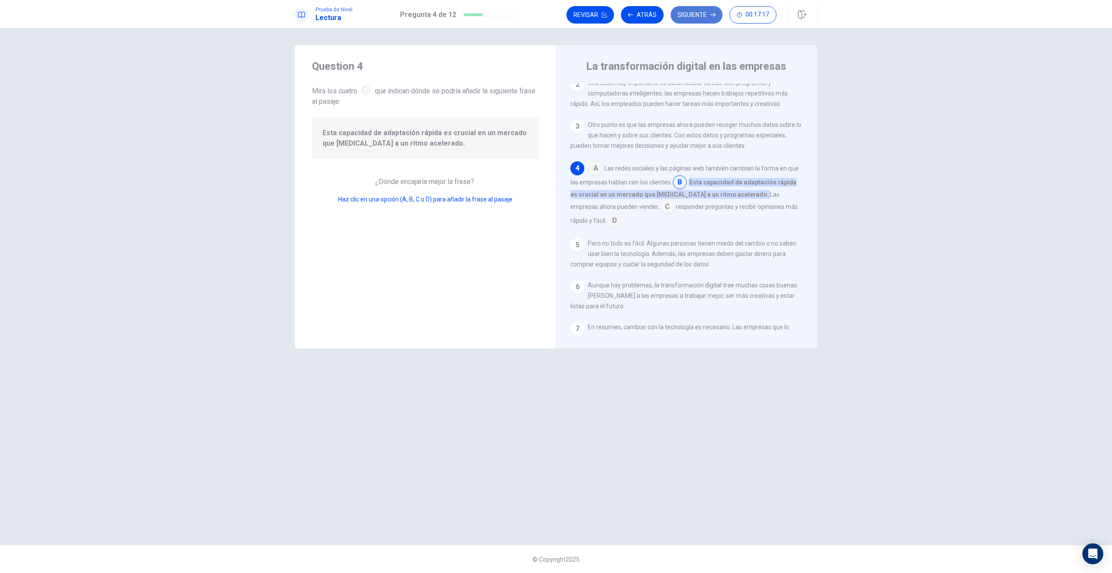
click at [681, 15] on button "Siguiente" at bounding box center [697, 14] width 52 height 17
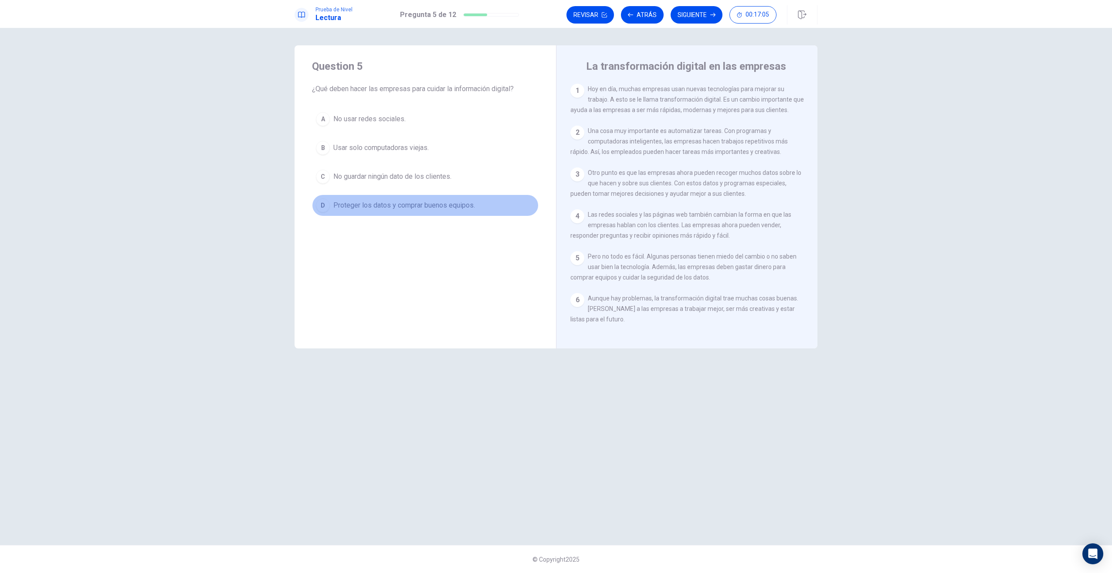
click at [334, 212] on button "D Proteger los datos y comprar buenos equipos." at bounding box center [425, 205] width 227 height 22
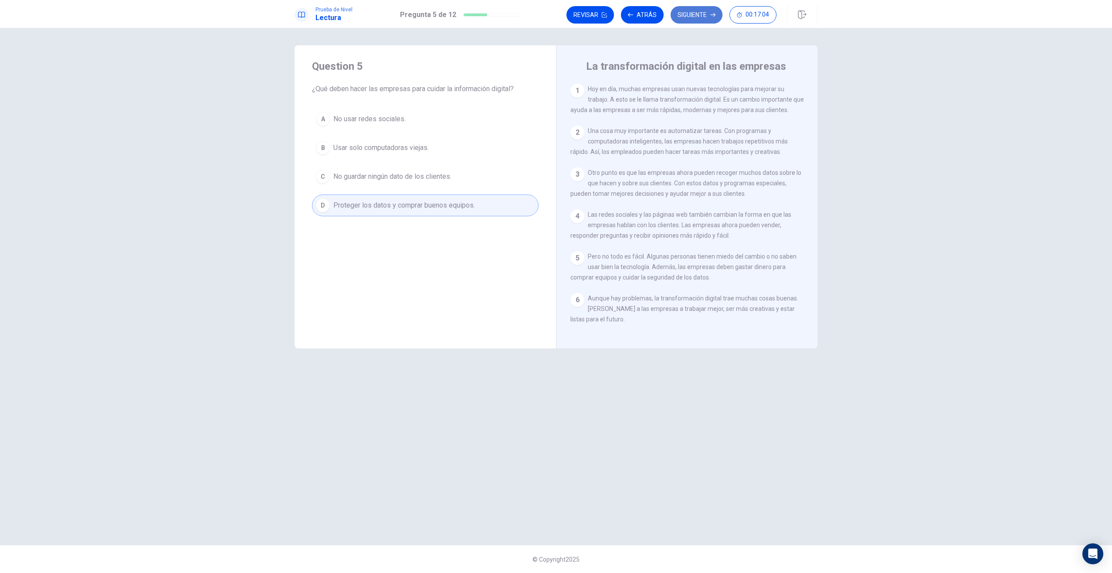
click at [687, 13] on button "Siguiente" at bounding box center [697, 14] width 52 height 17
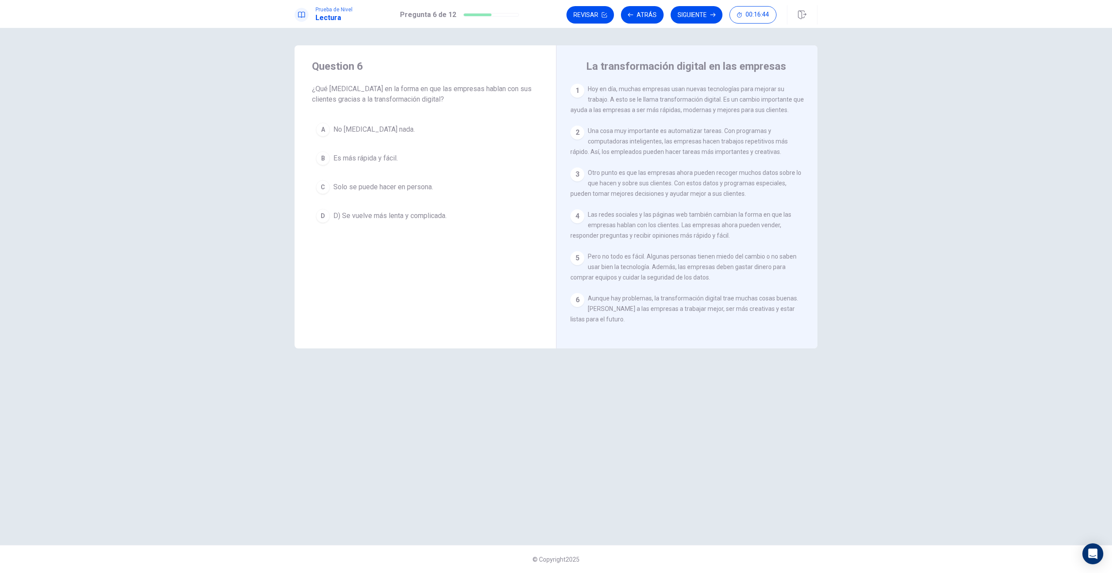
click at [354, 163] on button "B Es más rápida y fácil." at bounding box center [425, 158] width 227 height 22
click at [689, 23] on button "Siguiente" at bounding box center [697, 14] width 52 height 17
click at [391, 118] on span "Porque no saben cómo usar la tecnologia." at bounding box center [396, 119] width 127 height 10
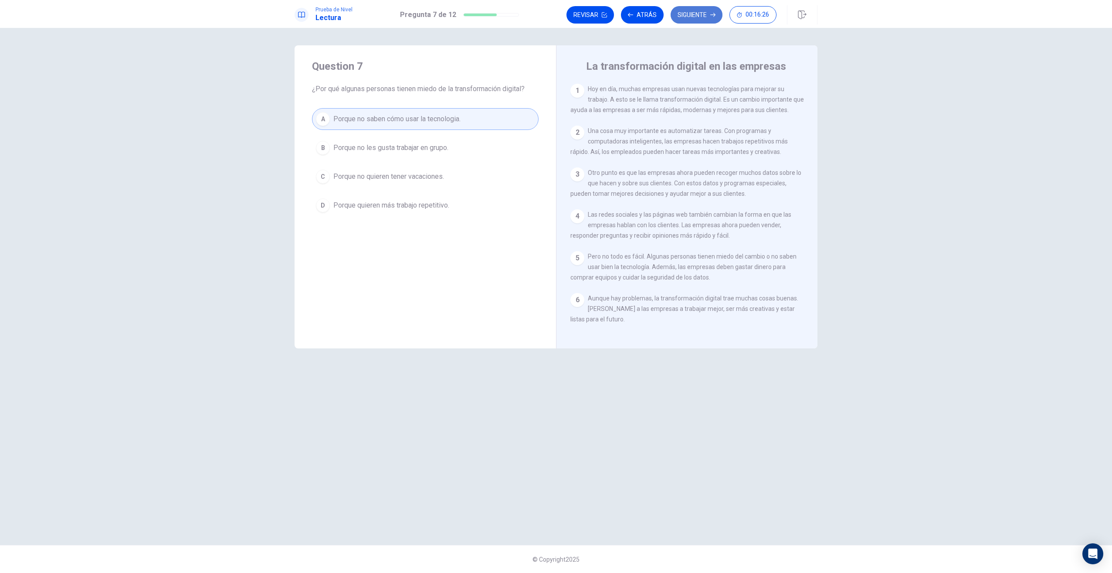
click at [703, 15] on button "Siguiente" at bounding box center [697, 14] width 52 height 17
click at [385, 182] on button "C La transformación digital no tiene ninguna dificultad." at bounding box center [425, 177] width 227 height 22
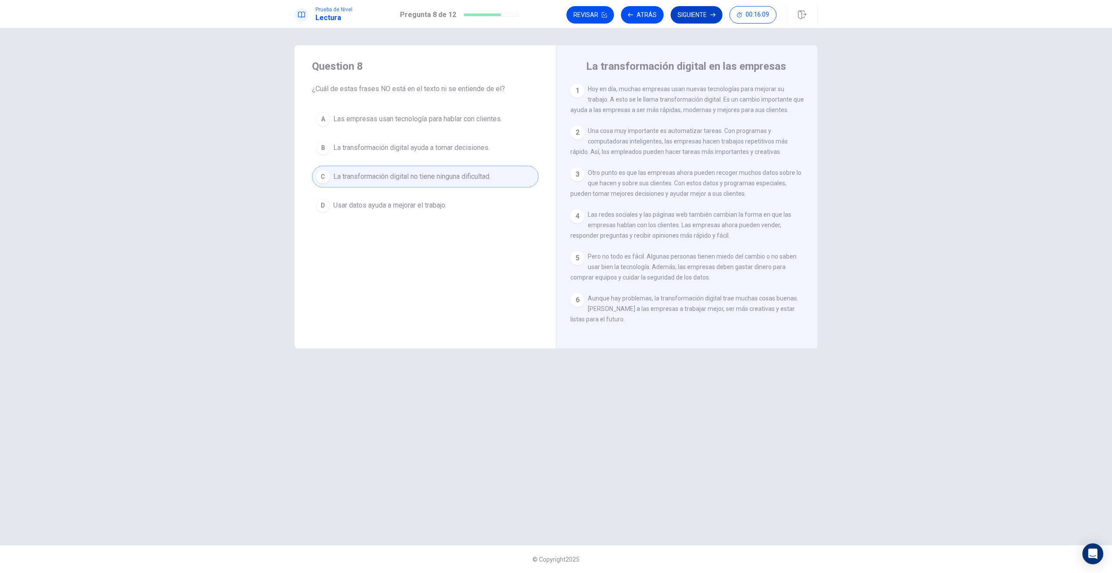
click at [687, 19] on button "Siguiente" at bounding box center [697, 14] width 52 height 17
click at [356, 154] on span "La tecnología ayuda a los empleados a hacer trabajos más importantes." at bounding box center [433, 151] width 201 height 21
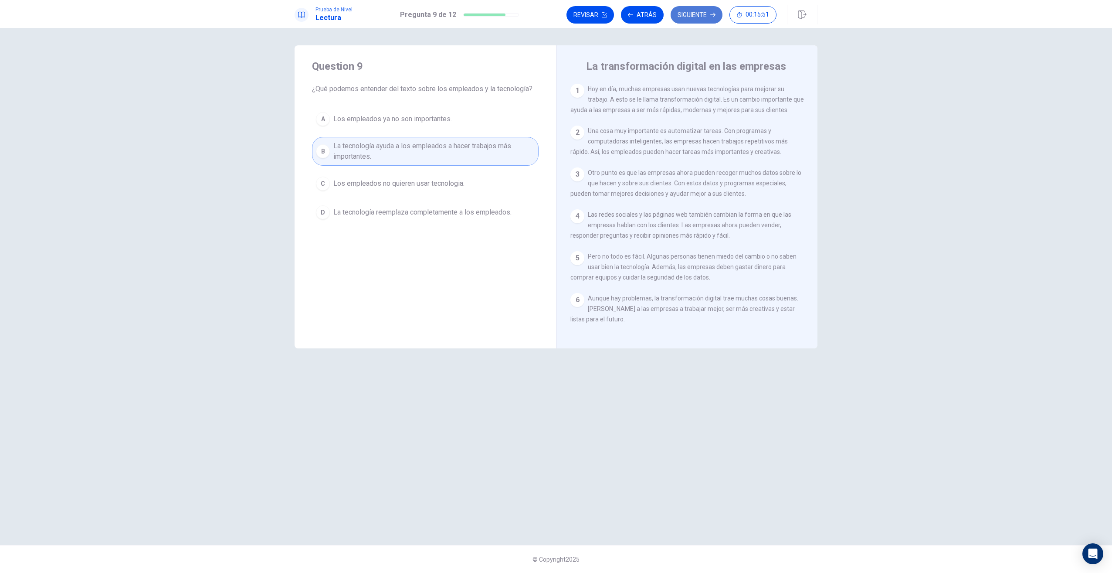
click at [680, 11] on button "Siguiente" at bounding box center [697, 14] width 52 height 17
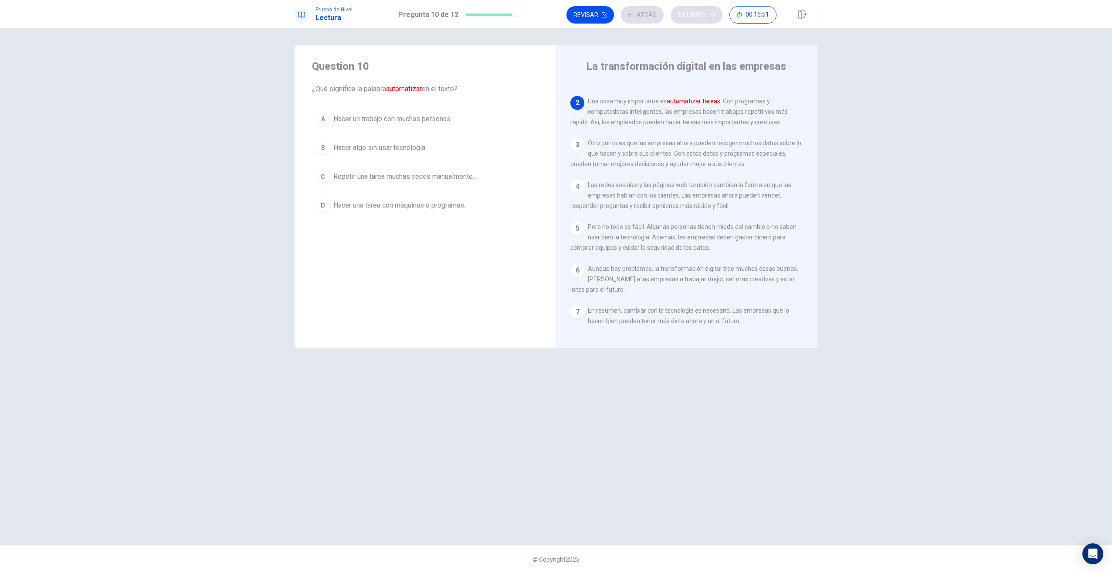
scroll to position [38, 0]
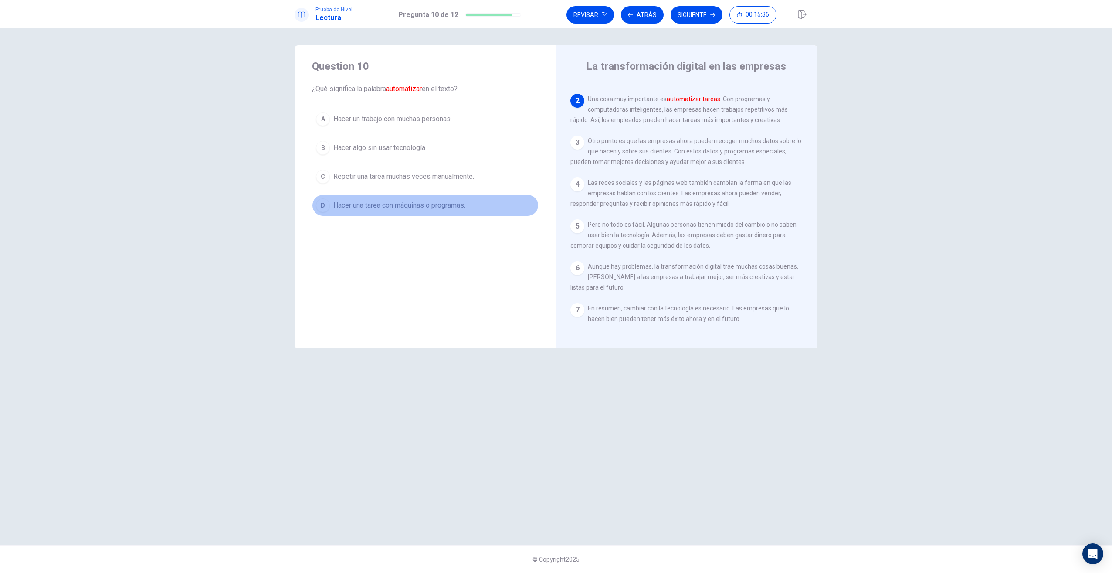
click at [420, 208] on span "Hacer una tarea con máquinas o programas." at bounding box center [399, 205] width 132 height 10
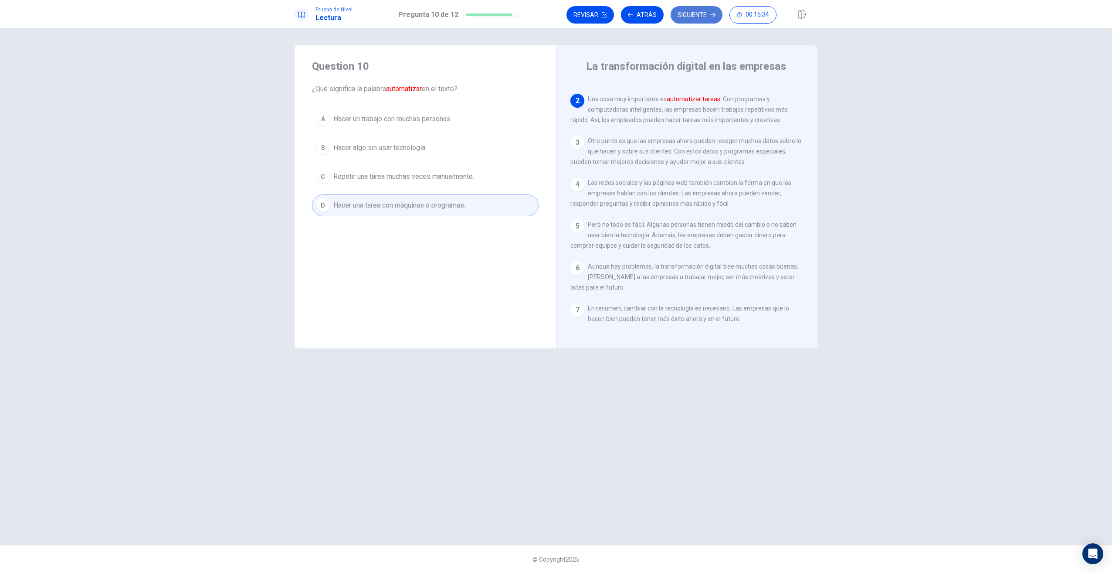
click at [689, 20] on button "Siguiente" at bounding box center [697, 14] width 52 height 17
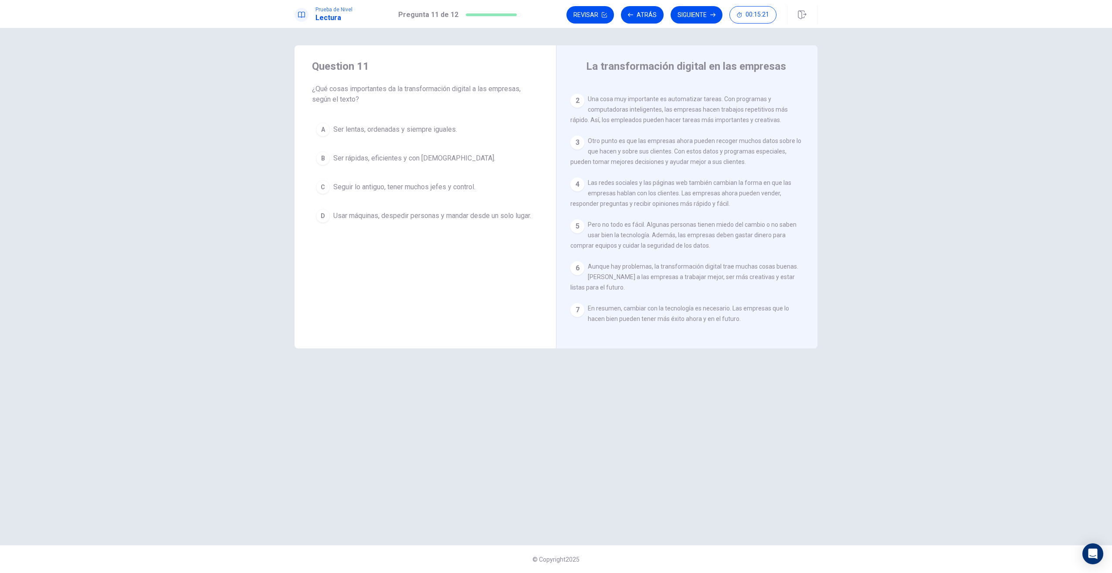
click at [403, 170] on div "A Ser lentas, ordenadas y siempre iguales. B Ser rápidas, eficientes y con nuev…" at bounding box center [425, 173] width 227 height 108
click at [401, 163] on button "B Ser rápidas, eficientes y con nuevas ideas." at bounding box center [425, 158] width 227 height 22
click at [688, 15] on button "Siguiente" at bounding box center [697, 14] width 52 height 17
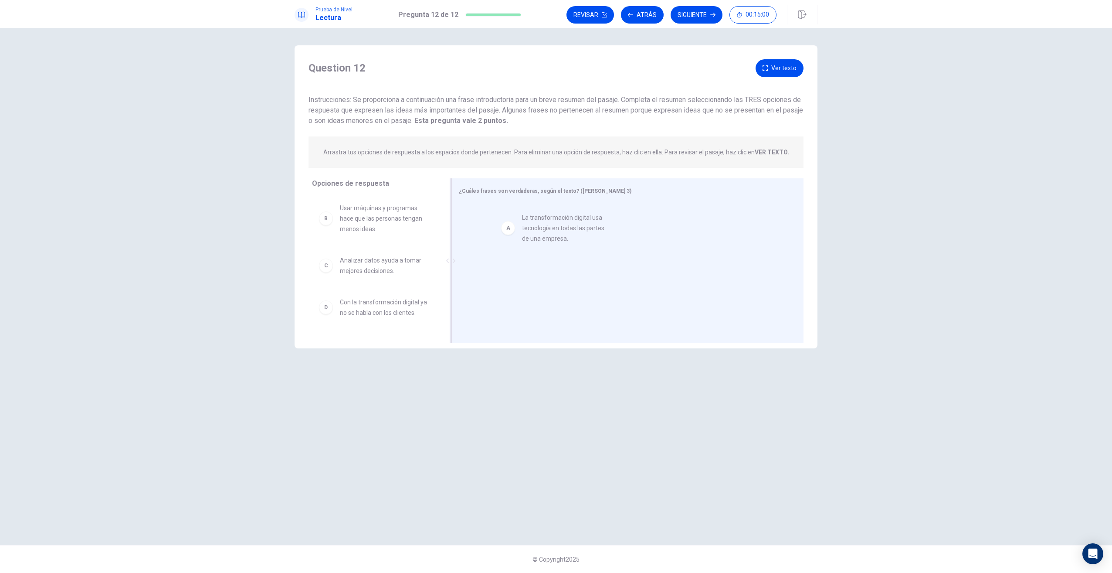
drag, startPoint x: 381, startPoint y: 221, endPoint x: 536, endPoint y: 228, distance: 154.4
drag, startPoint x: 368, startPoint y: 269, endPoint x: 469, endPoint y: 286, distance: 102.6
drag, startPoint x: 371, startPoint y: 271, endPoint x: 544, endPoint y: 292, distance: 174.3
click at [685, 17] on button "Siguiente" at bounding box center [697, 14] width 52 height 17
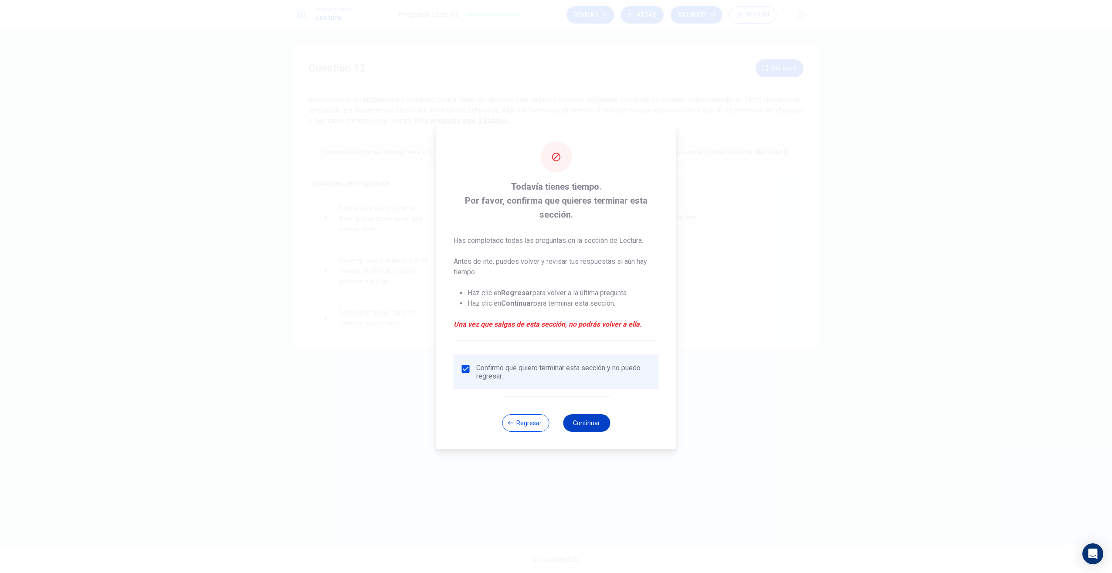
click at [580, 423] on button "Continuar" at bounding box center [586, 422] width 47 height 17
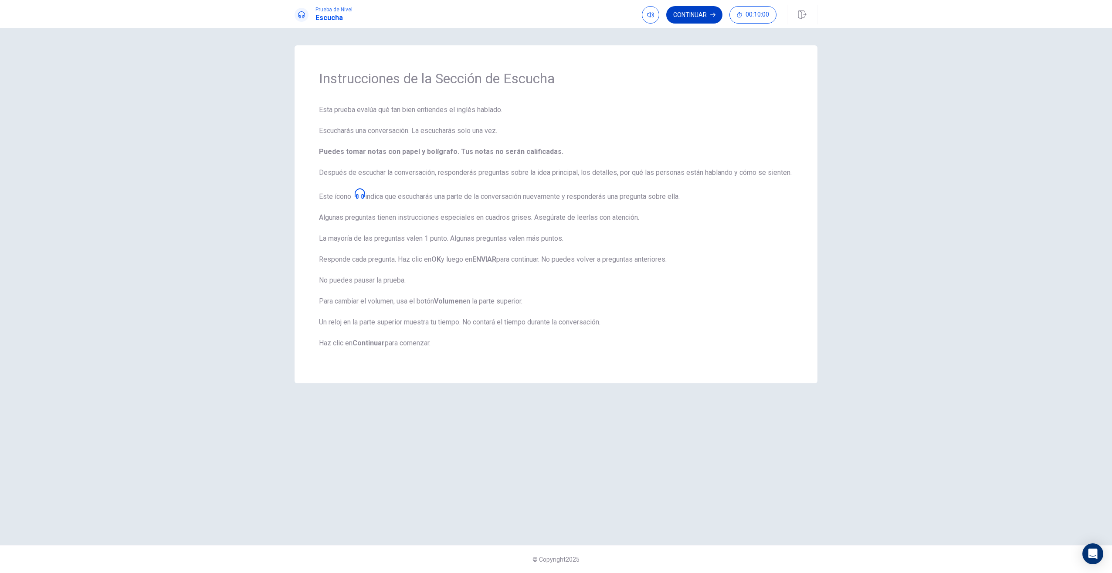
click at [684, 21] on button "Continuar" at bounding box center [694, 14] width 56 height 17
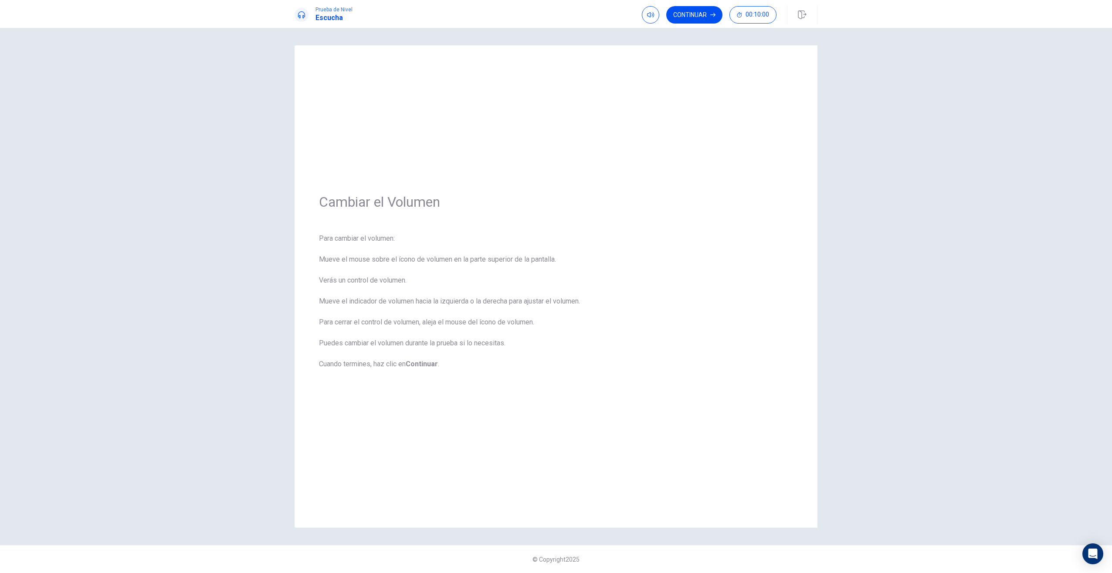
click at [684, 22] on button "Continuar" at bounding box center [694, 14] width 56 height 17
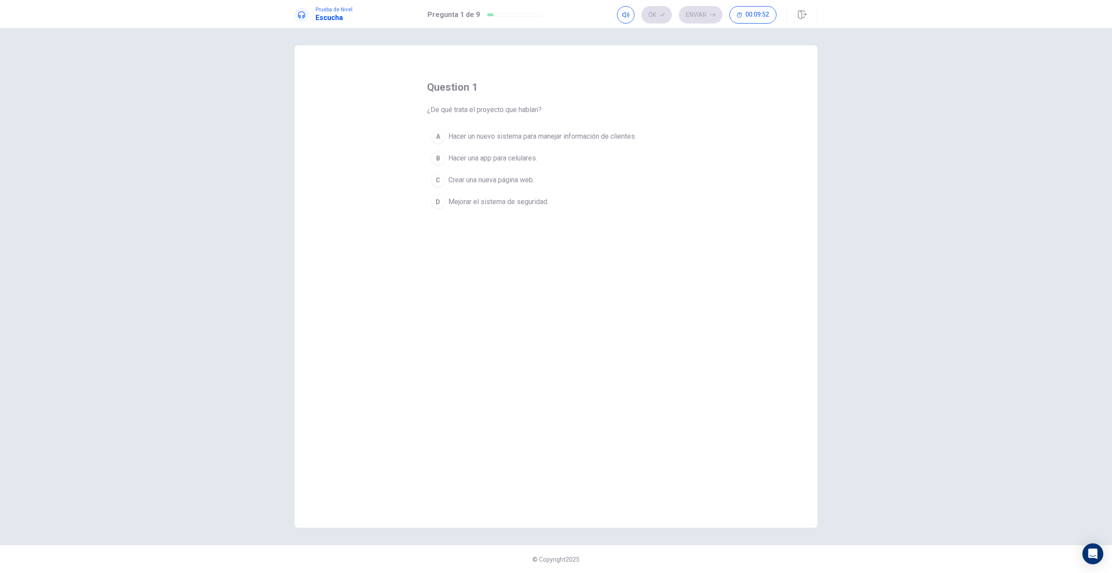
click at [474, 140] on span "Hacer un nuevo sistema para manejar información de clientes." at bounding box center [543, 136] width 188 height 10
click at [652, 14] on button "Ok" at bounding box center [657, 14] width 31 height 17
click at [698, 16] on button "Enviar" at bounding box center [701, 14] width 44 height 17
click at [483, 164] on button "B Es difícil conectar con la base de datos vieja." at bounding box center [556, 158] width 258 height 22
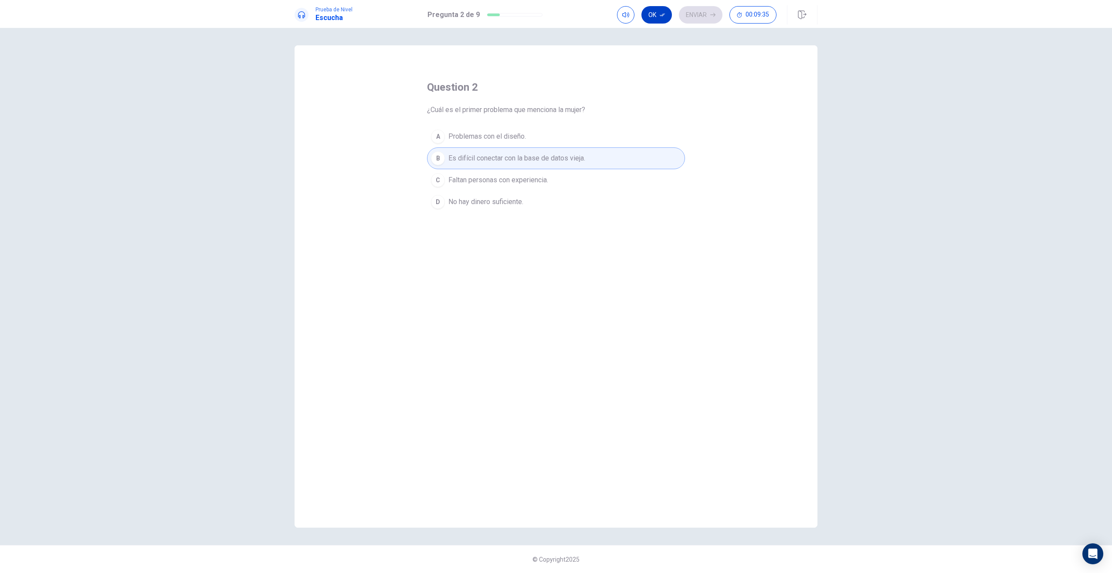
click at [660, 18] on button "Ok" at bounding box center [657, 14] width 31 height 17
click at [690, 16] on button "Enviar" at bounding box center [701, 14] width 44 height 17
click at [521, 204] on span "Contratar un experto externo." at bounding box center [493, 202] width 88 height 10
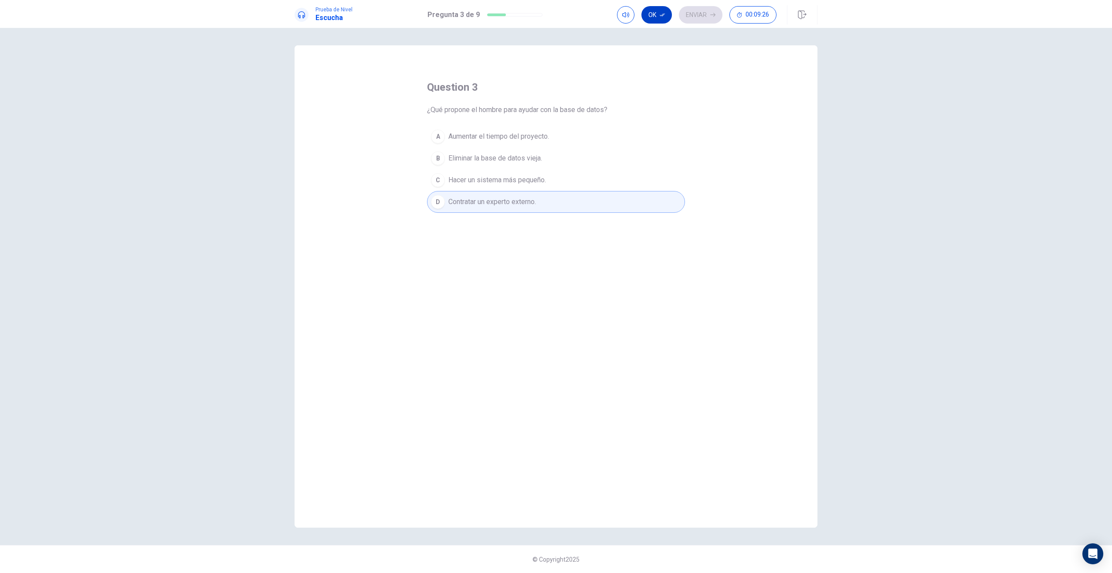
click at [657, 18] on button "Ok" at bounding box center [657, 14] width 31 height 17
click at [698, 15] on button "Enviar" at bounding box center [701, 14] width 44 height 17
drag, startPoint x: 473, startPoint y: 156, endPoint x: 478, endPoint y: 158, distance: 5.1
click at [474, 157] on span "Dos semanas." at bounding box center [471, 158] width 44 height 10
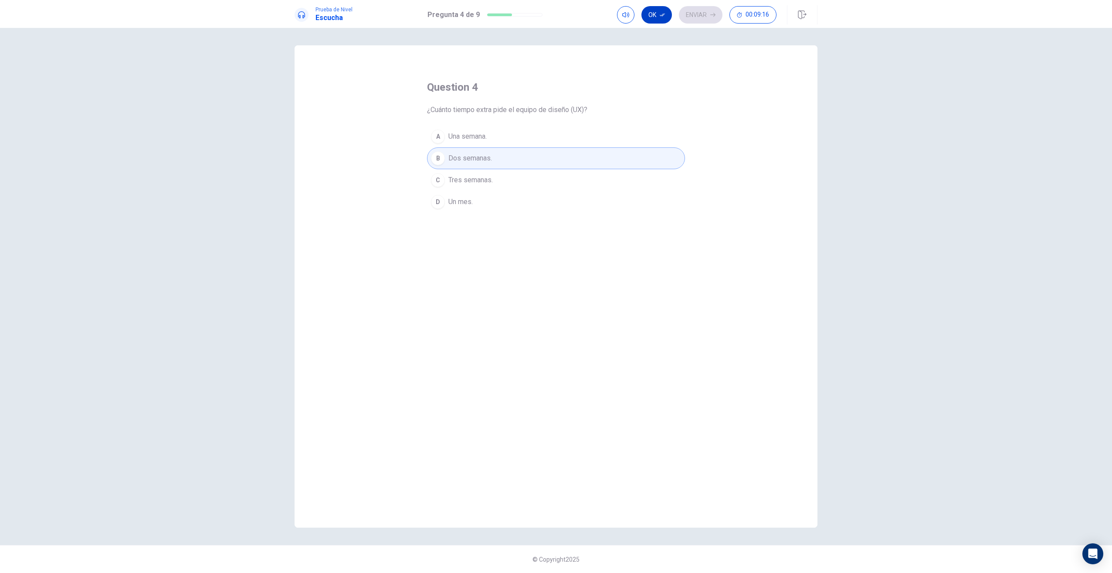
click at [654, 15] on button "Ok" at bounding box center [657, 14] width 31 height 17
click at [697, 20] on button "Enviar" at bounding box center [701, 14] width 44 height 17
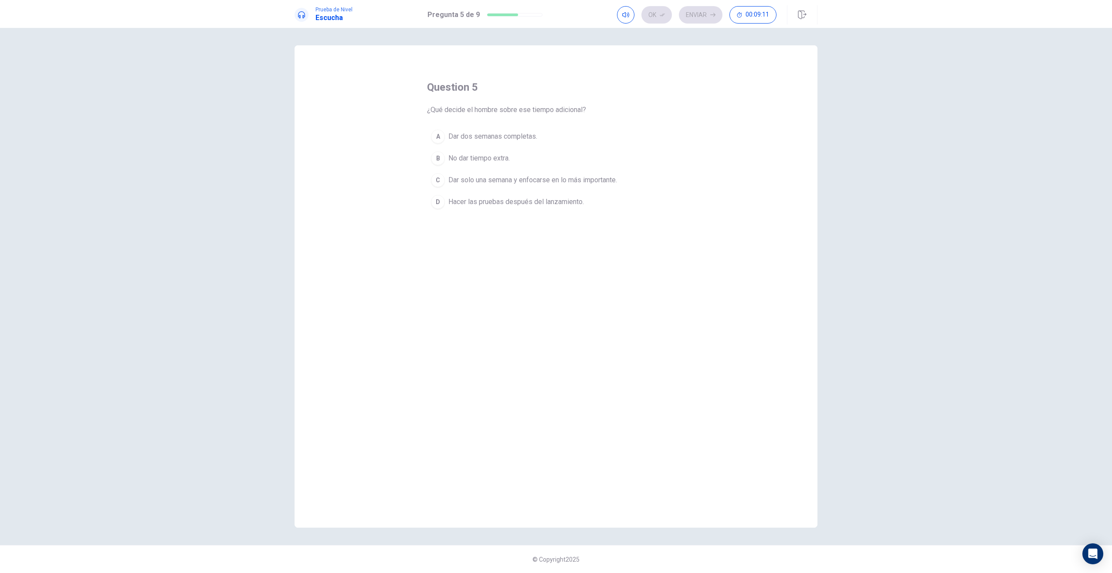
click at [460, 136] on span "Dar dos semanas completas." at bounding box center [493, 136] width 89 height 10
drag, startPoint x: 655, startPoint y: 16, endPoint x: 663, endPoint y: 20, distance: 9.0
click at [655, 17] on button "Ok" at bounding box center [657, 14] width 31 height 17
click at [710, 18] on button "Enviar" at bounding box center [701, 14] width 44 height 17
click at [516, 163] on span "Un informe que muestre cómo los cambios afectan el trabajo." at bounding box center [542, 158] width 187 height 10
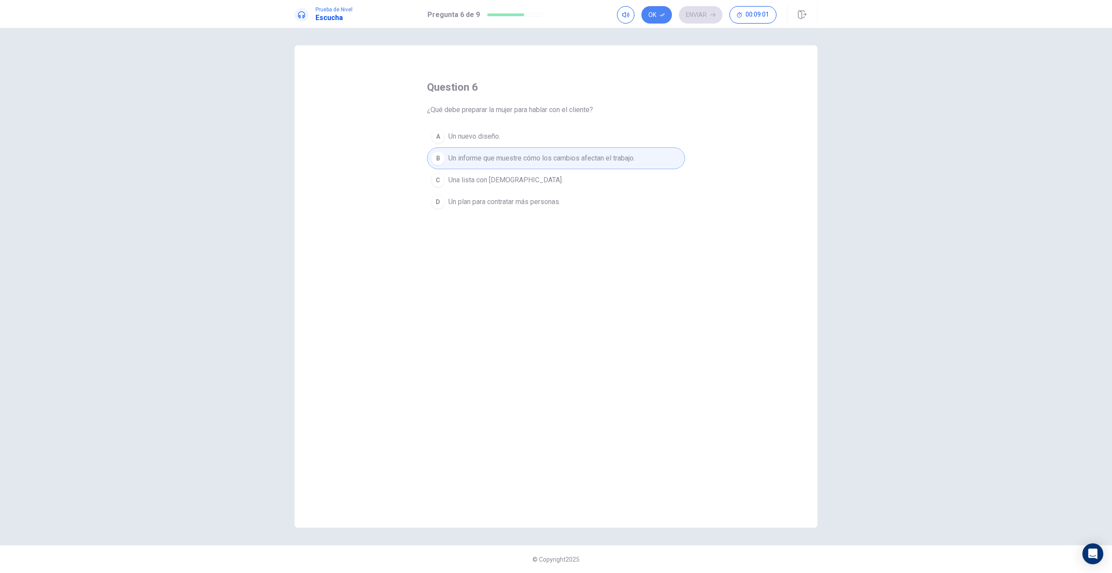
drag, startPoint x: 656, startPoint y: 14, endPoint x: 673, endPoint y: 12, distance: 17.1
click at [658, 13] on button "Ok" at bounding box center [657, 14] width 31 height 17
click at [692, 10] on button "Enviar" at bounding box center [701, 14] width 44 height 17
click at [513, 180] on span "Que están estresados por trabajar mucho." at bounding box center [512, 180] width 127 height 10
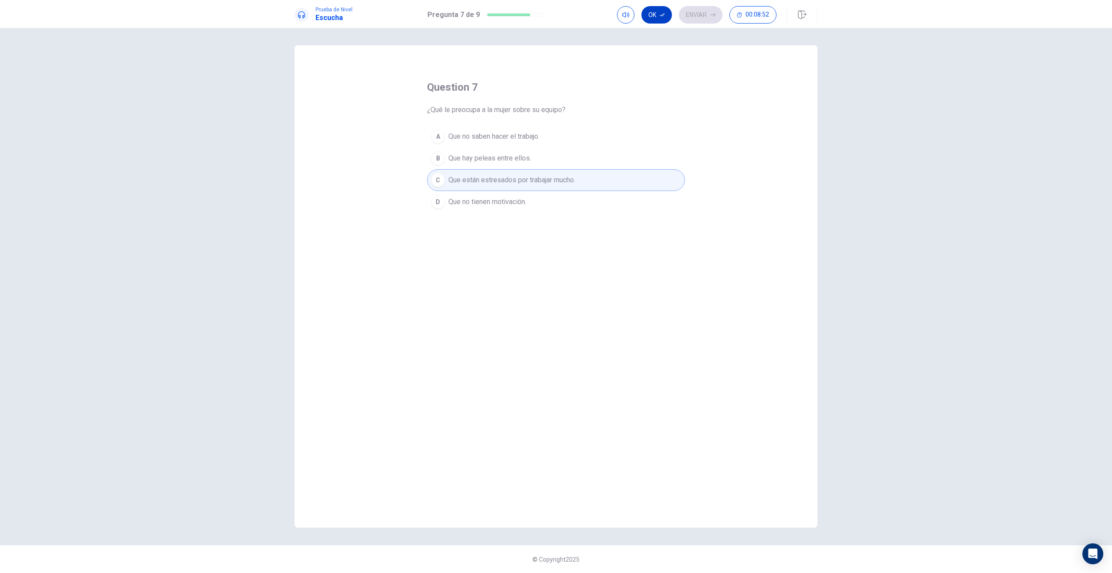
click at [650, 14] on button "Ok" at bounding box center [657, 14] width 31 height 17
click at [702, 18] on button "Enviar" at bounding box center [701, 14] width 44 height 17
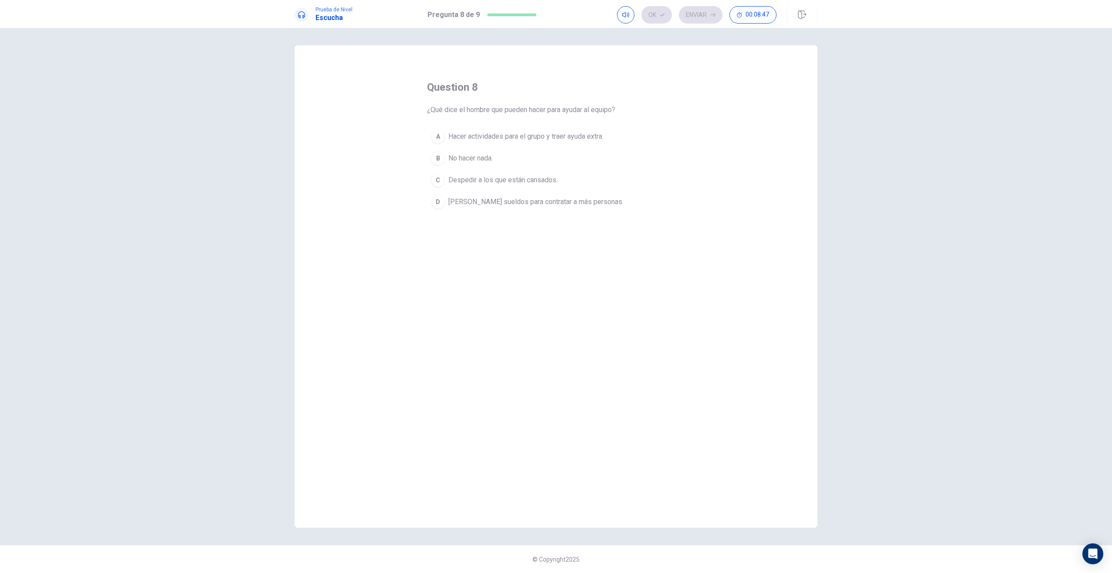
click at [493, 140] on span "Hacer actividades para el grupo y traer ayuda extra." at bounding box center [526, 136] width 155 height 10
click at [653, 14] on button "Ok" at bounding box center [657, 14] width 31 height 17
click at [706, 13] on button "Enviar" at bounding box center [701, 14] width 44 height 17
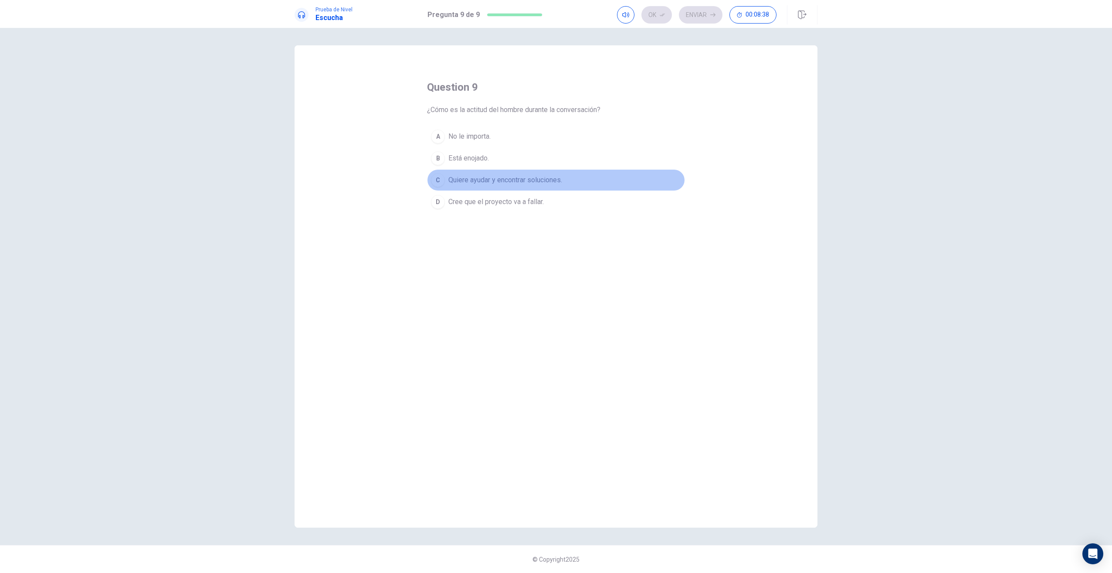
click at [499, 184] on span "Quiere ayudar y encontrar soluciones." at bounding box center [506, 180] width 114 height 10
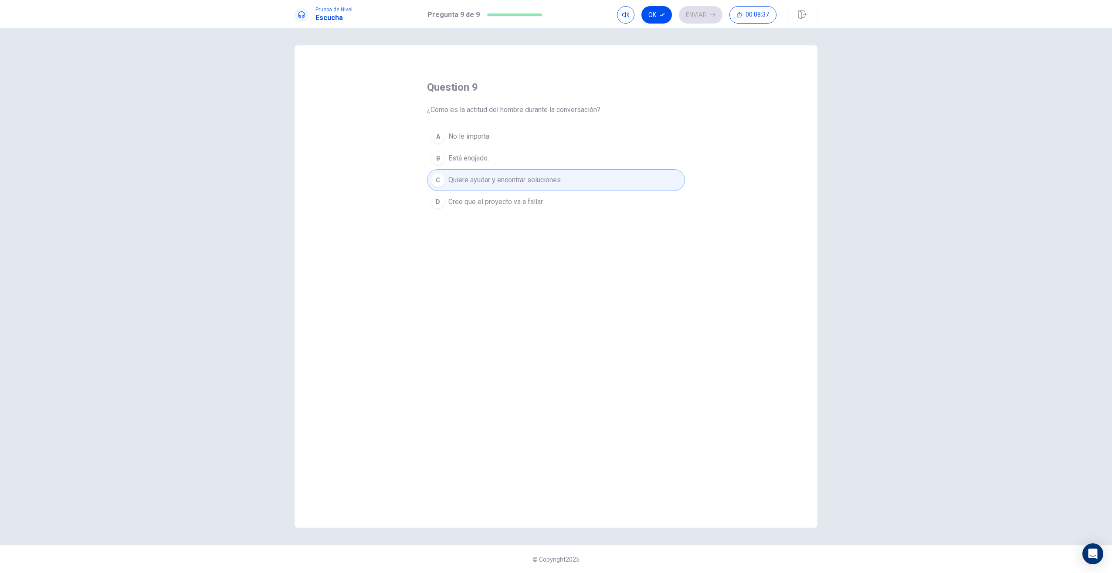
click at [651, 13] on button "Ok" at bounding box center [657, 14] width 31 height 17
click at [691, 15] on button "Enviar" at bounding box center [701, 14] width 44 height 17
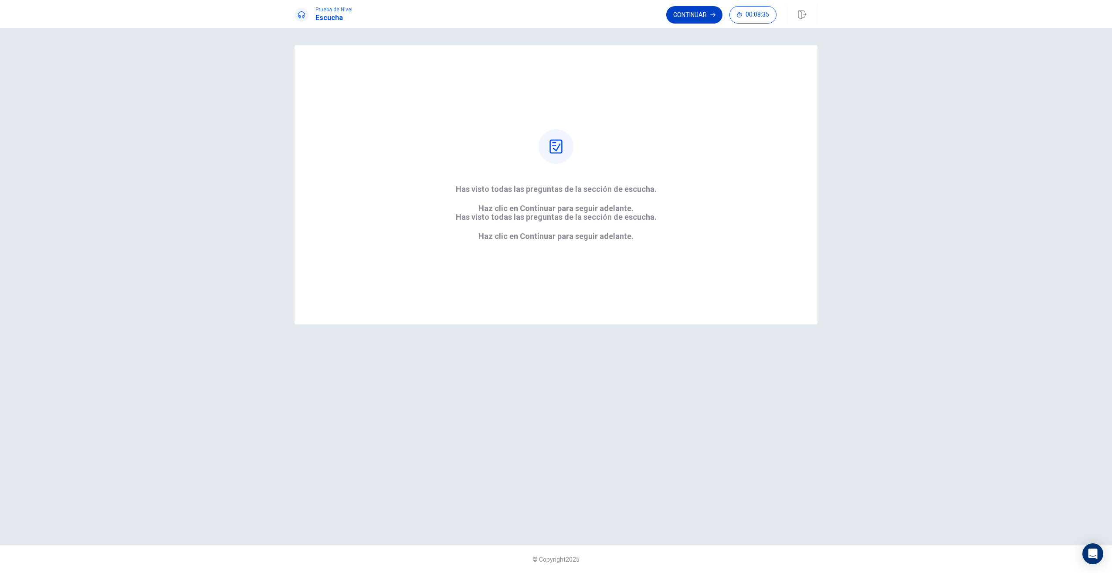
click at [686, 13] on button "Continuar" at bounding box center [694, 14] width 56 height 17
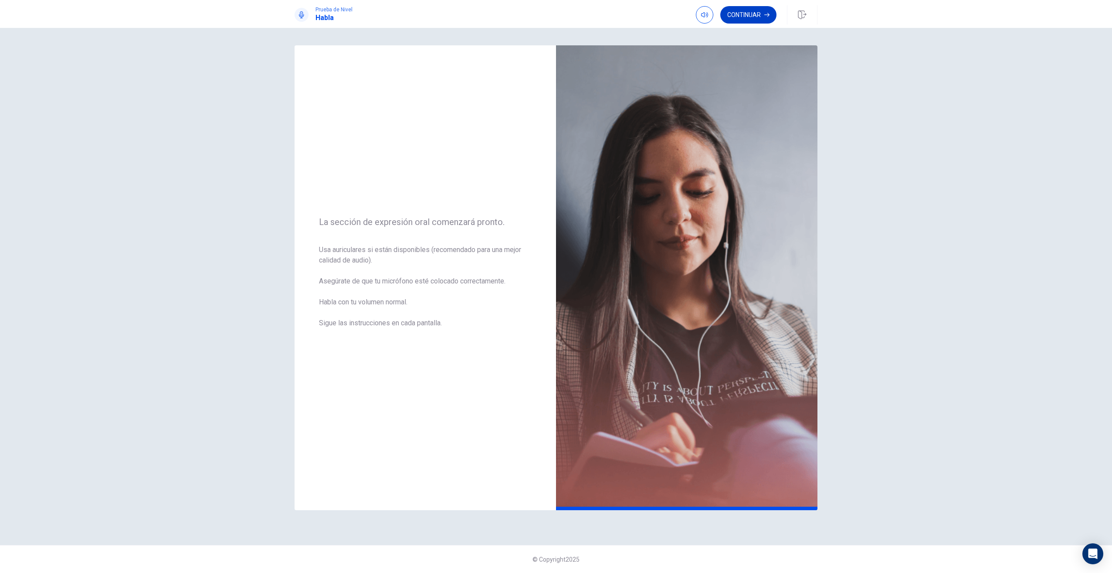
click at [740, 17] on button "Continuar" at bounding box center [748, 14] width 56 height 17
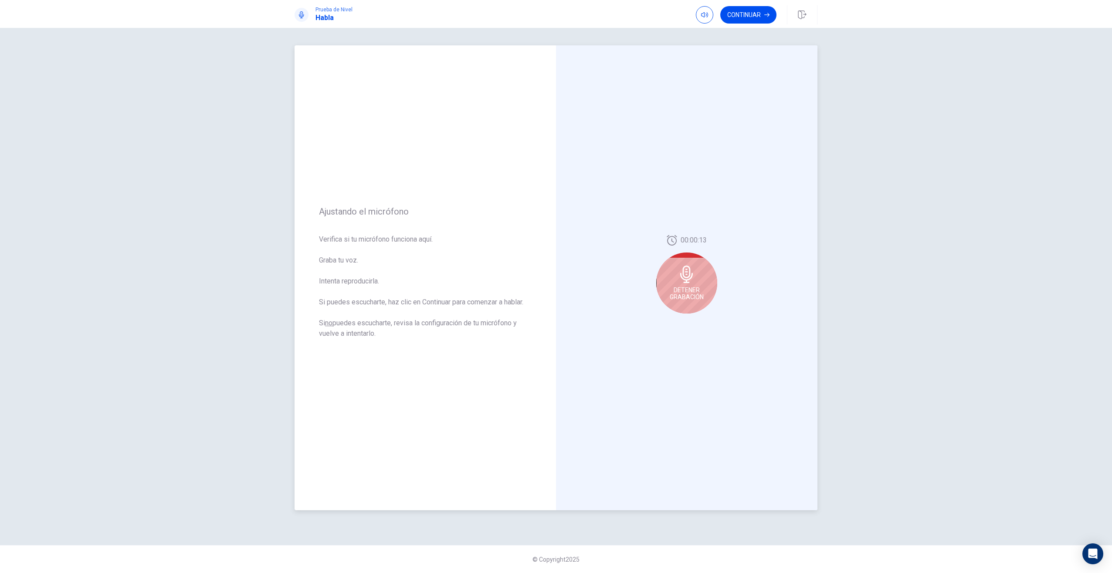
click at [682, 280] on icon at bounding box center [686, 273] width 17 height 17
click at [700, 320] on button "Play Audio" at bounding box center [696, 320] width 12 height 12
click at [699, 320] on icon "Pause Audio" at bounding box center [696, 320] width 4 height 5
click at [694, 319] on icon "Play Audio" at bounding box center [696, 320] width 4 height 5
click at [679, 280] on div at bounding box center [686, 276] width 61 height 61
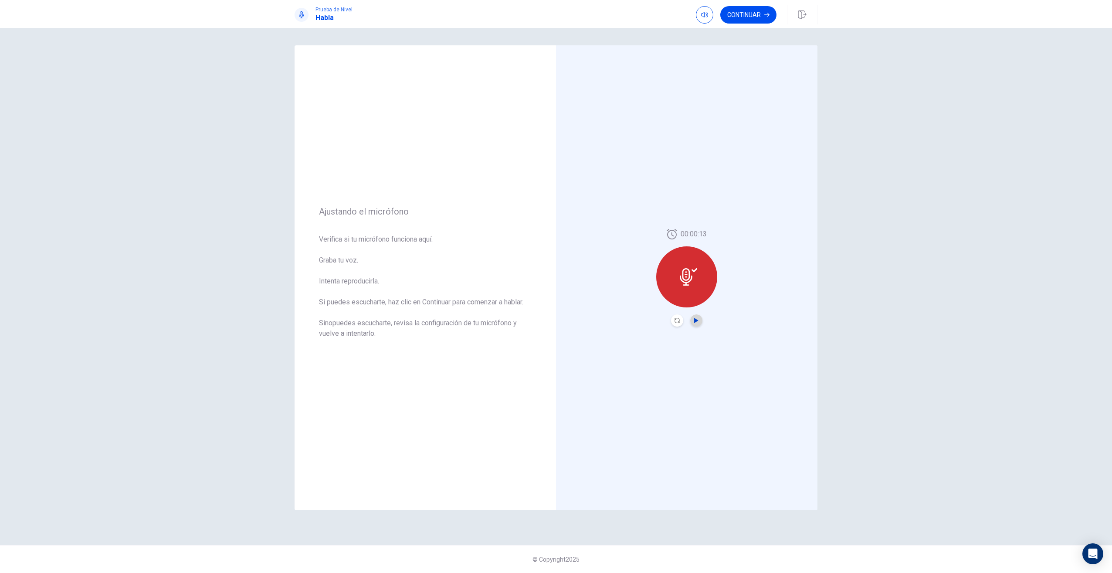
click at [695, 318] on button "Play Audio" at bounding box center [696, 320] width 12 height 12
click at [697, 322] on icon "Play Audio" at bounding box center [696, 320] width 5 height 5
click at [740, 17] on button "Continuar" at bounding box center [748, 14] width 56 height 17
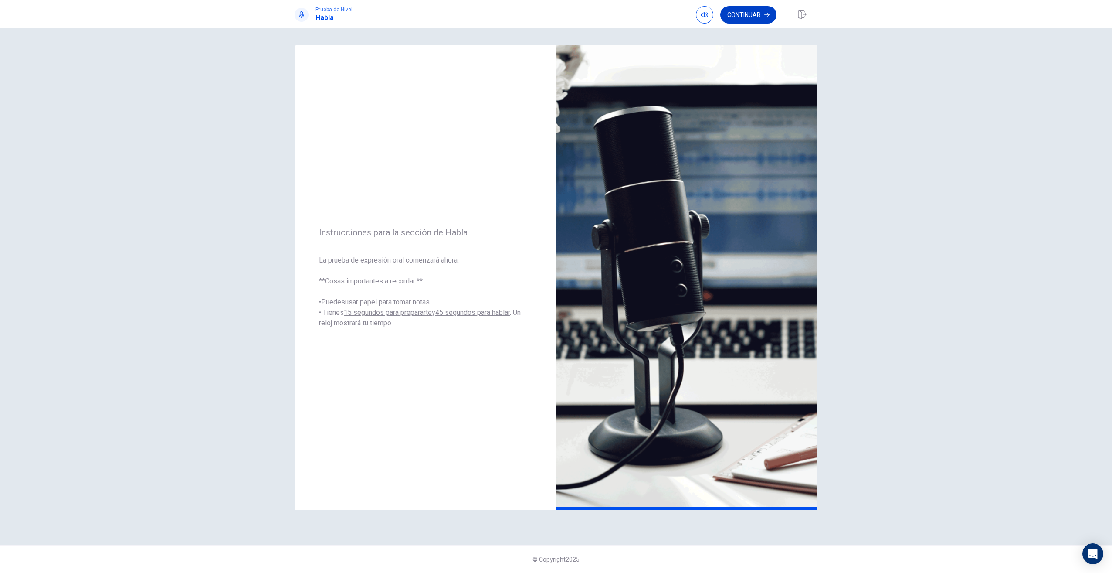
click at [753, 15] on button "Continuar" at bounding box center [748, 14] width 56 height 17
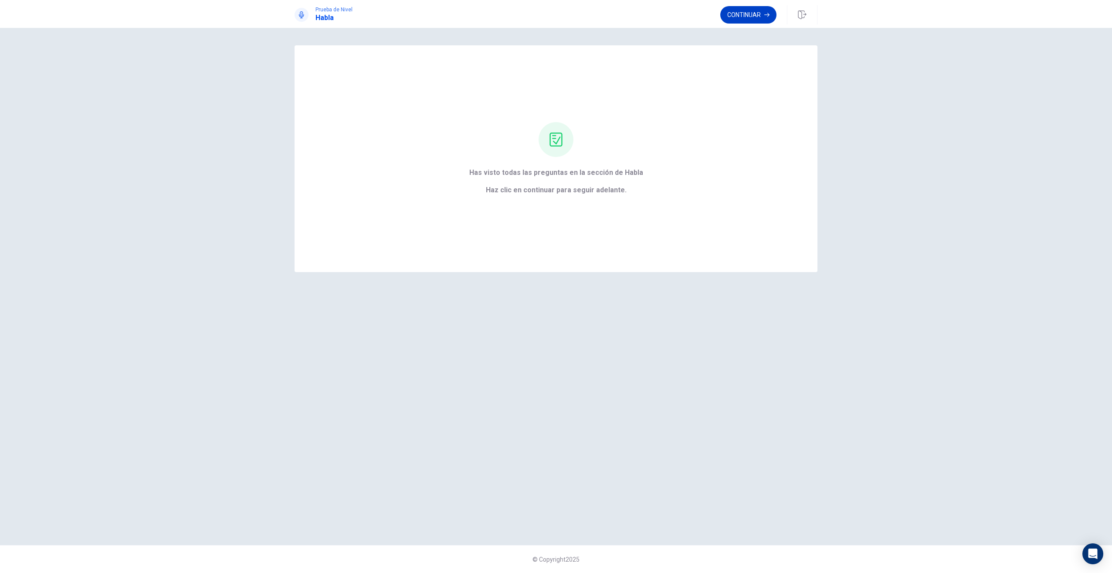
click at [737, 17] on button "Continuar" at bounding box center [748, 14] width 56 height 17
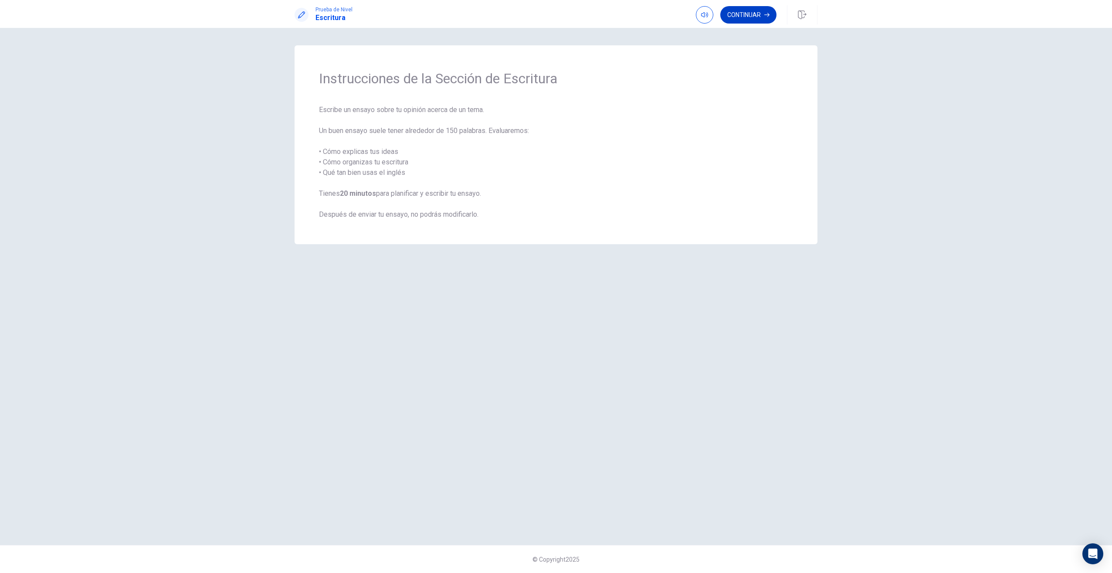
click at [737, 18] on button "Continuar" at bounding box center [748, 14] width 56 height 17
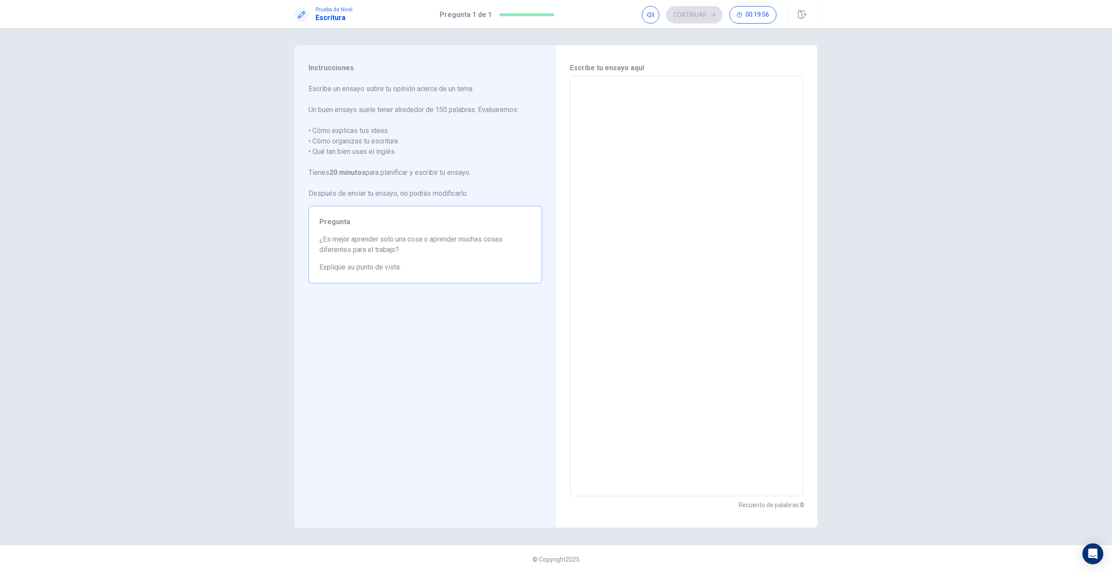
drag, startPoint x: 322, startPoint y: 239, endPoint x: 415, endPoint y: 271, distance: 98.3
click at [415, 271] on div "Pregunta ¿Es mejor aprender solo una cosa o aprender muchas cosas diferentes pa…" at bounding box center [426, 245] width 234 height 78
click at [587, 119] on textarea at bounding box center [686, 286] width 221 height 406
type textarea "**********"
click at [680, 14] on button "Continuar" at bounding box center [694, 14] width 56 height 17
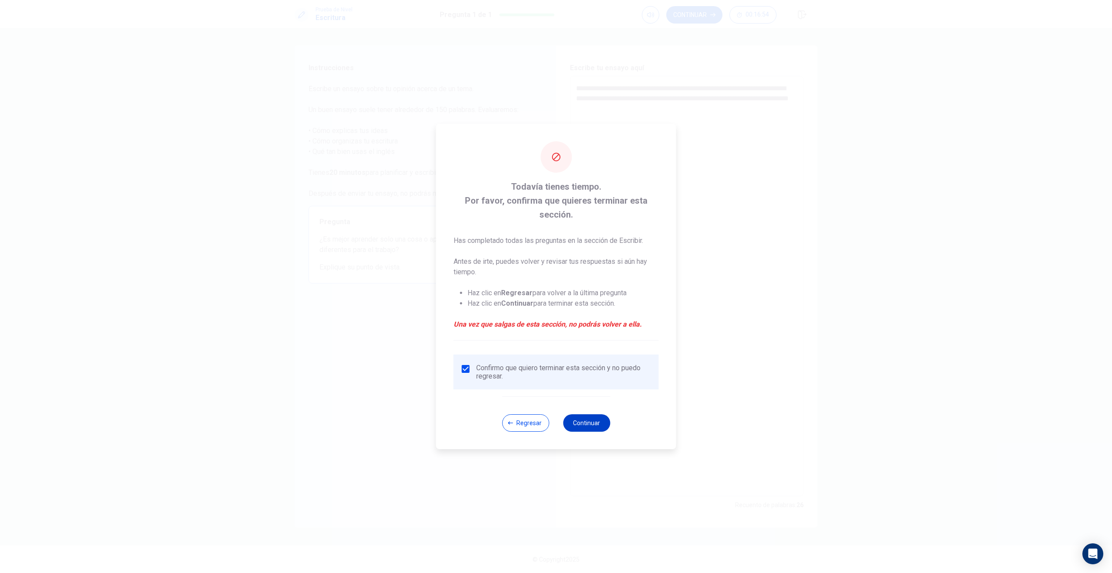
click at [573, 430] on button "Continuar" at bounding box center [586, 422] width 47 height 17
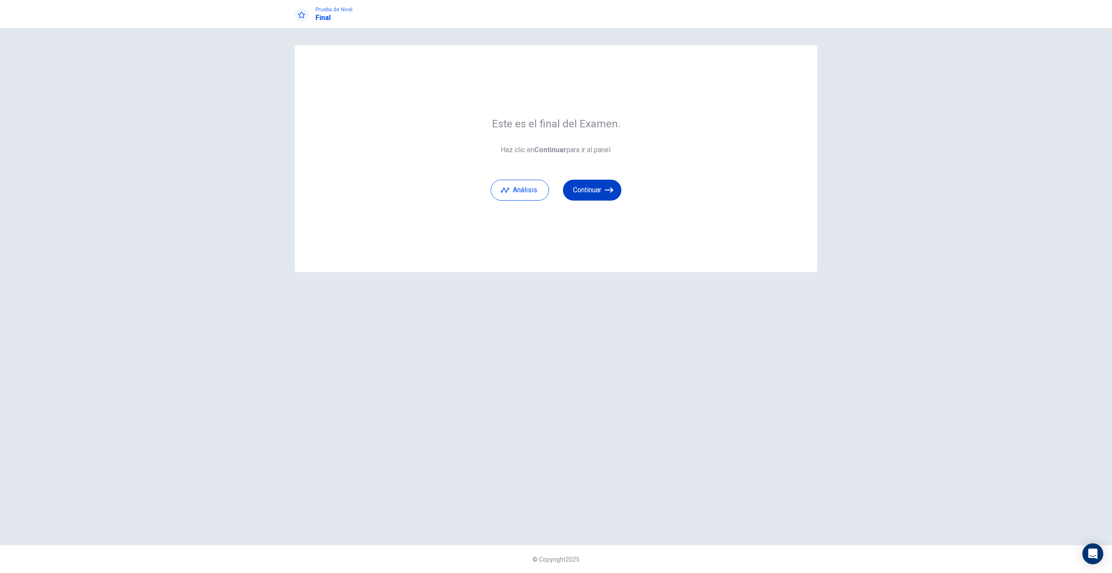
click at [591, 187] on button "Continuar" at bounding box center [592, 190] width 58 height 21
